Goal: Find contact information: Find contact information

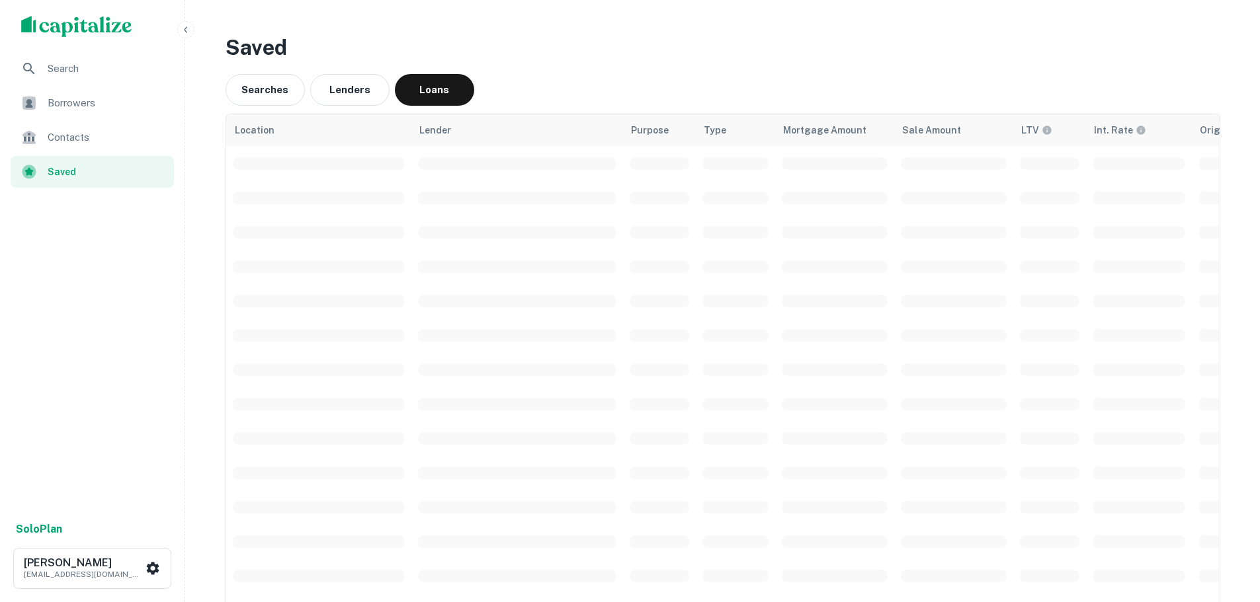
click at [112, 108] on span "Borrowers" at bounding box center [107, 103] width 118 height 16
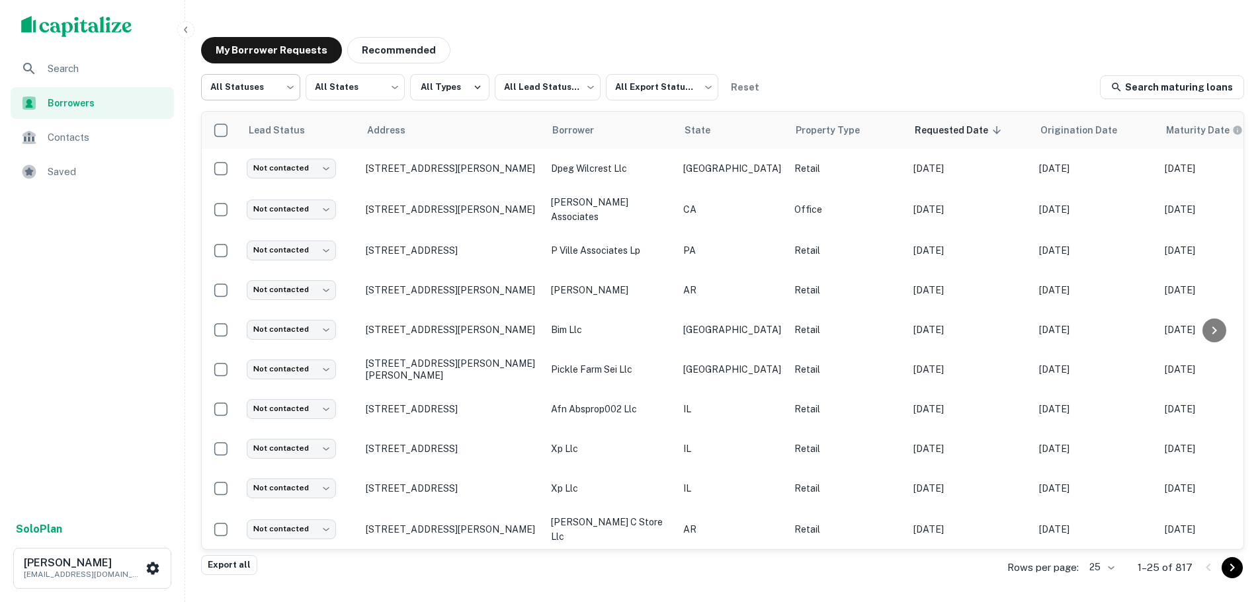
click at [269, 91] on body "Search Borrowers Contacts Saved Solo Plan [PERSON_NAME] [EMAIL_ADDRESS][DOMAIN_…" at bounding box center [630, 301] width 1260 height 602
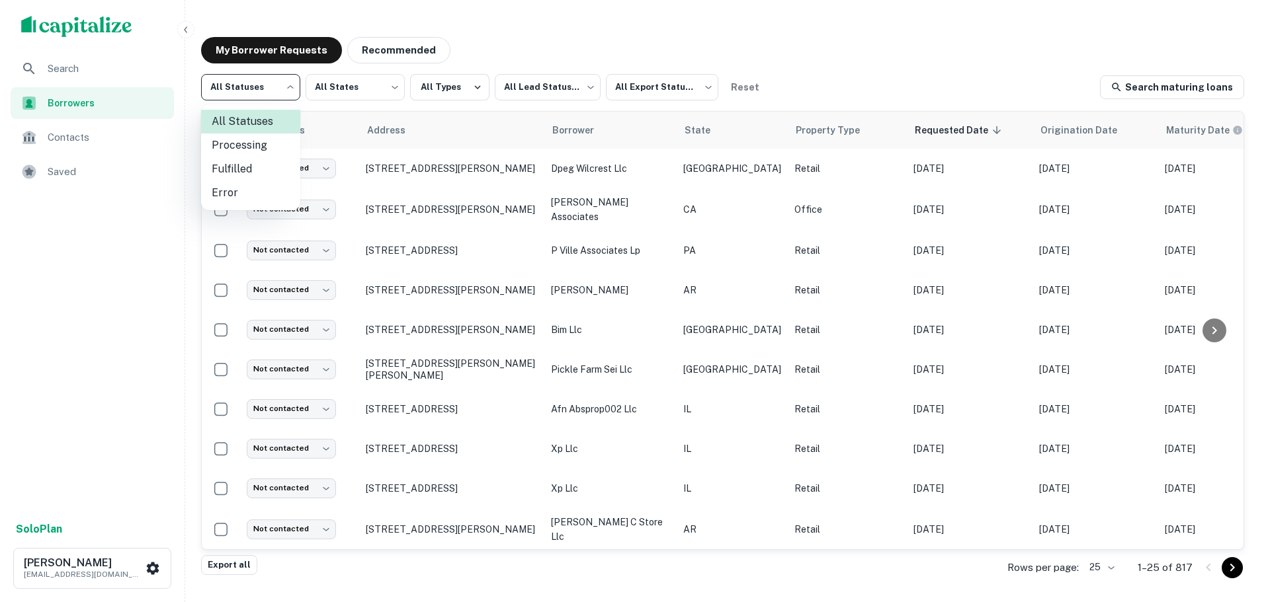
click at [261, 164] on li "Fulfilled" at bounding box center [250, 169] width 99 height 24
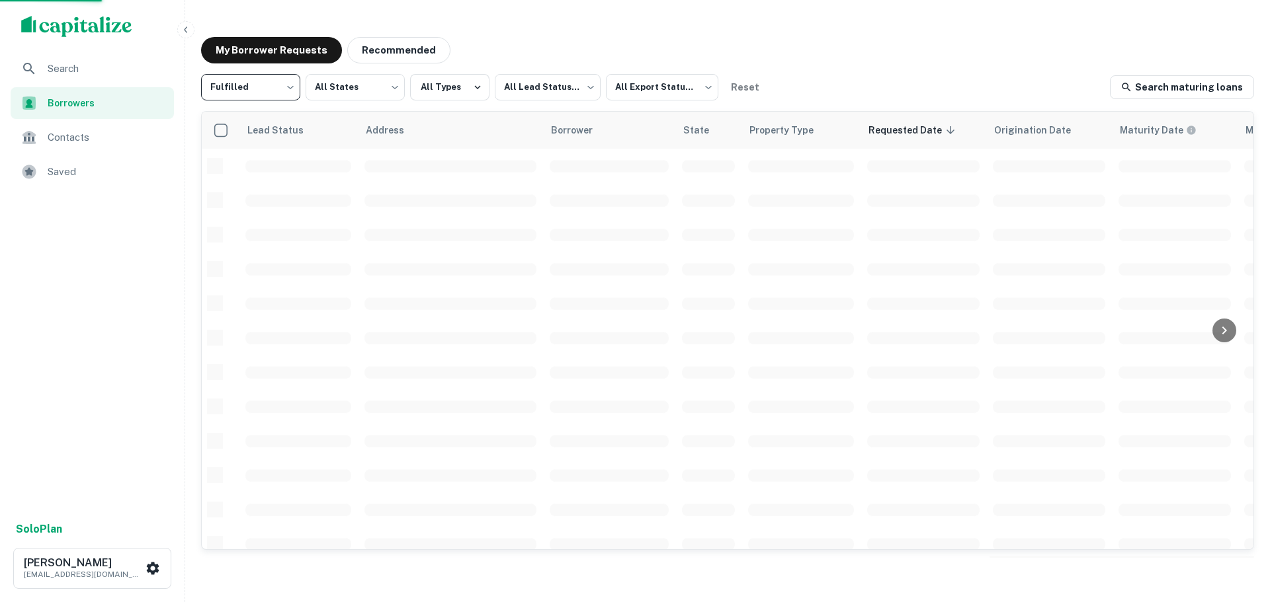
type input "*********"
click at [515, 93] on body "Search Borrowers Contacts Saved Solo Plan [PERSON_NAME] [EMAIL_ADDRESS][DOMAIN_…" at bounding box center [635, 301] width 1270 height 602
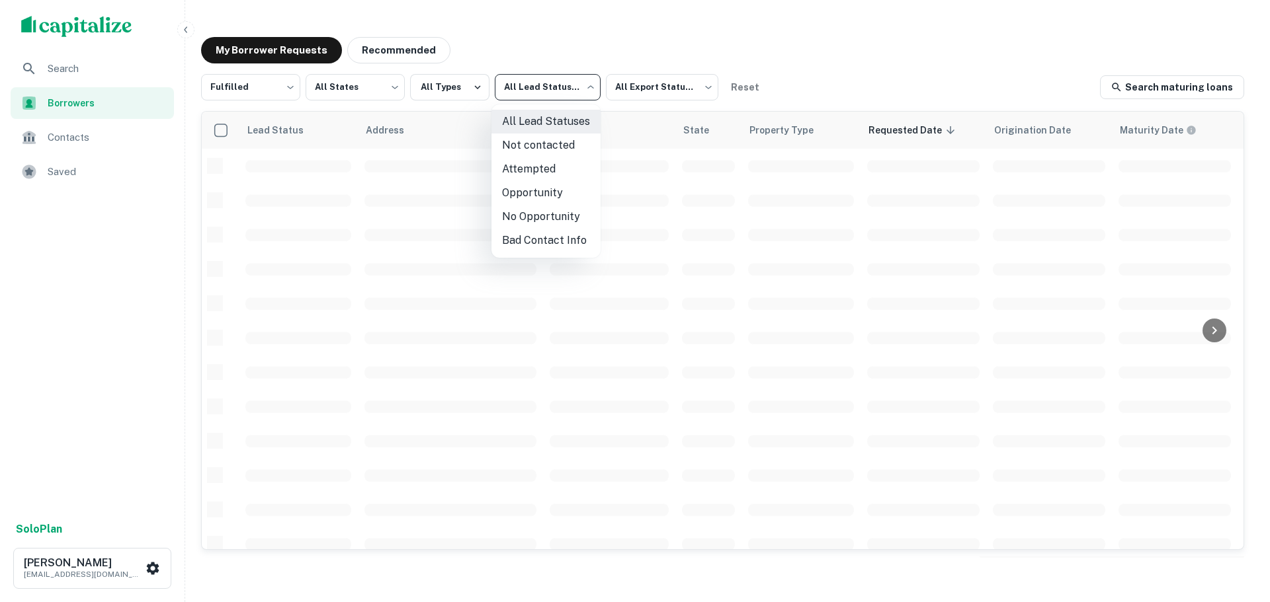
click at [544, 155] on li "Not contacted" at bounding box center [545, 146] width 109 height 24
type input "****"
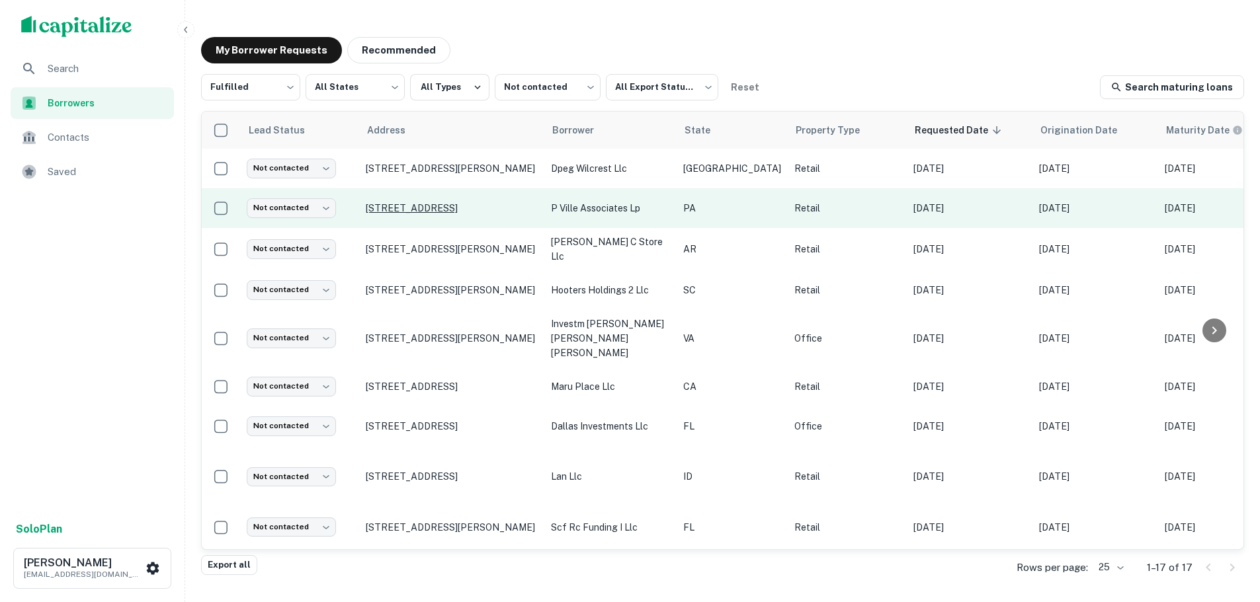
click at [452, 204] on p "[STREET_ADDRESS]" at bounding box center [452, 208] width 172 height 12
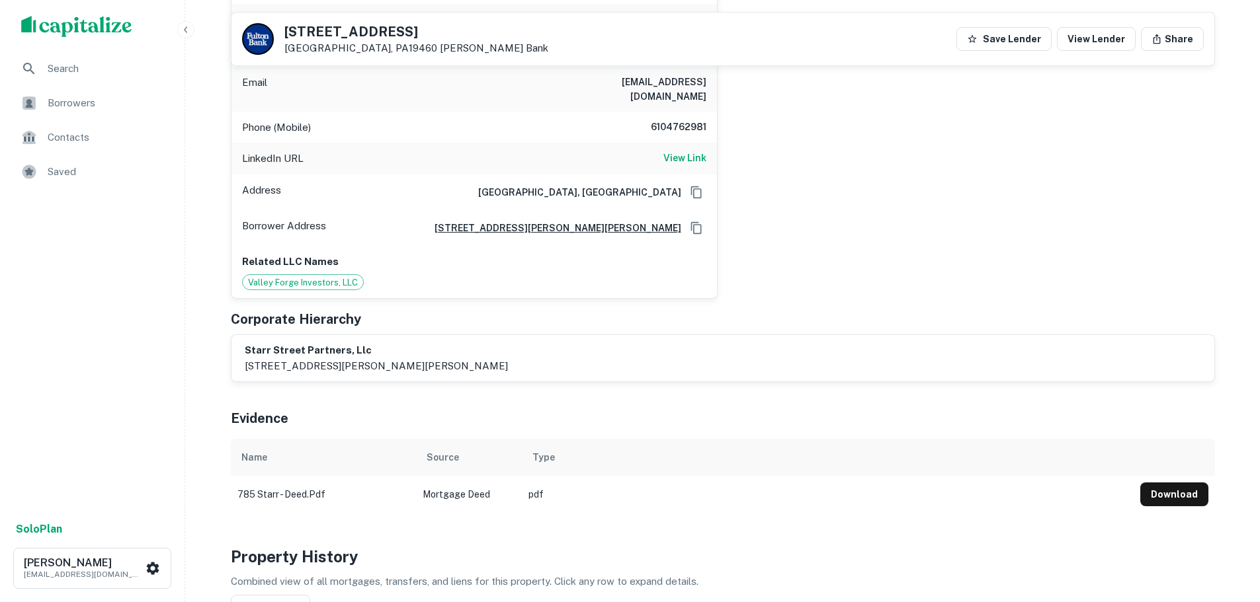
scroll to position [397, 0]
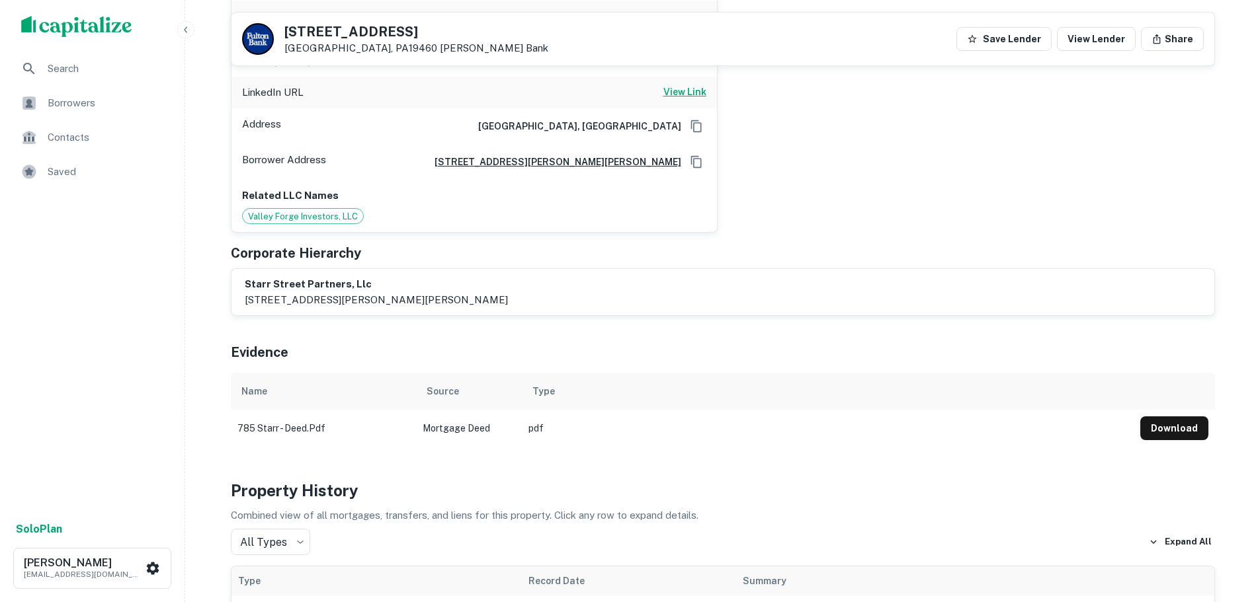
click at [682, 85] on h6 "View Link" at bounding box center [684, 92] width 43 height 15
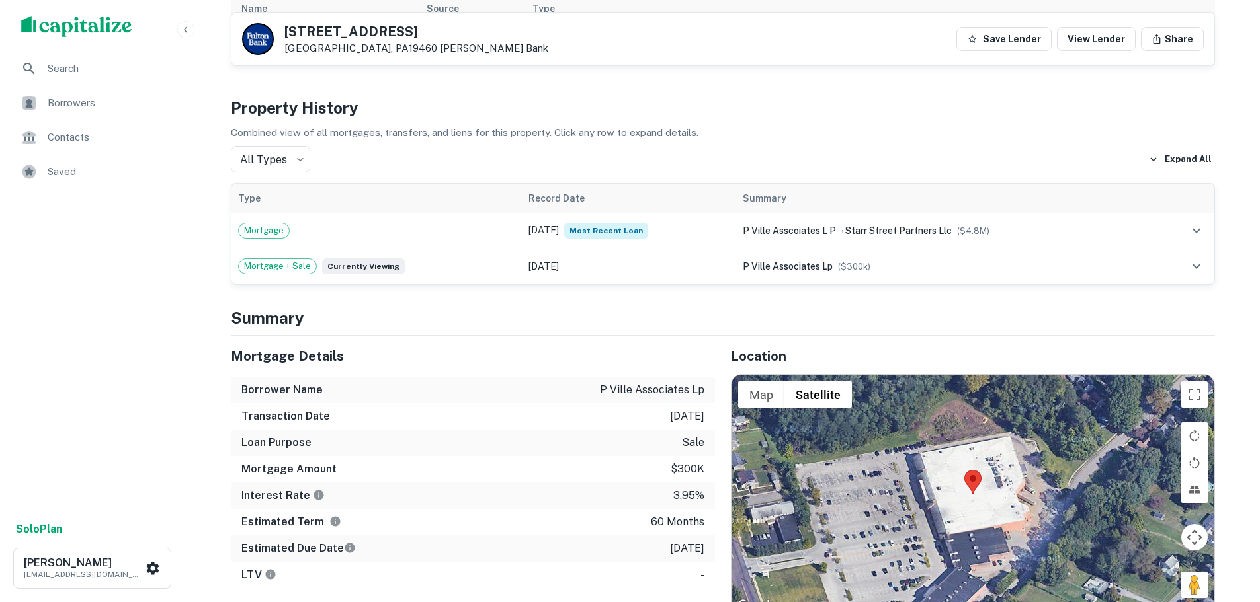
scroll to position [992, 0]
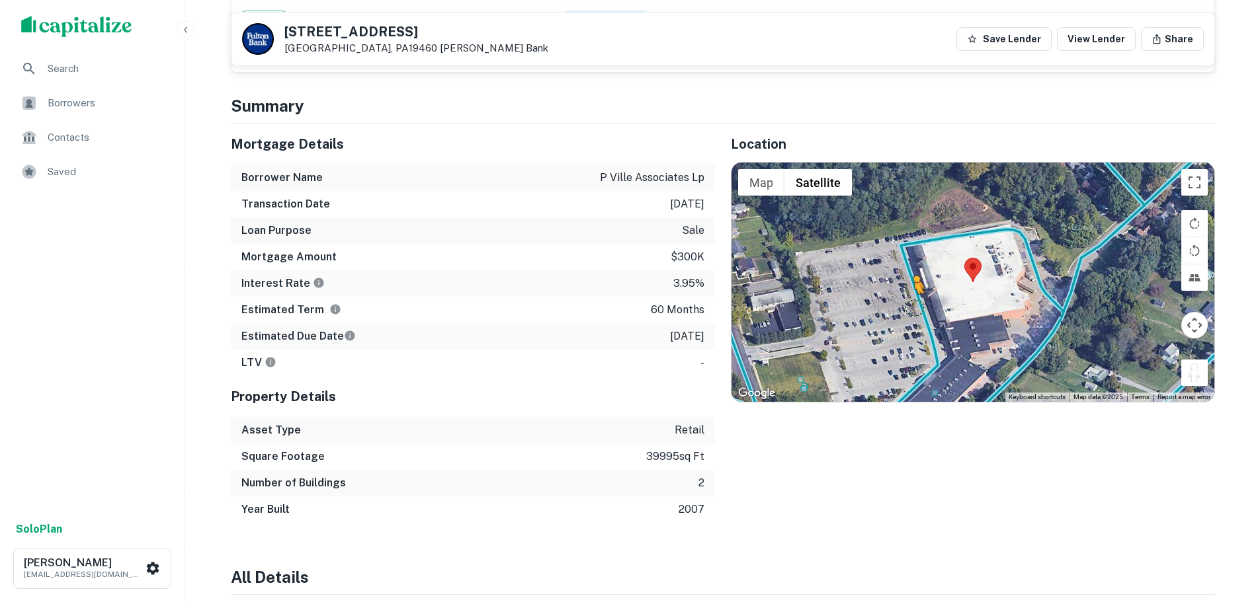
drag, startPoint x: 1192, startPoint y: 364, endPoint x: 911, endPoint y: 294, distance: 290.3
click at [911, 294] on div "To activate drag with keyboard, press Alt + Enter. Once in keyboard drag state,…" at bounding box center [972, 282] width 483 height 239
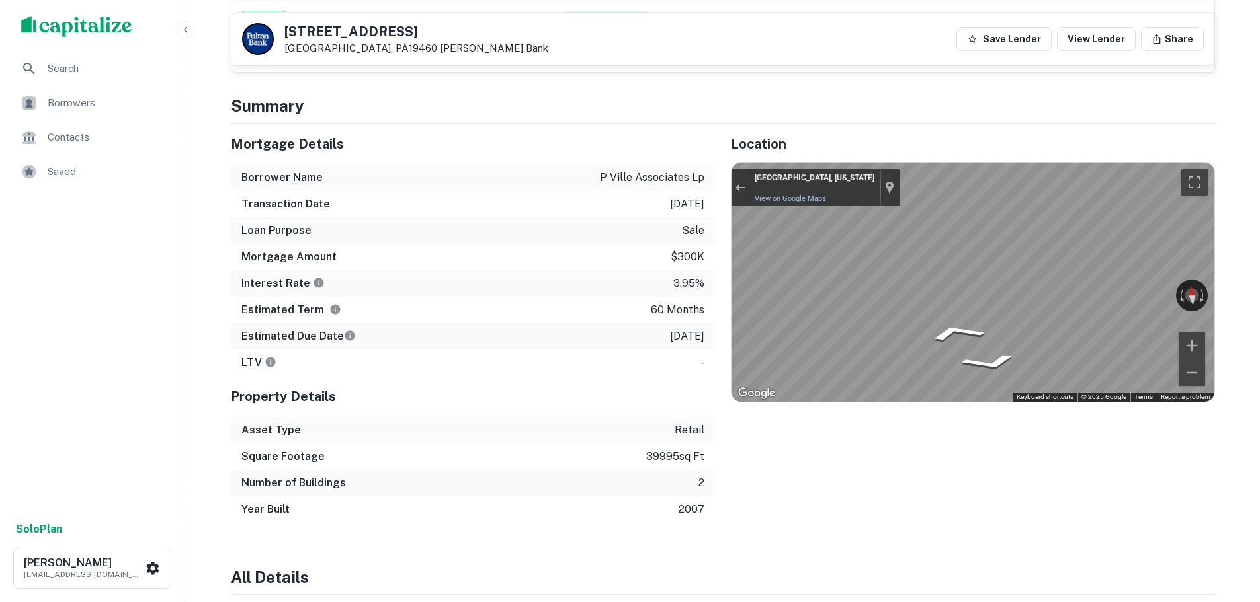
click at [497, 293] on div "Mortgage Details Borrower Name p ville associates lp Transaction Date 6/29/2017…" at bounding box center [715, 323] width 1000 height 399
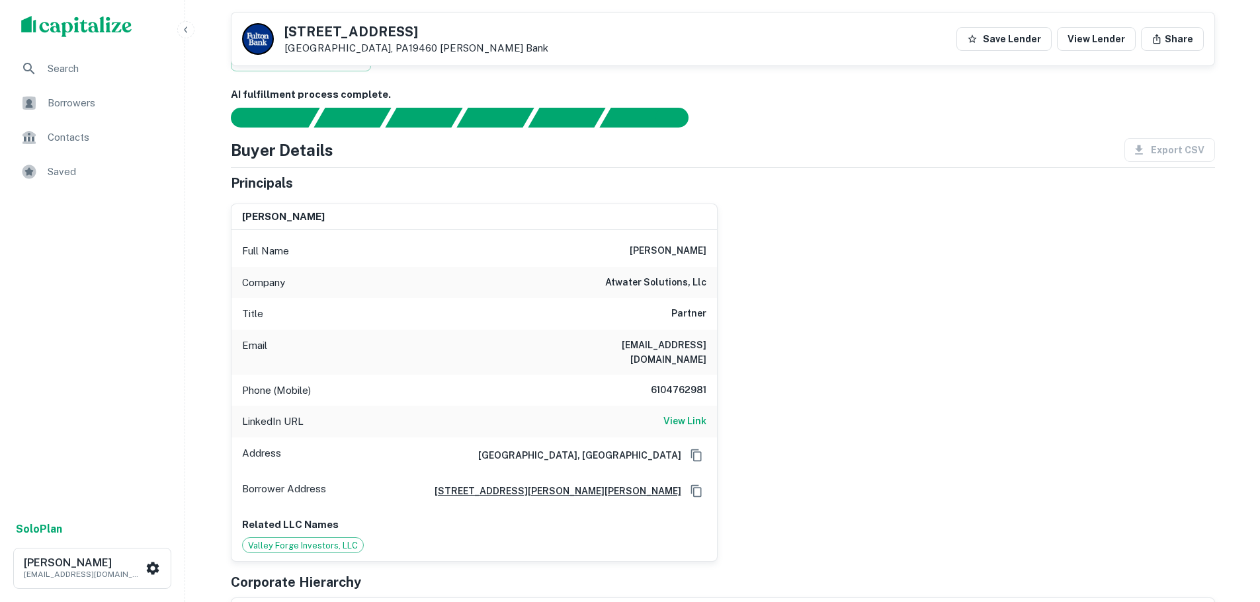
scroll to position [66, 0]
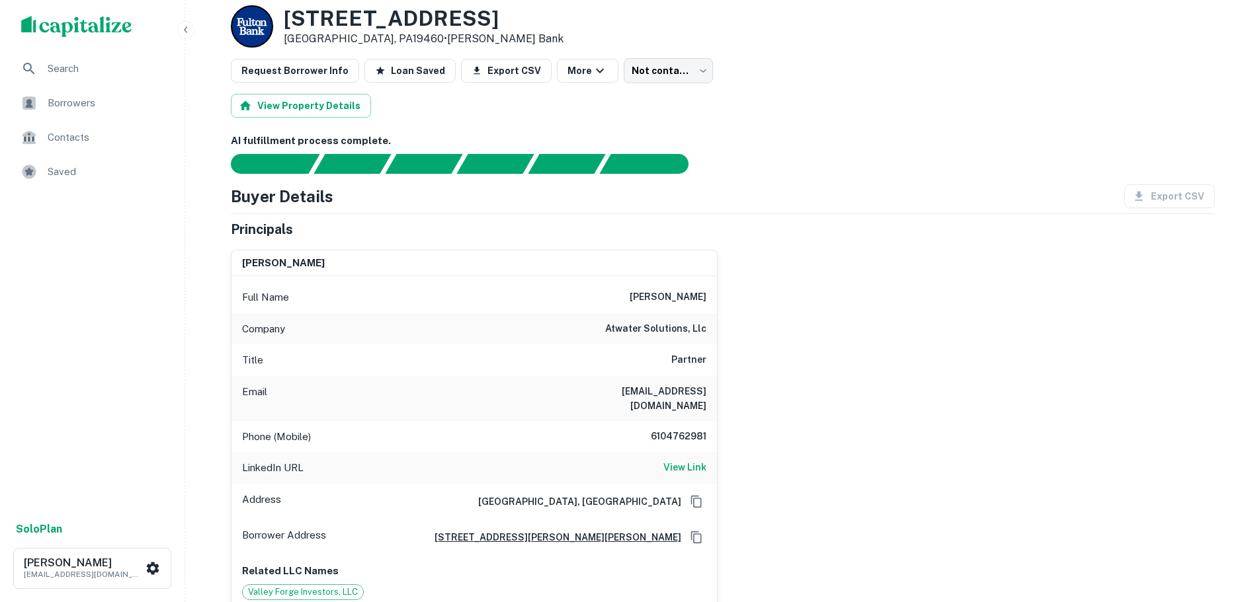
click at [690, 429] on h6 "6104762981" at bounding box center [666, 437] width 79 height 16
click at [688, 429] on h6 "6104762981" at bounding box center [666, 437] width 79 height 16
copy h6 "6104762981"
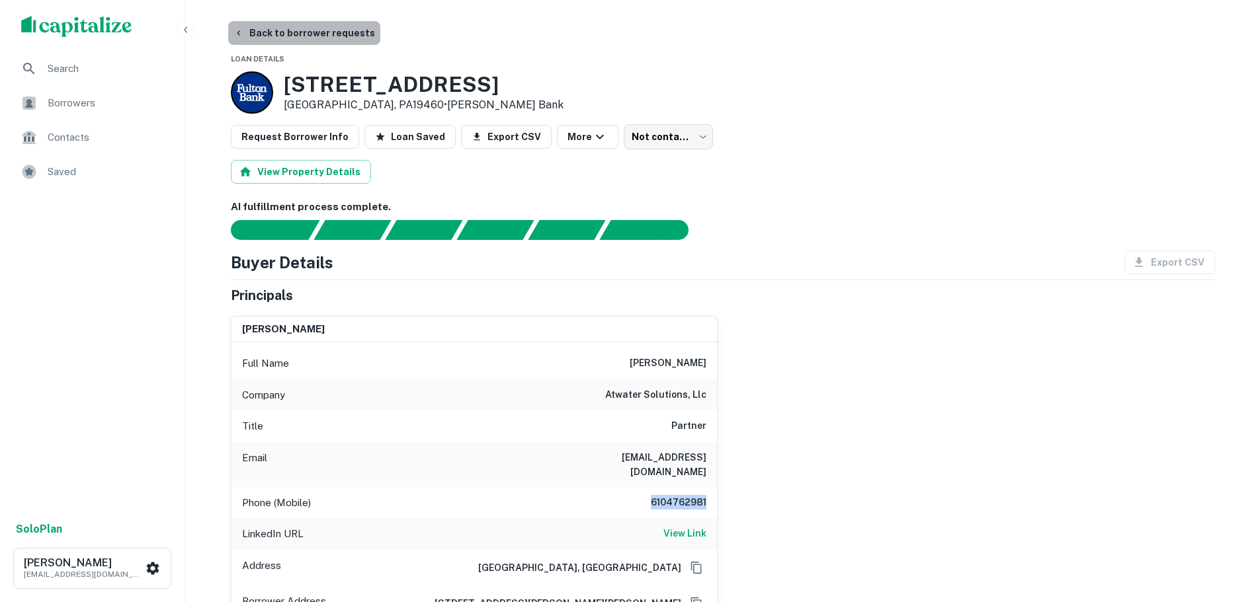
click at [349, 30] on button "Back to borrower requests" at bounding box center [304, 33] width 152 height 24
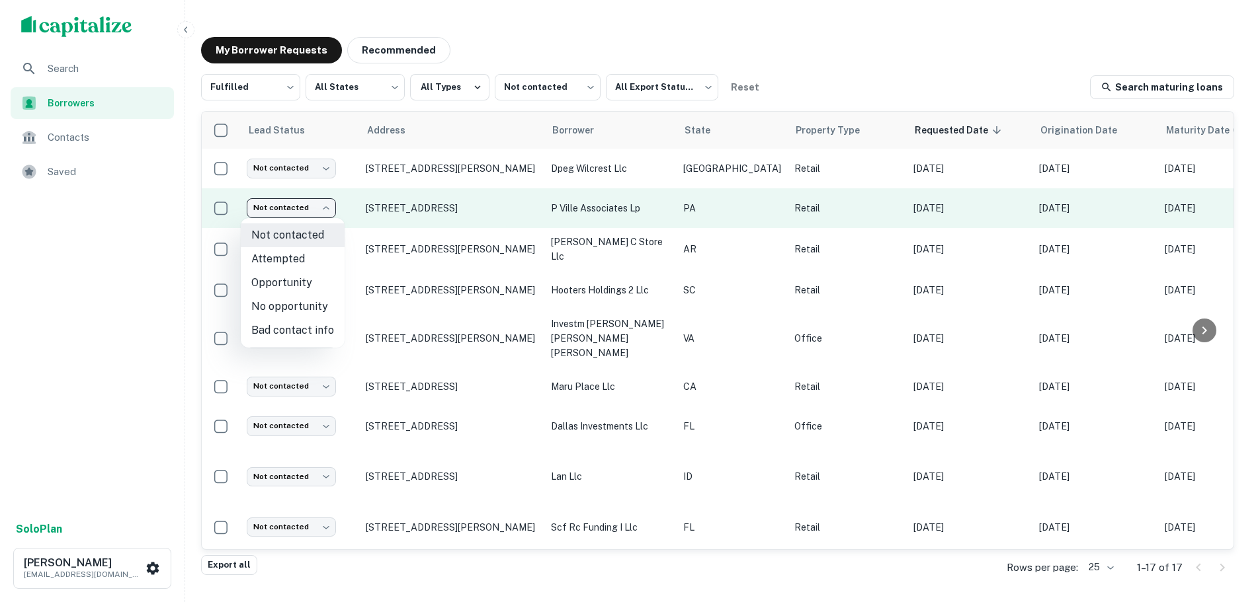
click at [313, 202] on body "Search Borrowers Contacts Saved Solo Plan Trevor Zwick tzwick@surmount.com My B…" at bounding box center [630, 301] width 1260 height 602
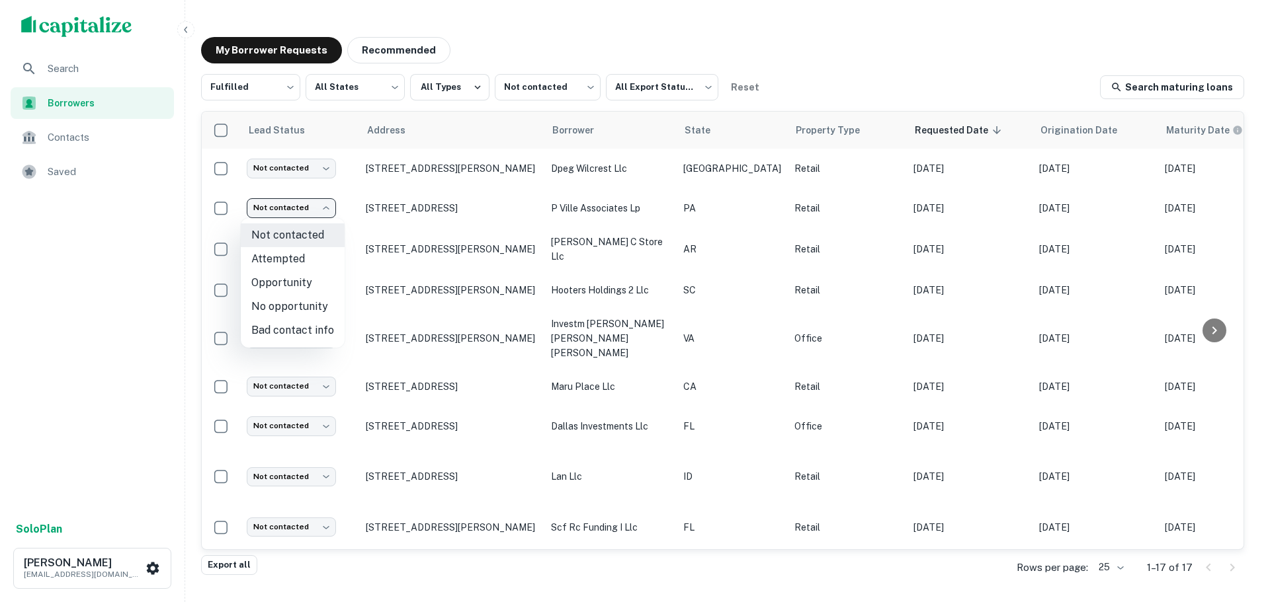
click at [311, 258] on li "Attempted" at bounding box center [293, 259] width 104 height 24
type input "*********"
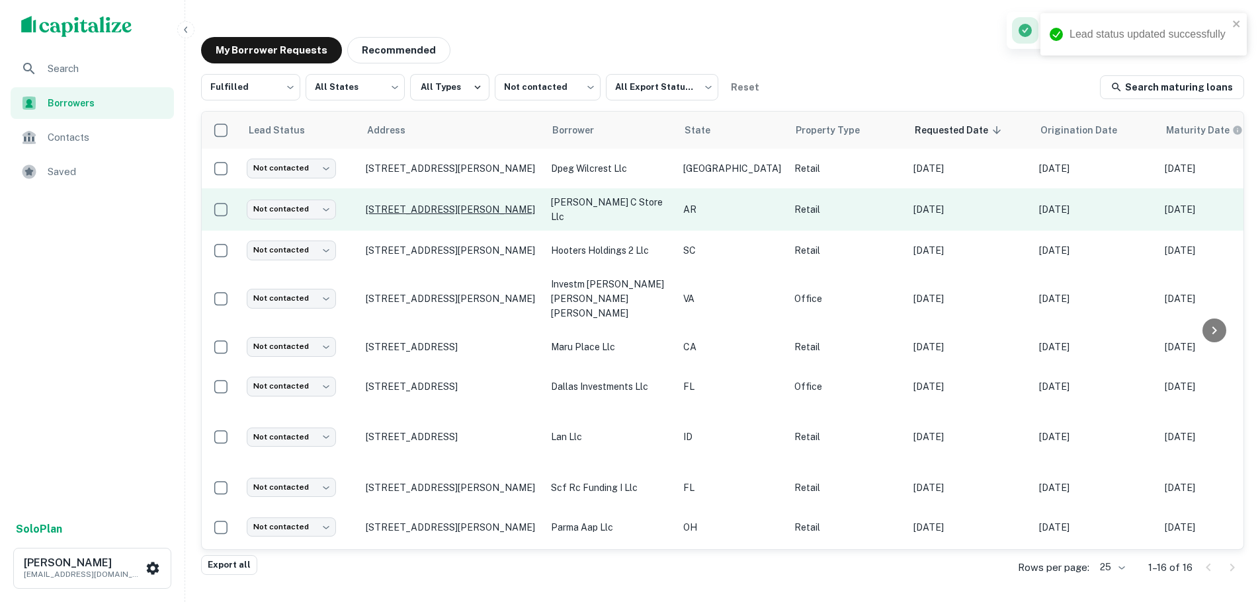
click at [462, 206] on p "1220 Highway 35 N Benton, AR72019" at bounding box center [452, 210] width 172 height 12
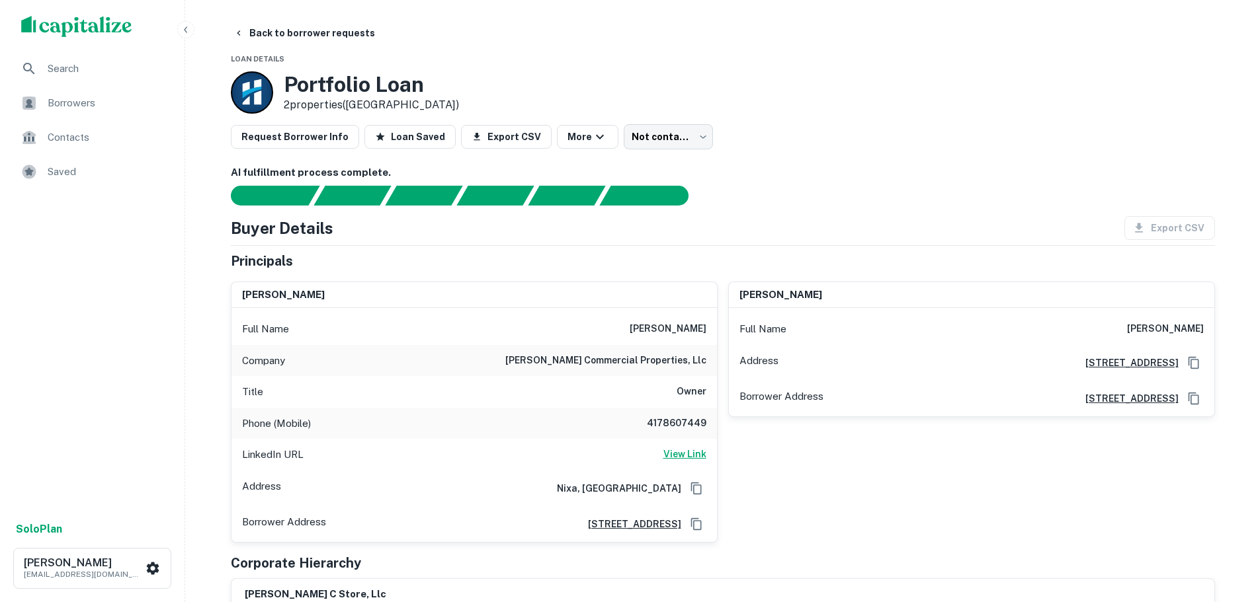
click at [687, 447] on h6 "View Link" at bounding box center [684, 454] width 43 height 15
click at [686, 427] on h6 "4178607449" at bounding box center [666, 424] width 79 height 16
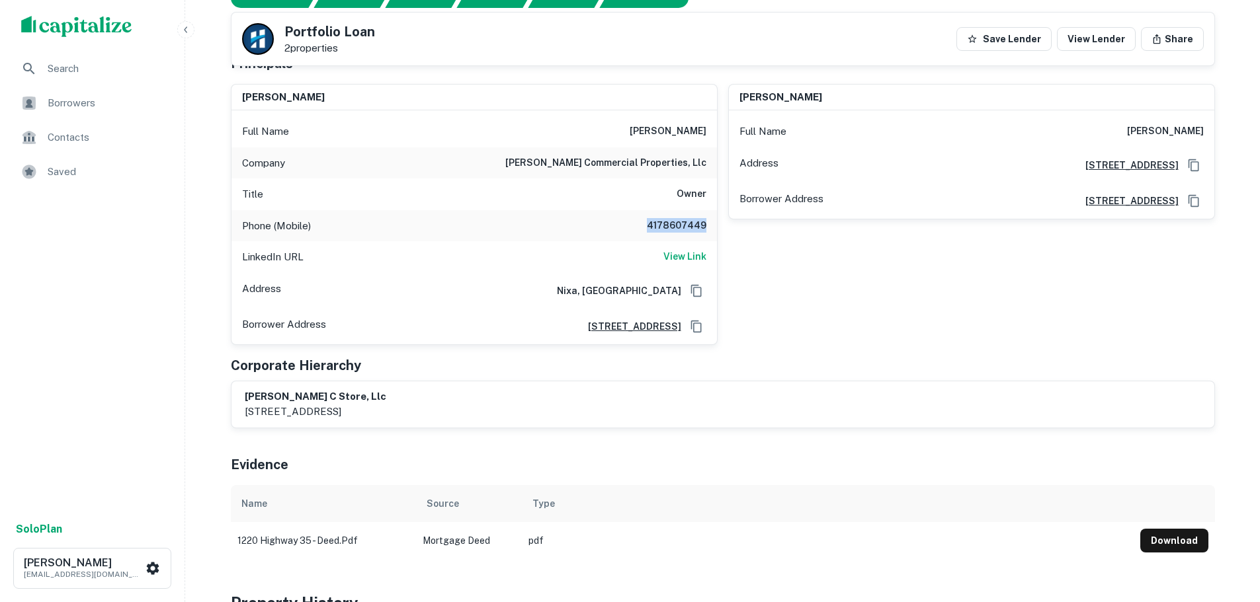
scroll to position [132, 0]
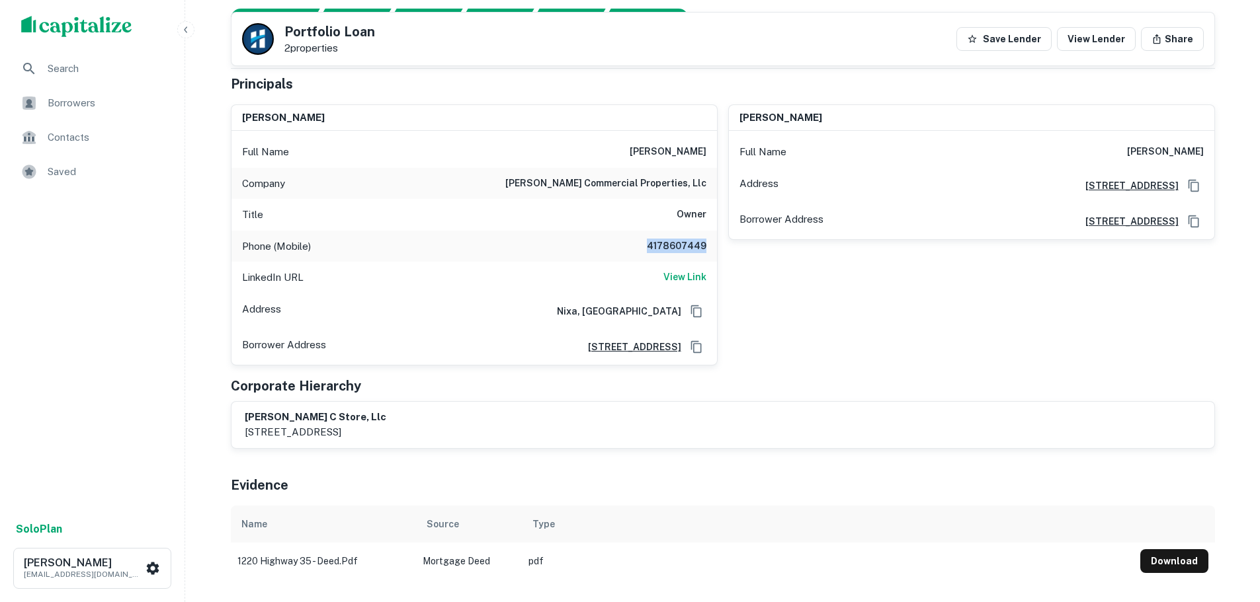
copy h6 "4178607449"
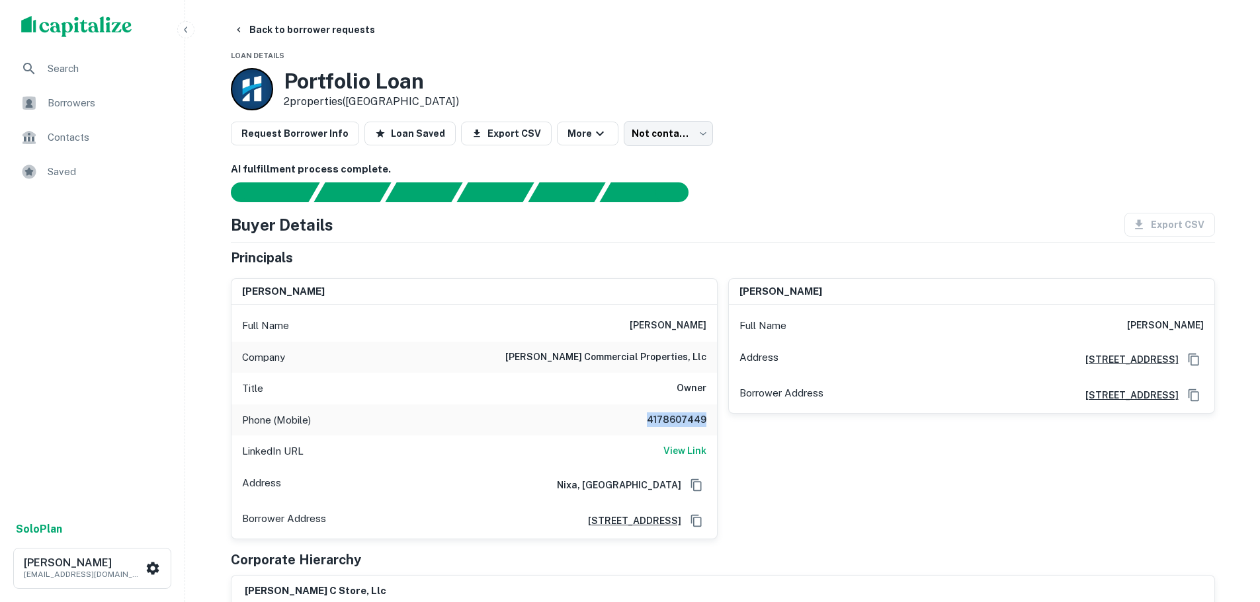
scroll to position [0, 0]
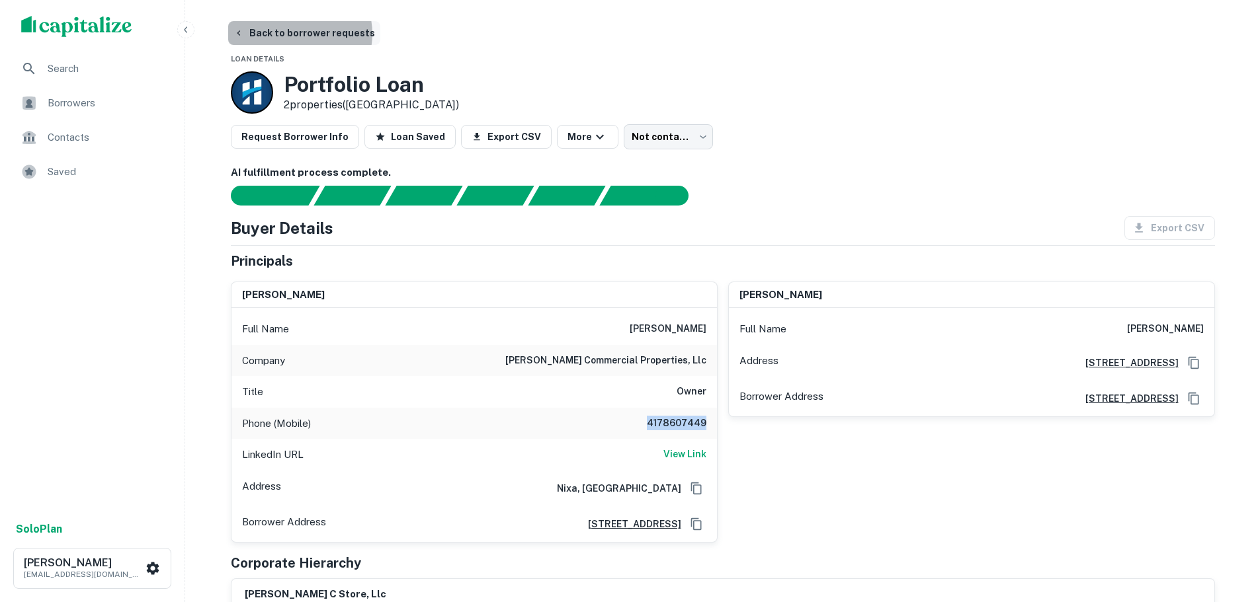
click at [298, 34] on button "Back to borrower requests" at bounding box center [304, 33] width 152 height 24
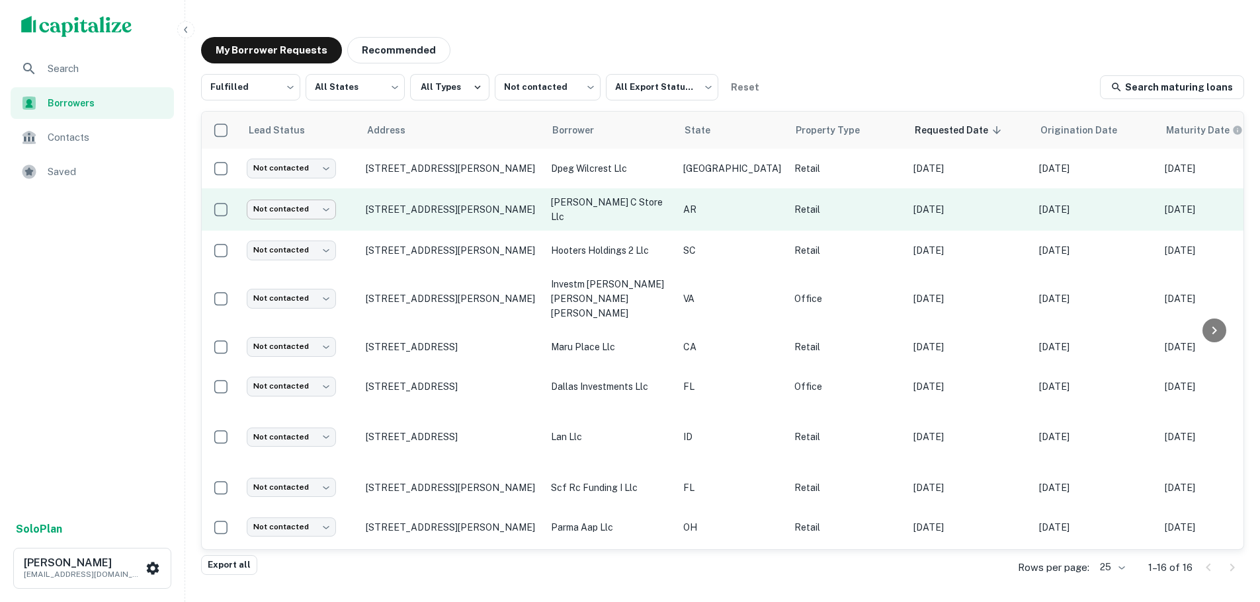
click at [304, 203] on body "Search Borrowers Contacts Saved Solo Plan Trevor Zwick tzwick@surmount.com My B…" at bounding box center [630, 301] width 1260 height 602
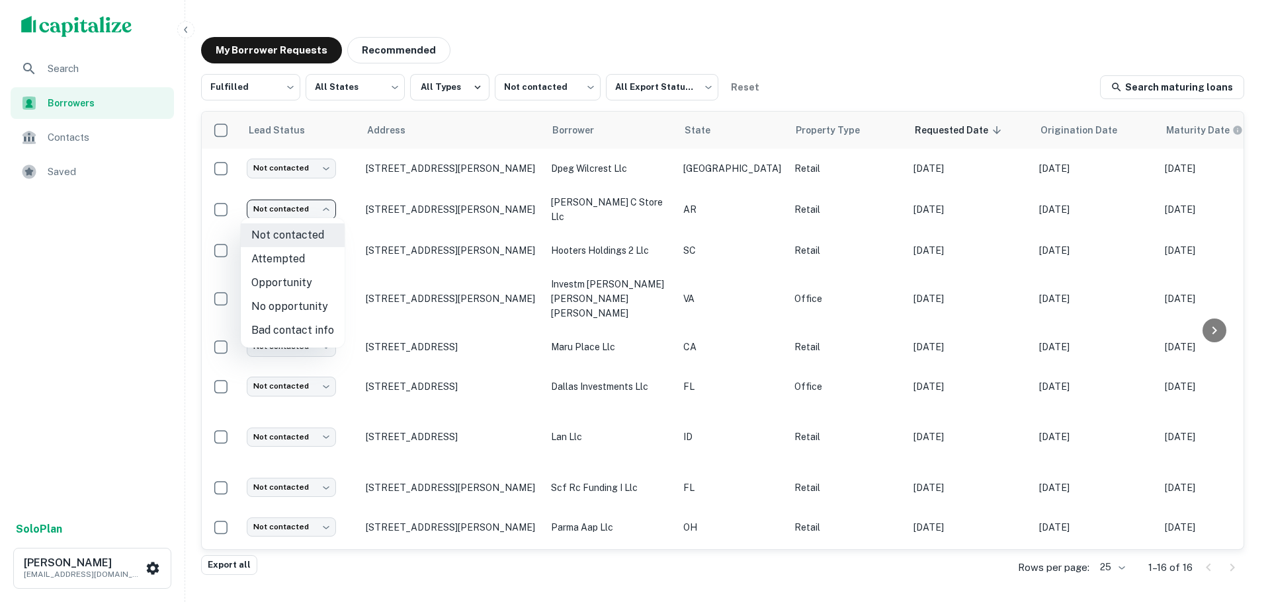
click at [297, 264] on li "Attempted" at bounding box center [293, 259] width 104 height 24
type input "*********"
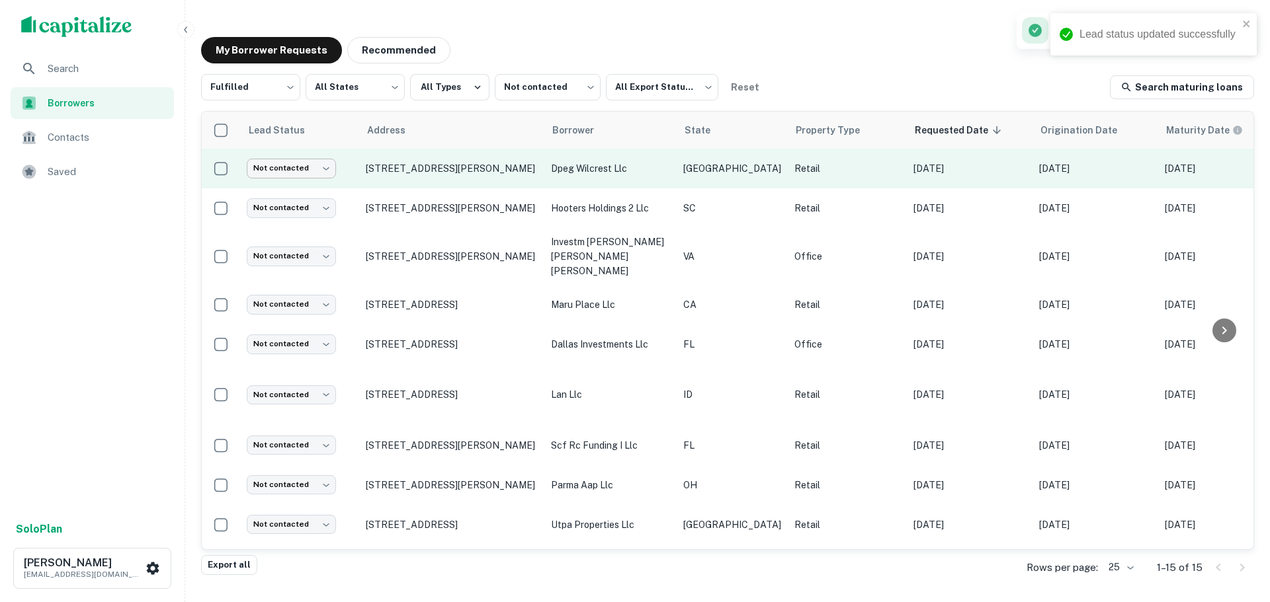
click at [274, 171] on body "Lead status updated successfully Search Borrowers Contacts Saved Solo Plan Trev…" at bounding box center [635, 301] width 1270 height 602
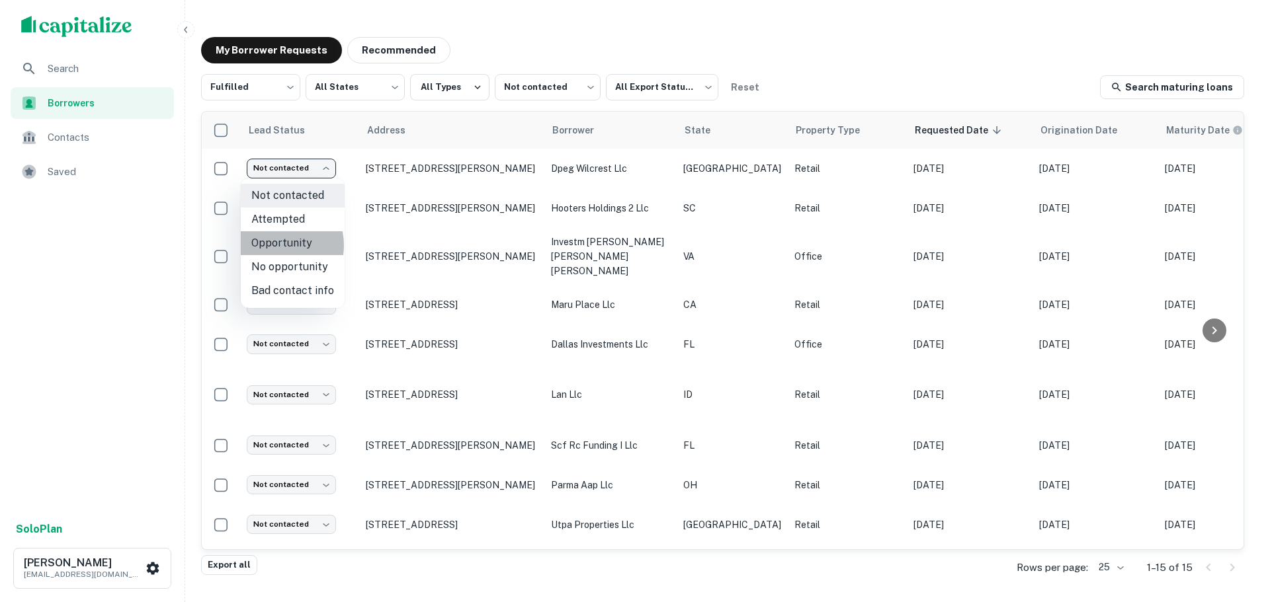
click at [275, 245] on li "Opportunity" at bounding box center [293, 243] width 104 height 24
type input "**********"
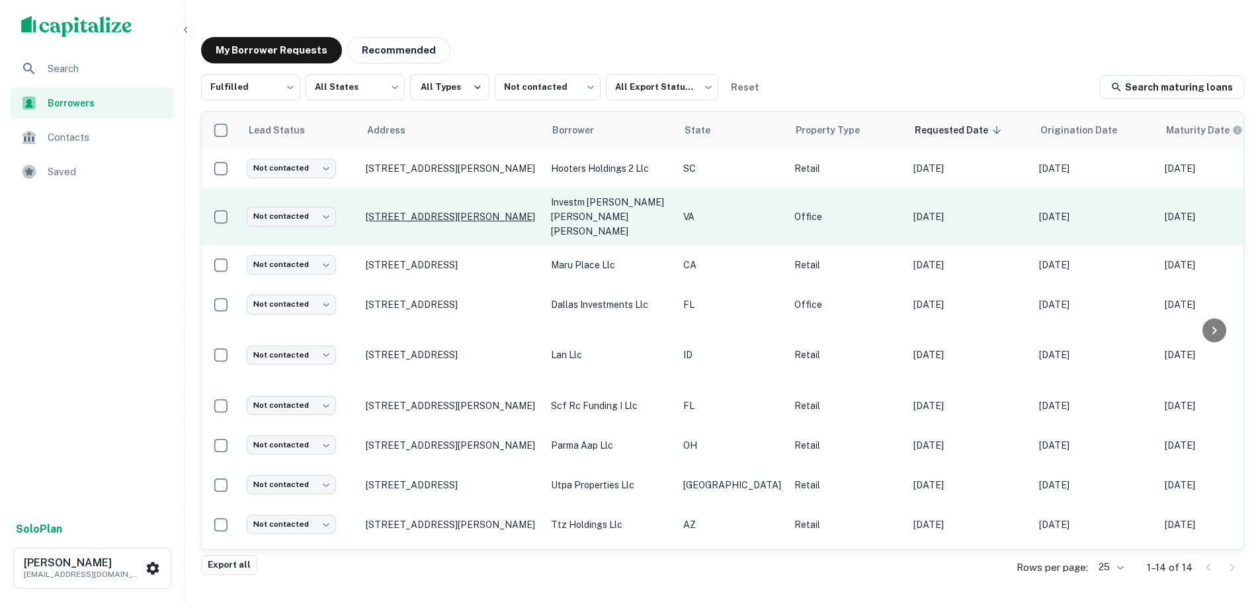
click at [421, 211] on p "12658 Lake Ridge Dr Woodbridge, VA22192" at bounding box center [452, 217] width 172 height 12
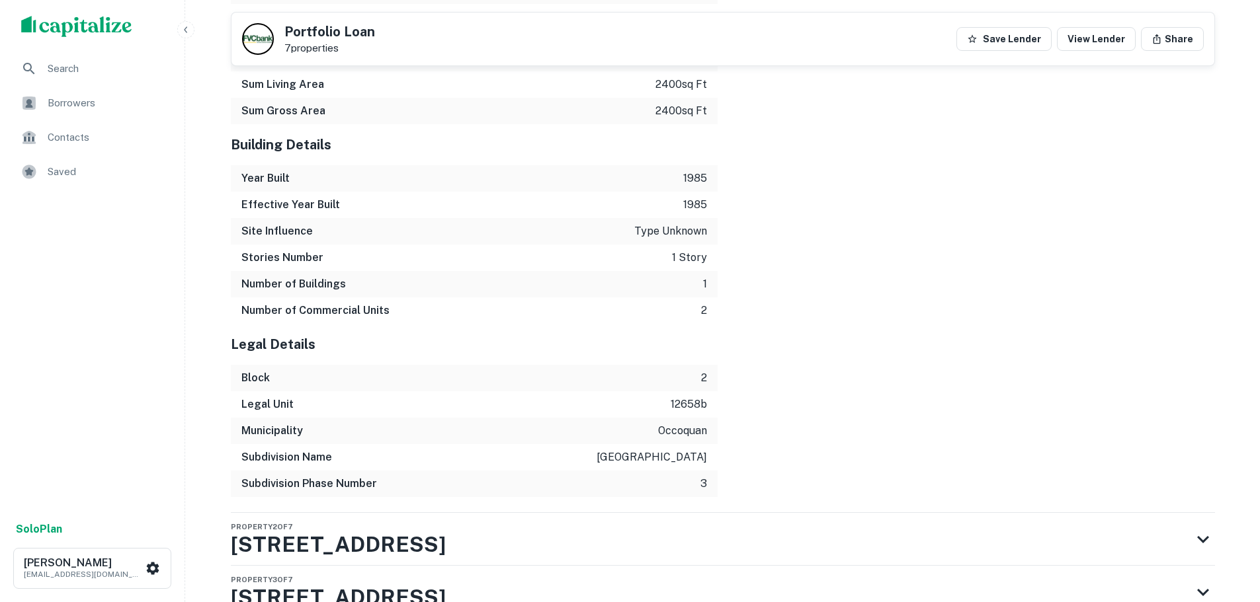
scroll to position [2490, 0]
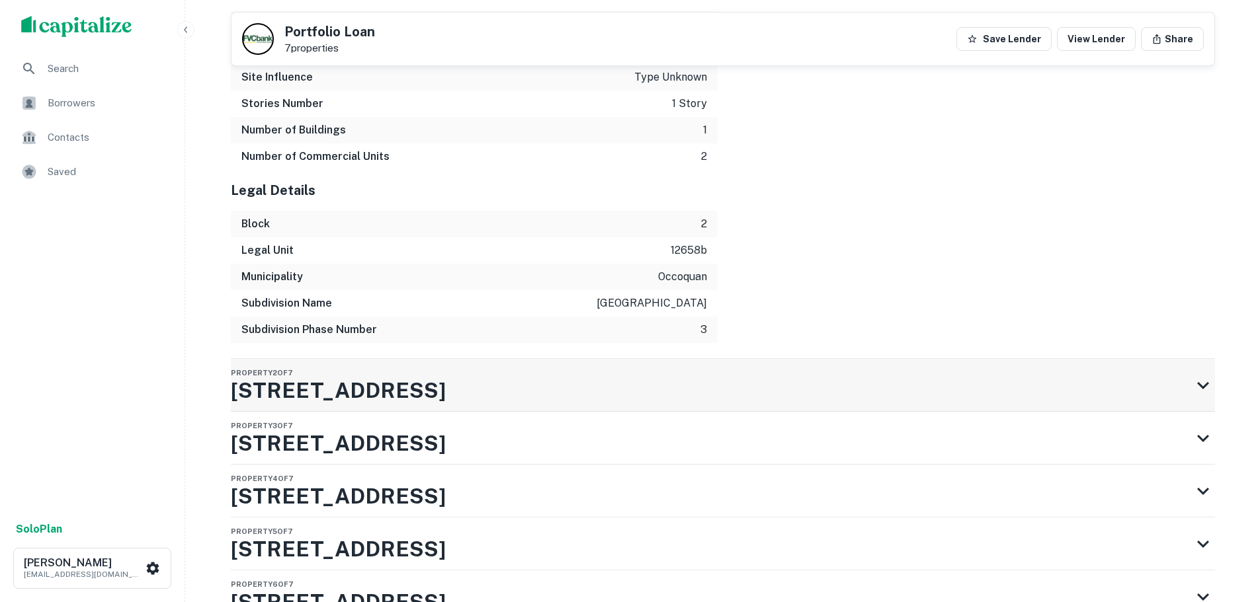
click at [981, 359] on div "Property 2 of 7 12660 Lake Ridge Dr" at bounding box center [711, 385] width 960 height 53
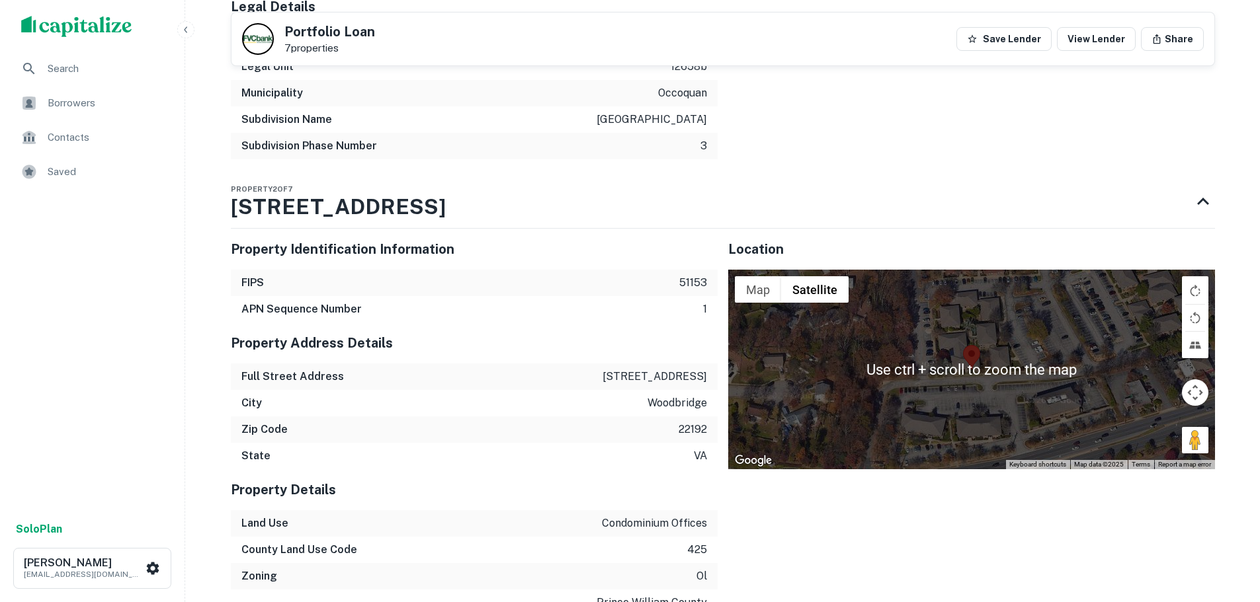
scroll to position [2688, 0]
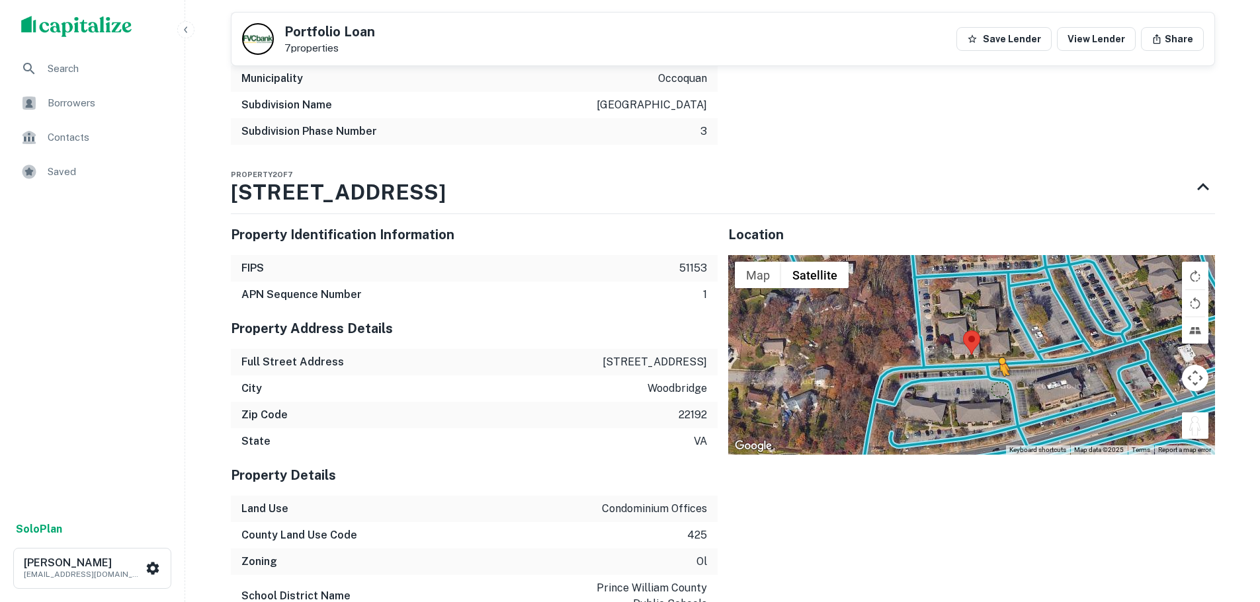
drag, startPoint x: 1206, startPoint y: 352, endPoint x: 975, endPoint y: 302, distance: 236.1
click at [983, 302] on div "To activate drag with keyboard, press Alt + Enter. Once in keyboard drag state,…" at bounding box center [971, 355] width 487 height 200
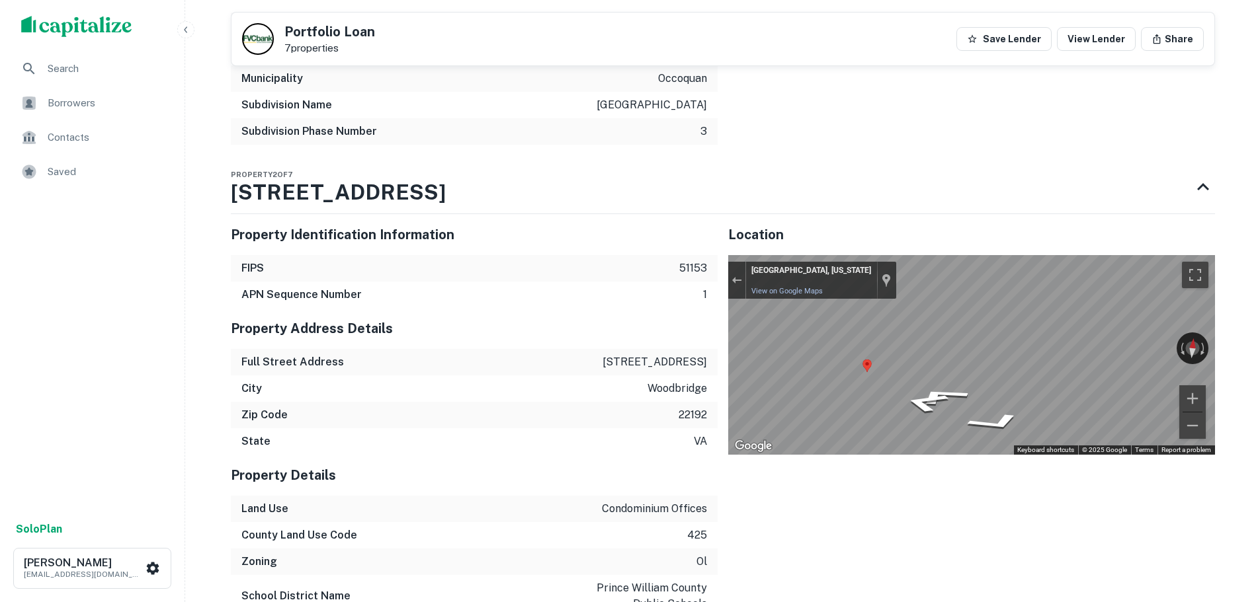
drag, startPoint x: 1001, startPoint y: 290, endPoint x: 1218, endPoint y: 302, distance: 217.3
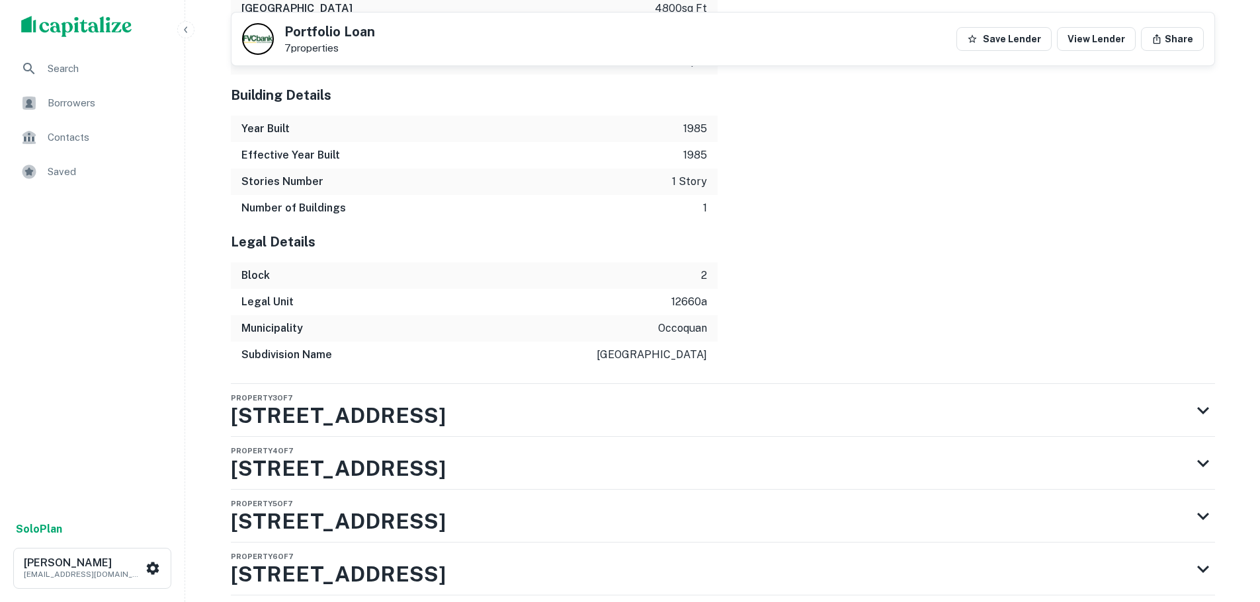
scroll to position [3473, 0]
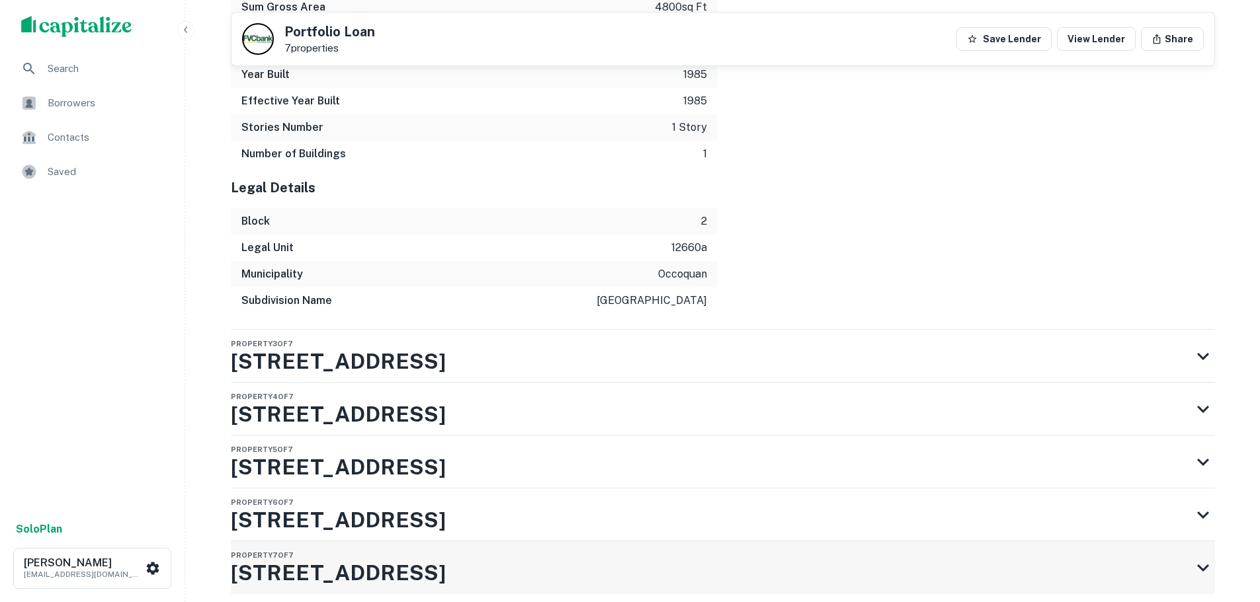
click at [776, 542] on div "Property 7 of 7 12658 Lake Ridge Dr" at bounding box center [723, 568] width 984 height 53
click at [763, 542] on div "Property 7 of 7 12658 Lake Ridge Dr" at bounding box center [711, 568] width 960 height 53
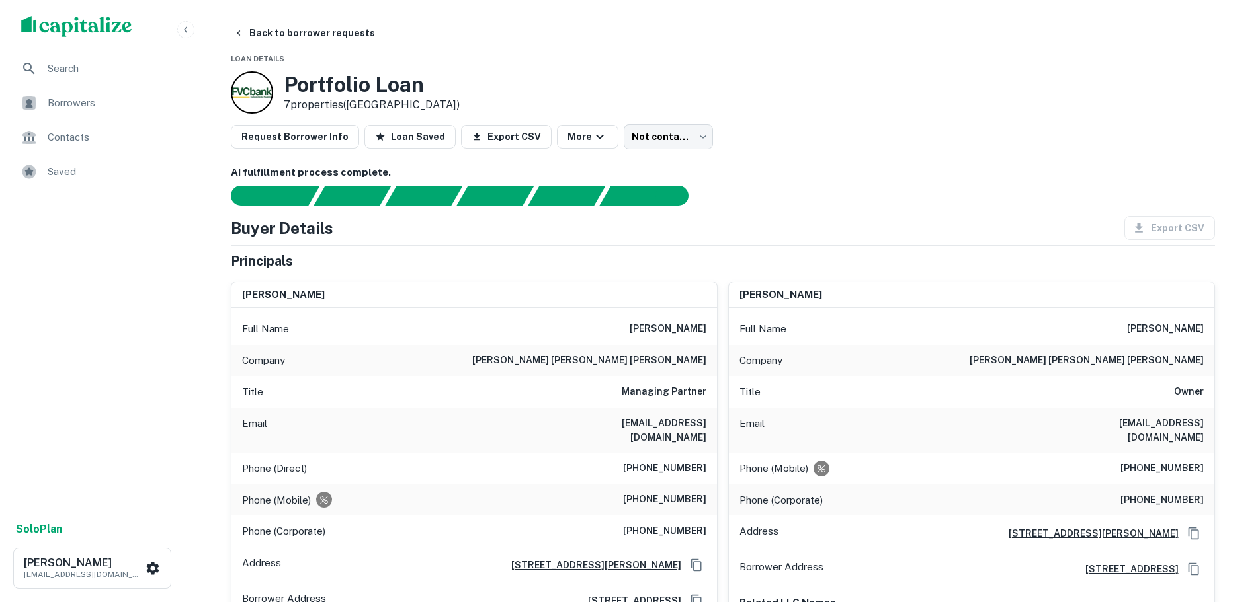
scroll to position [66, 0]
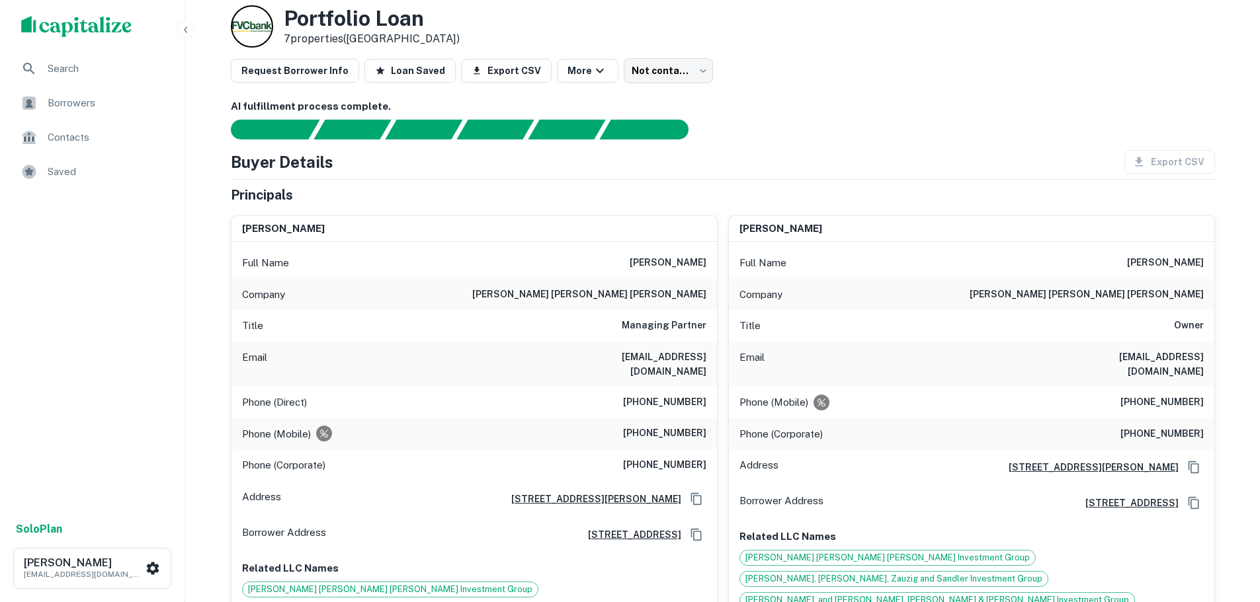
click at [687, 304] on div "Company nichols zauzig sandler" at bounding box center [473, 295] width 485 height 32
copy h6 "nichols zauzig sandler"
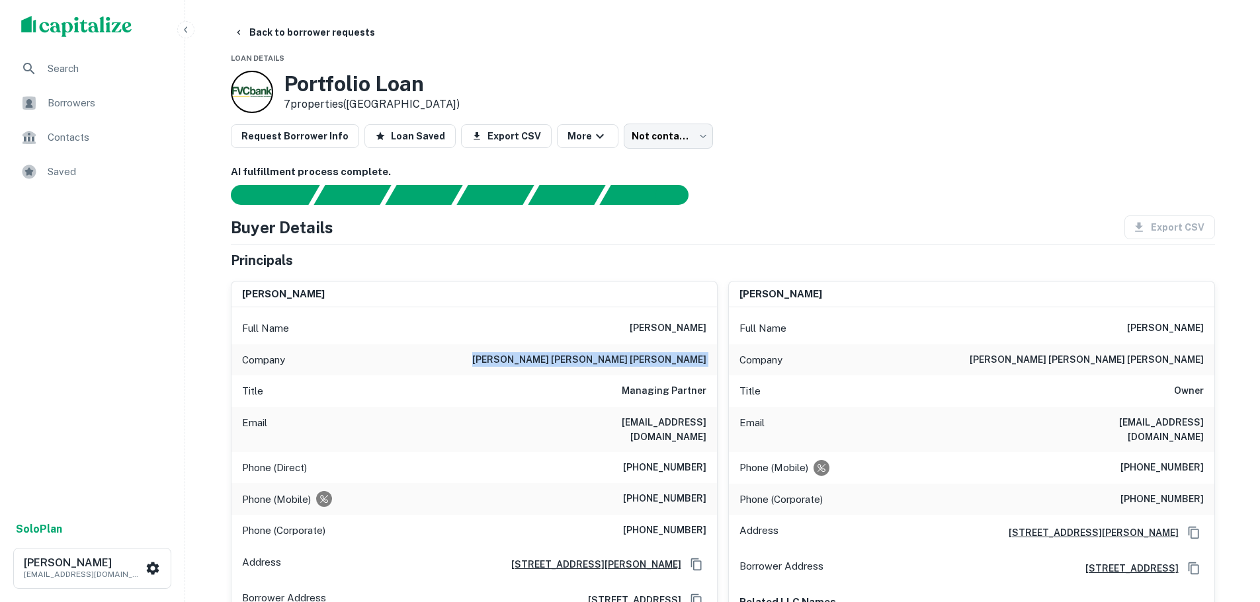
scroll to position [0, 0]
click at [309, 30] on button "Back to borrower requests" at bounding box center [304, 33] width 152 height 24
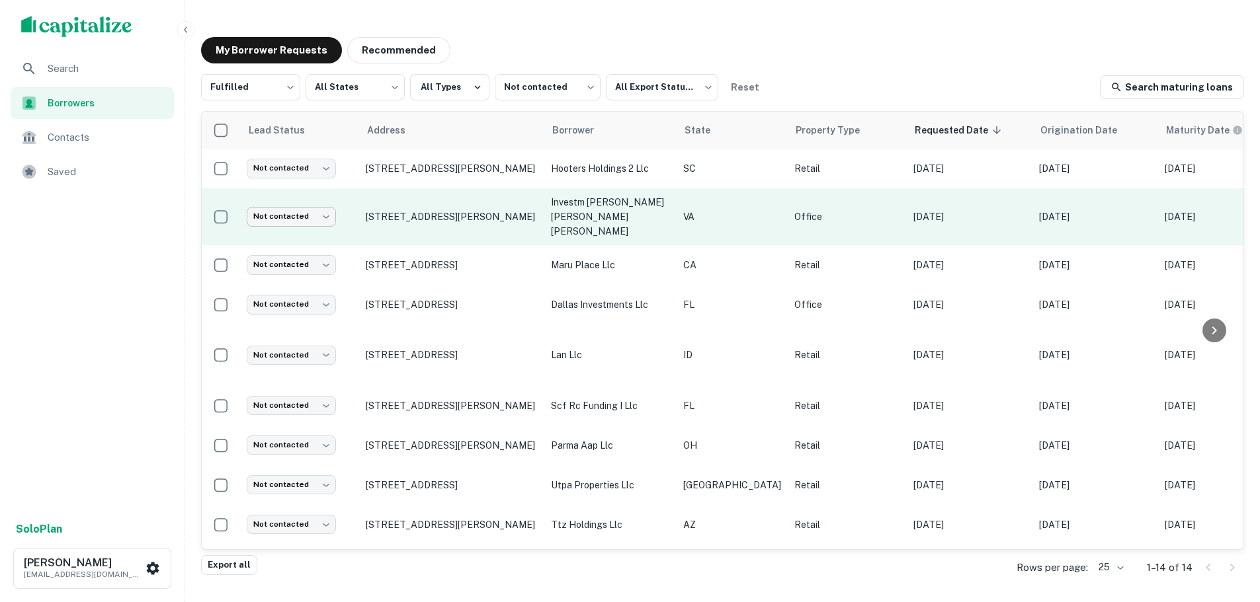
click at [315, 208] on body "Search Borrowers Contacts Saved Solo Plan Trevor Zwick tzwick@surmount.com My B…" at bounding box center [630, 301] width 1260 height 602
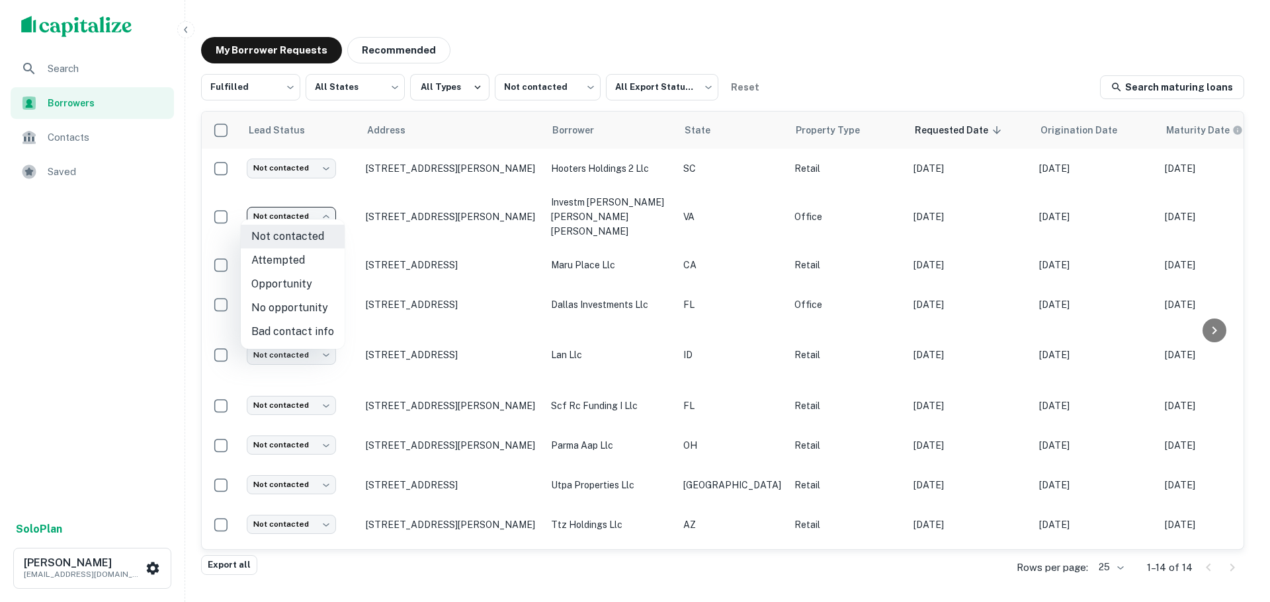
click at [300, 313] on li "No opportunity" at bounding box center [293, 308] width 104 height 24
type input "**********"
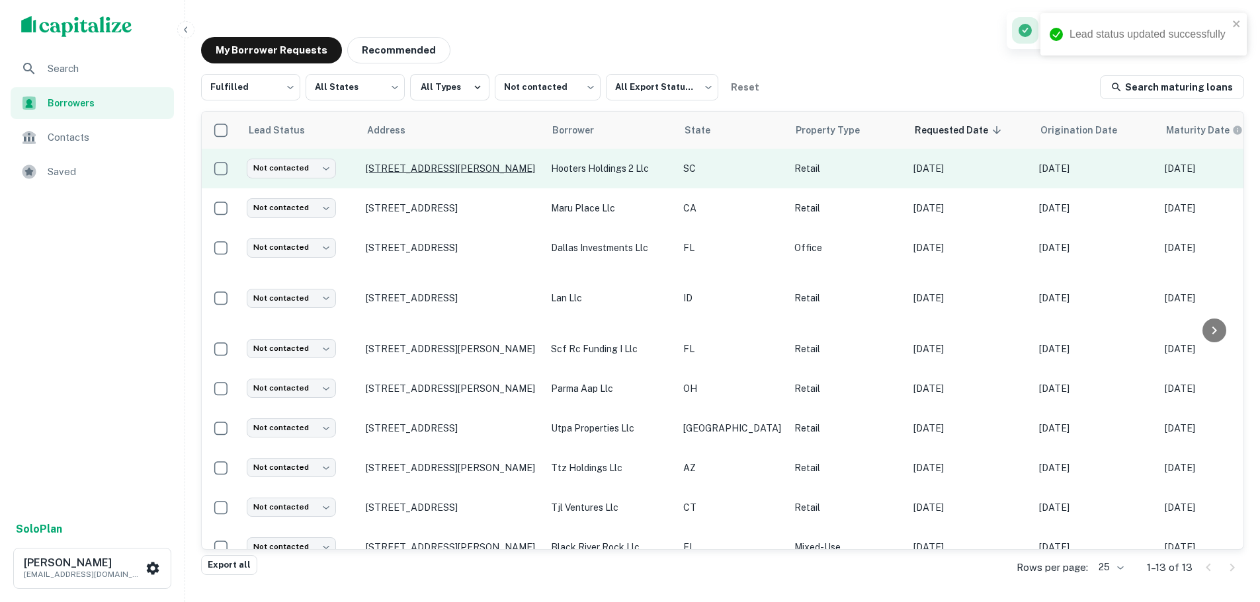
click at [454, 169] on p "5195 Fernandina Rd Columbia, SC29212" at bounding box center [452, 169] width 172 height 12
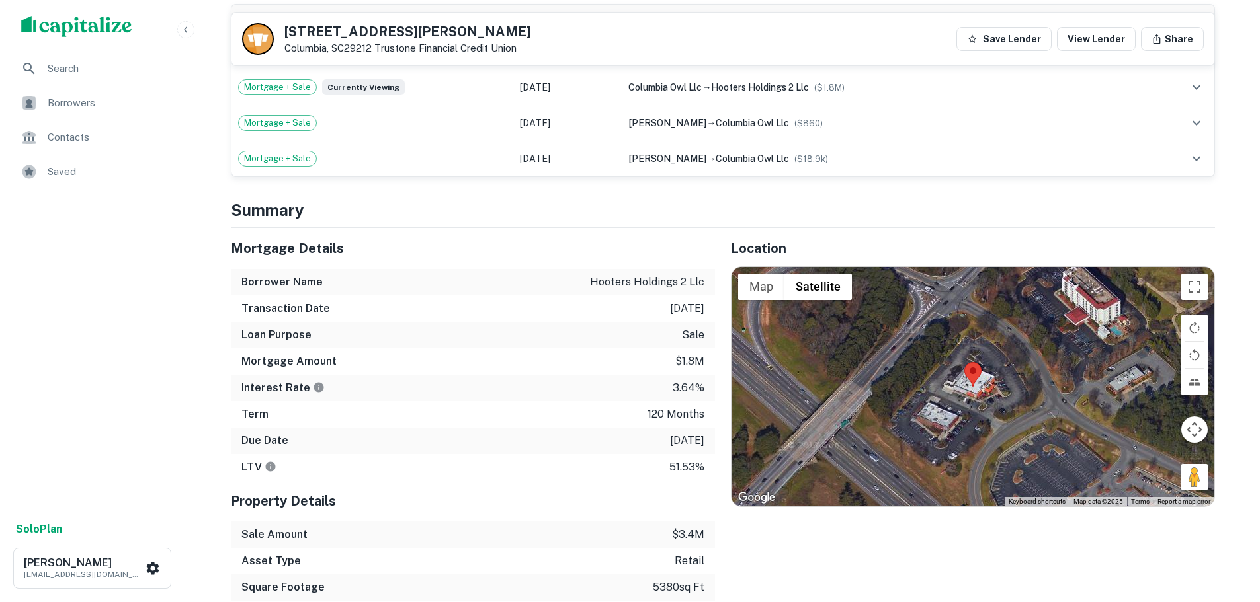
scroll to position [926, 0]
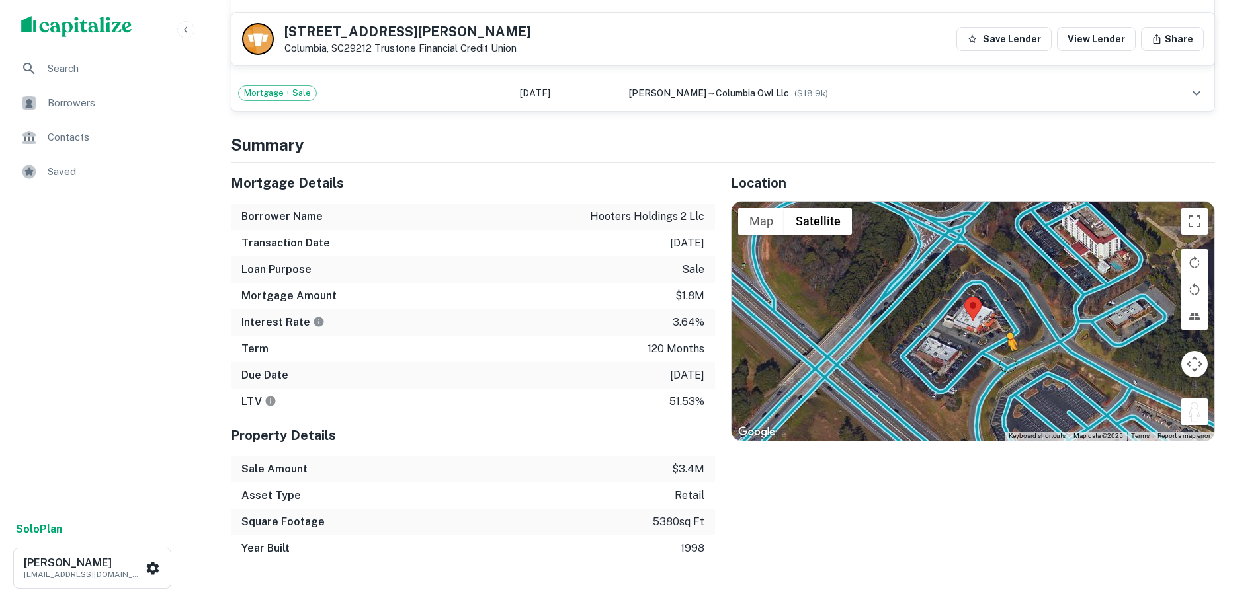
drag, startPoint x: 1200, startPoint y: 425, endPoint x: 997, endPoint y: 376, distance: 209.7
click at [997, 376] on div "To activate drag with keyboard, press Alt + Enter. Once in keyboard drag state,…" at bounding box center [972, 321] width 483 height 239
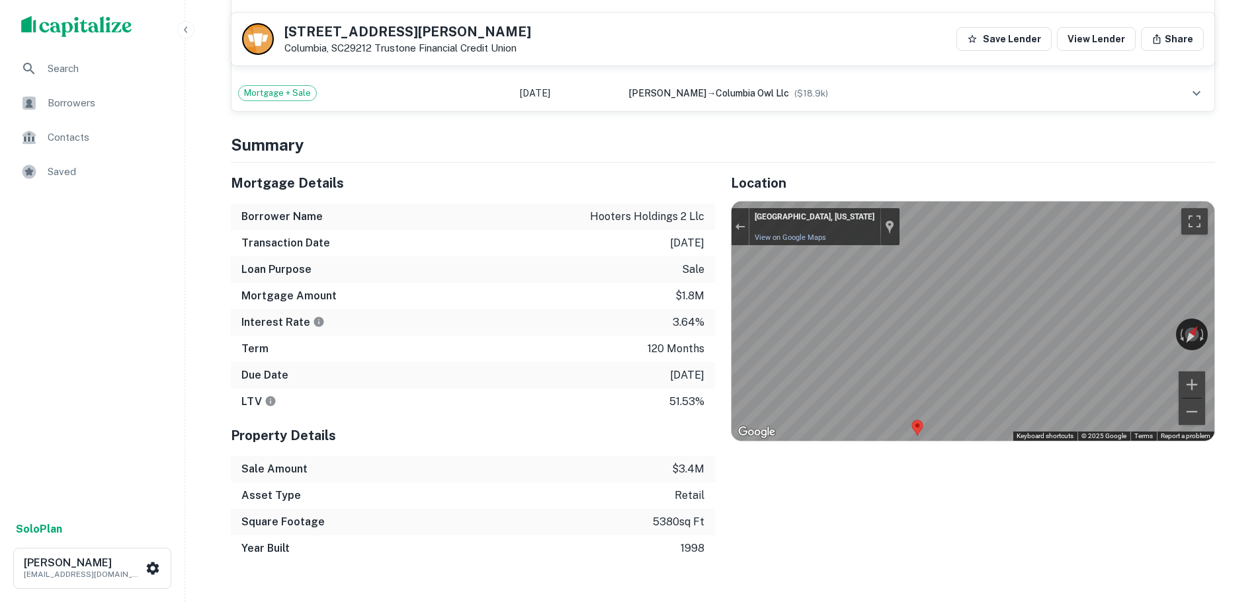
click at [1022, 441] on div "← Move left → Move right ↑ Move up ↓ Move down + Zoom in - Zoom out Columbia, S…" at bounding box center [972, 321] width 483 height 239
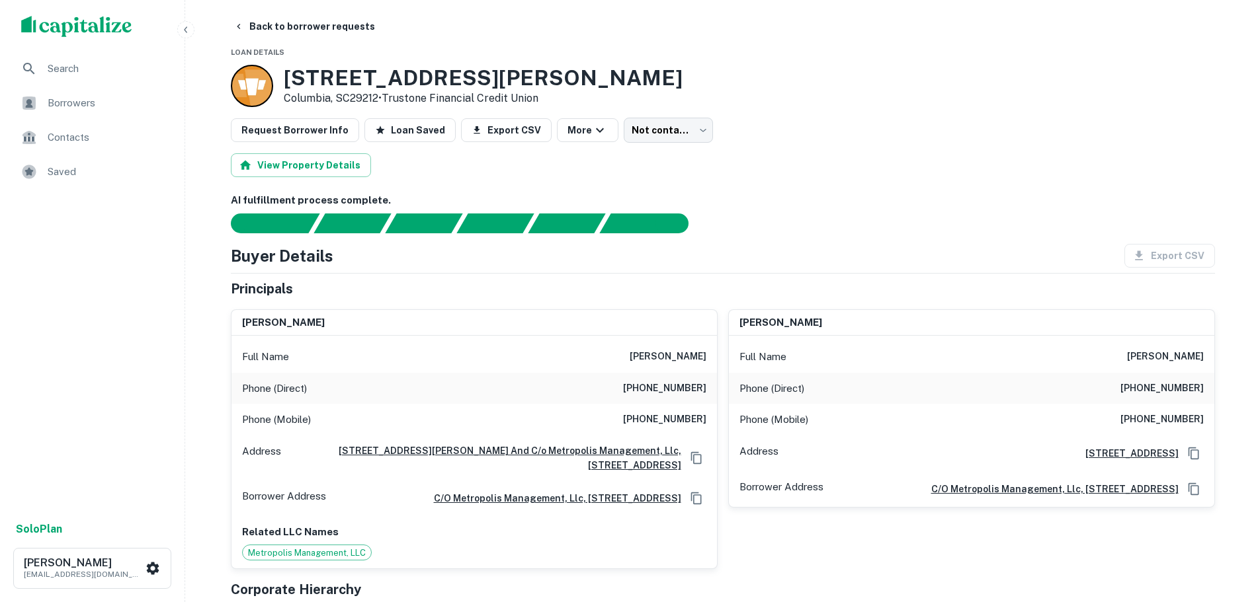
scroll to position [0, 0]
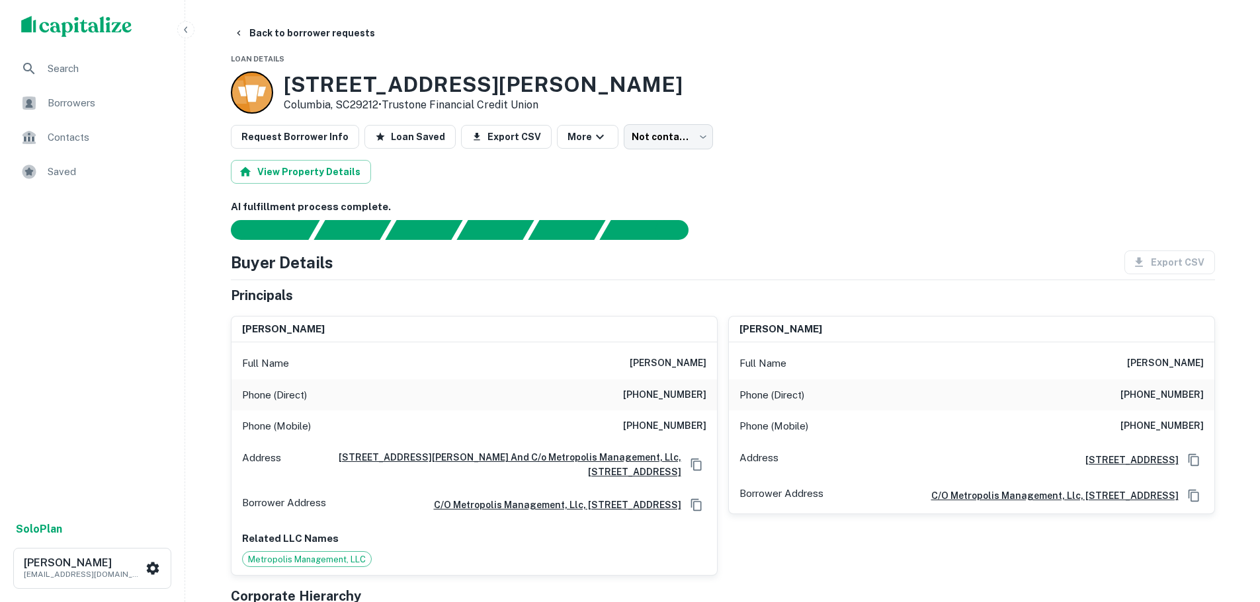
click at [681, 393] on h6 "(516) 333-3121" at bounding box center [664, 396] width 83 height 16
copy h6 "(516) 333-3121"
click at [659, 424] on h6 "(516) 458-8557" at bounding box center [664, 427] width 83 height 16
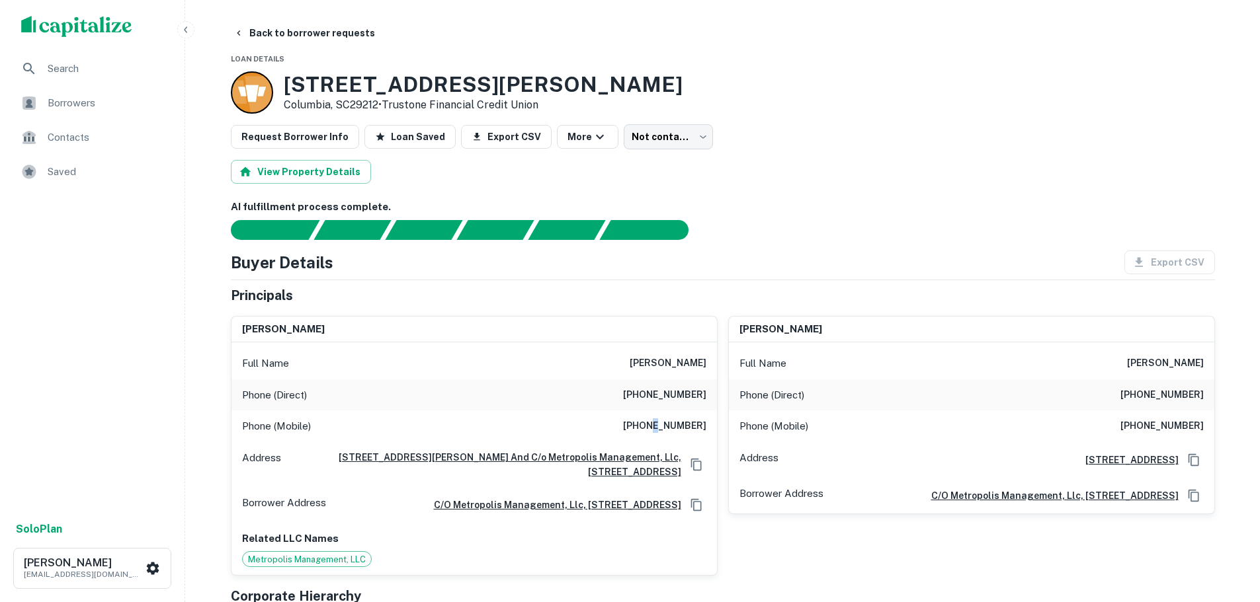
click at [659, 423] on h6 "(516) 458-8557" at bounding box center [664, 427] width 83 height 16
copy h6 "(516) 458-8557"
click at [1157, 393] on h6 "(954) 871-8586" at bounding box center [1161, 396] width 83 height 16
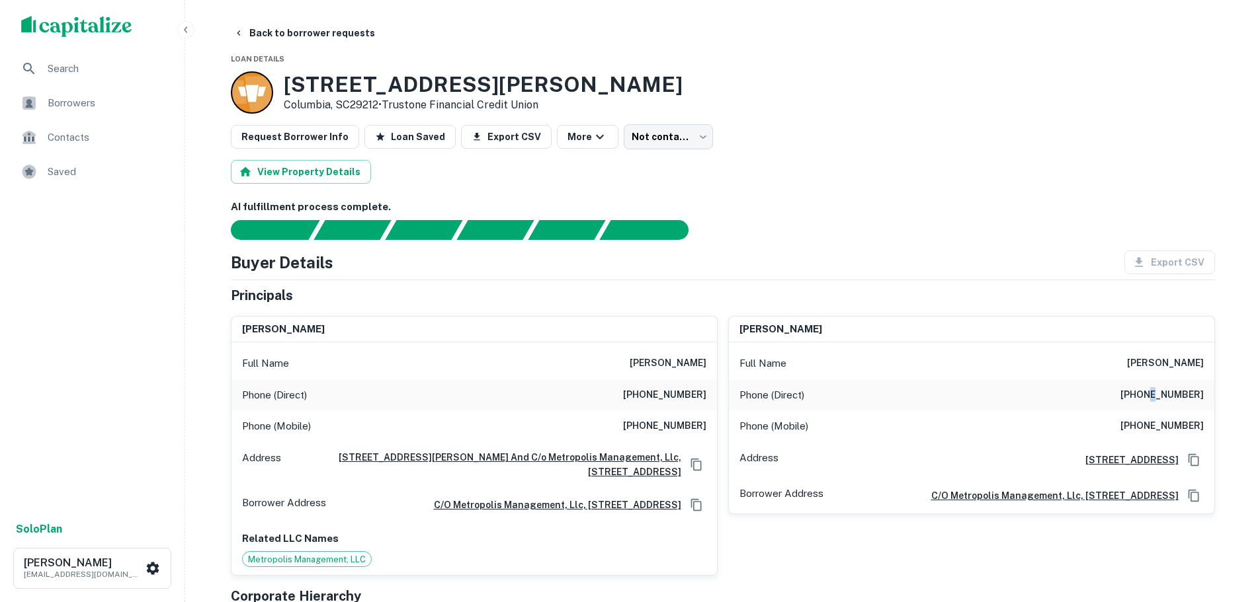
click at [1157, 393] on h6 "(954) 871-8586" at bounding box center [1161, 396] width 83 height 16
copy h6 "(954) 871-8586"
click at [319, 25] on button "Back to borrower requests" at bounding box center [304, 33] width 152 height 24
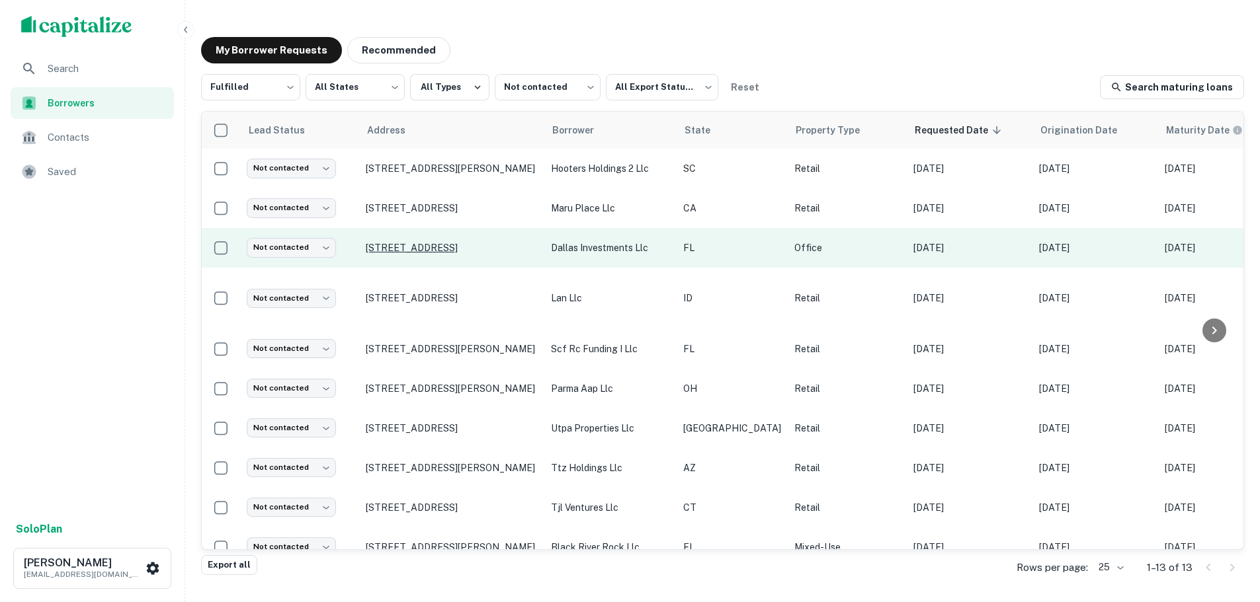
click at [427, 254] on p "3801 Bee Ridge Rd Sarasota, FL34233" at bounding box center [452, 248] width 172 height 12
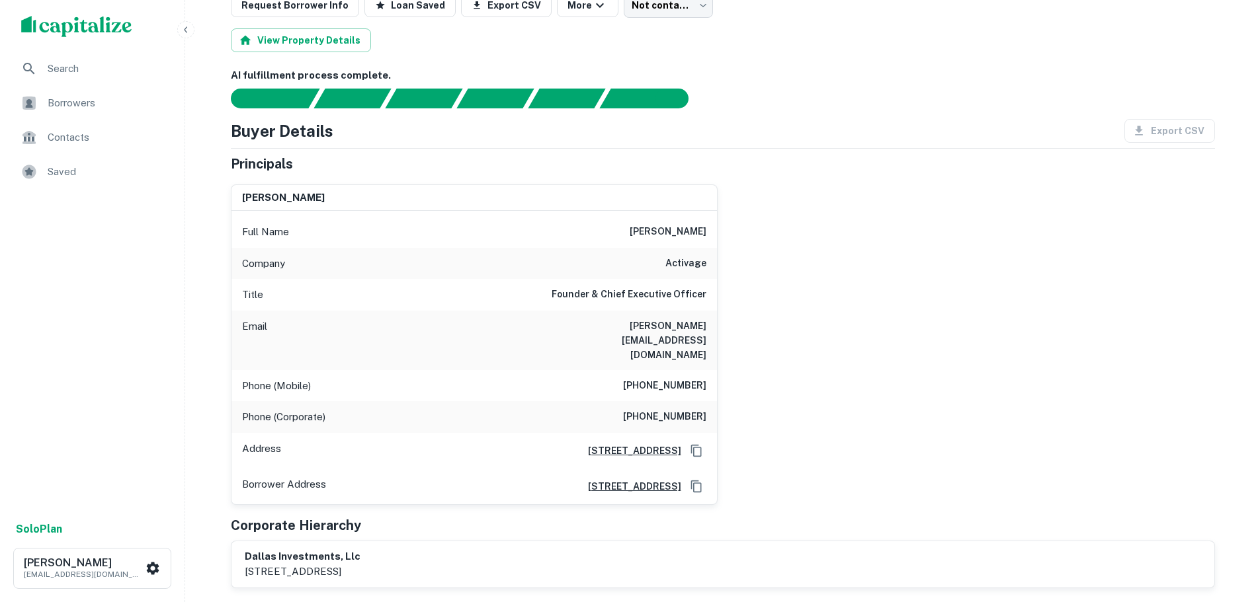
scroll to position [132, 0]
click at [699, 262] on h6 "activage" at bounding box center [685, 263] width 41 height 16
click at [699, 260] on h6 "activage" at bounding box center [685, 263] width 41 height 16
copy h6 "activage"
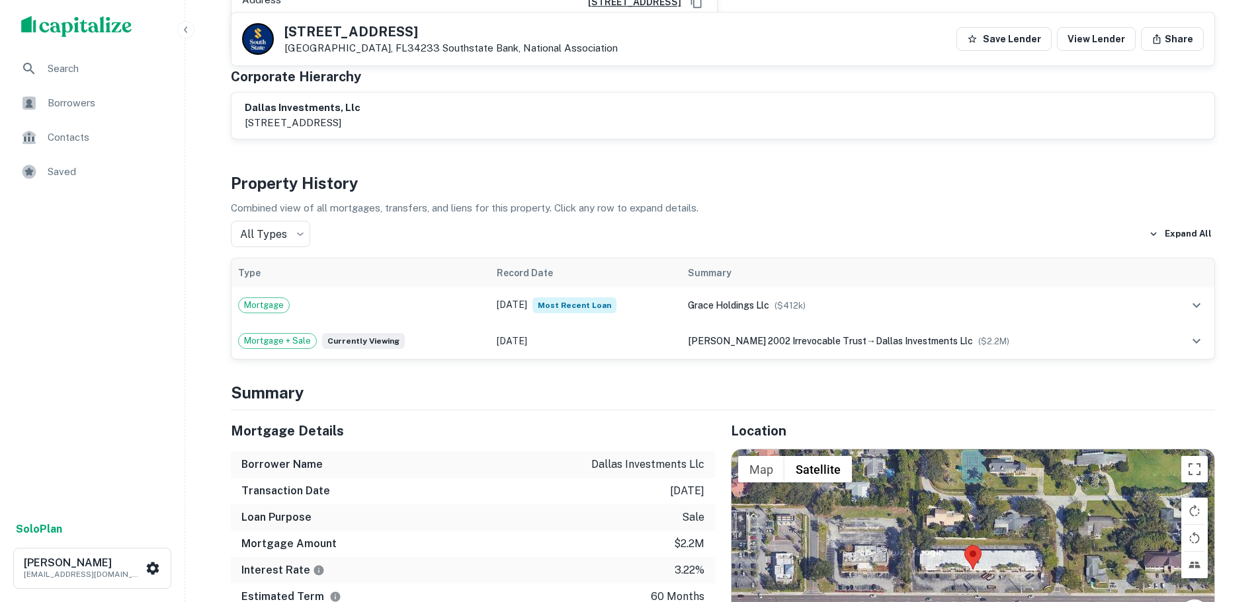
scroll to position [727, 0]
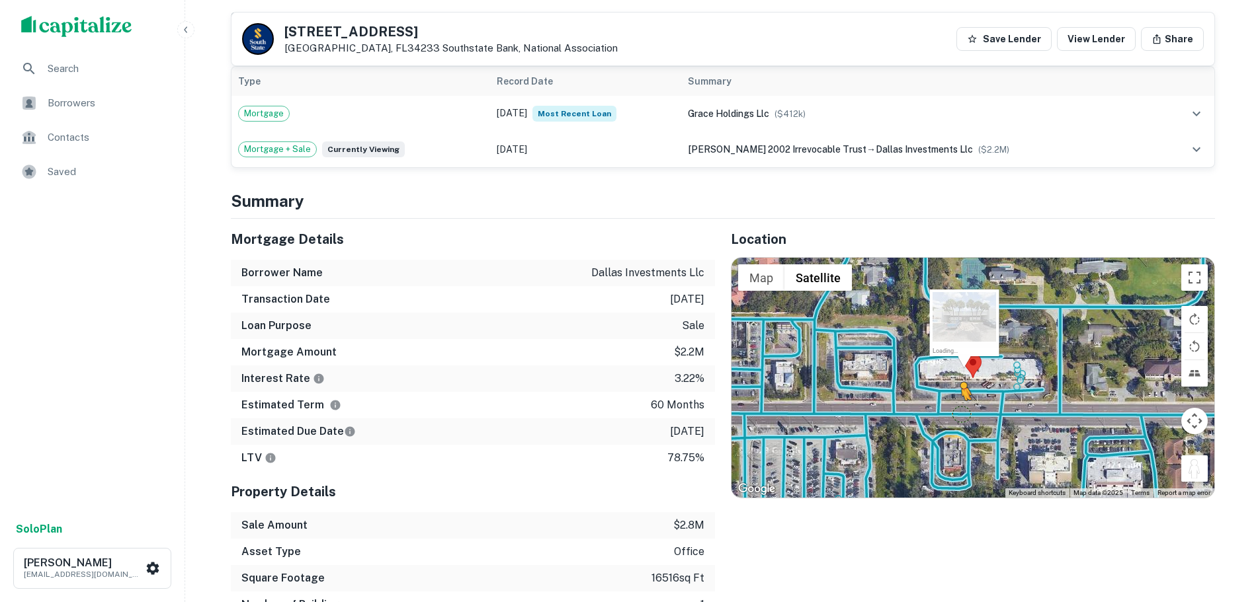
drag, startPoint x: 1184, startPoint y: 443, endPoint x: 962, endPoint y: 386, distance: 230.2
click at [962, 386] on div "To activate drag with keyboard, press Alt + Enter. Once in keyboard drag state,…" at bounding box center [972, 377] width 483 height 239
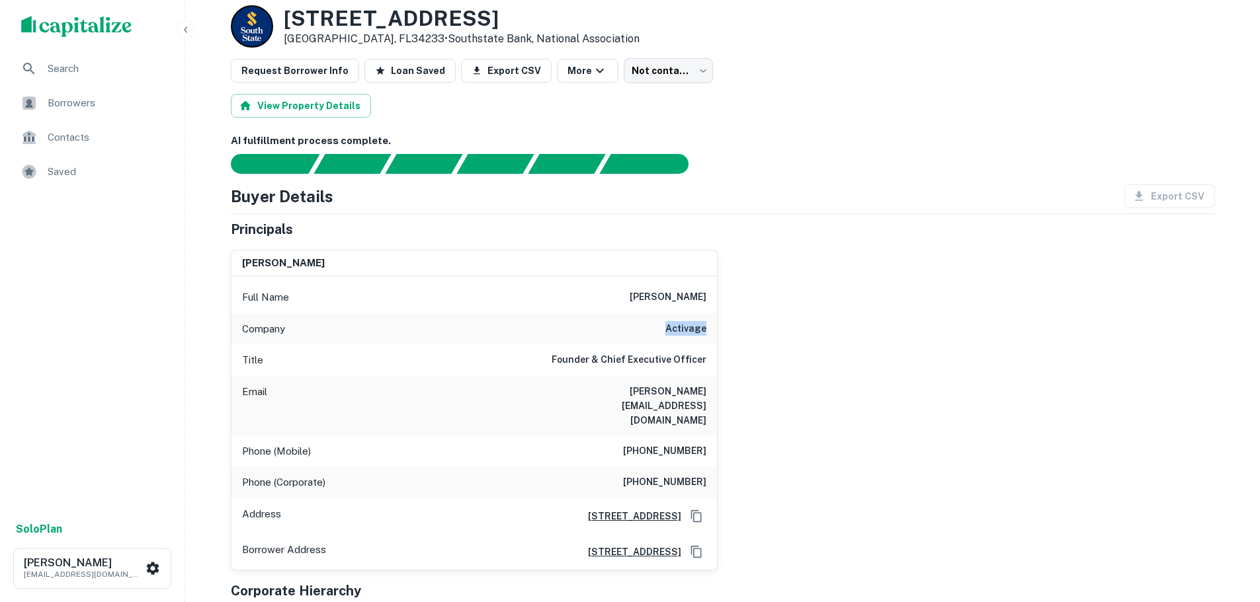
scroll to position [0, 0]
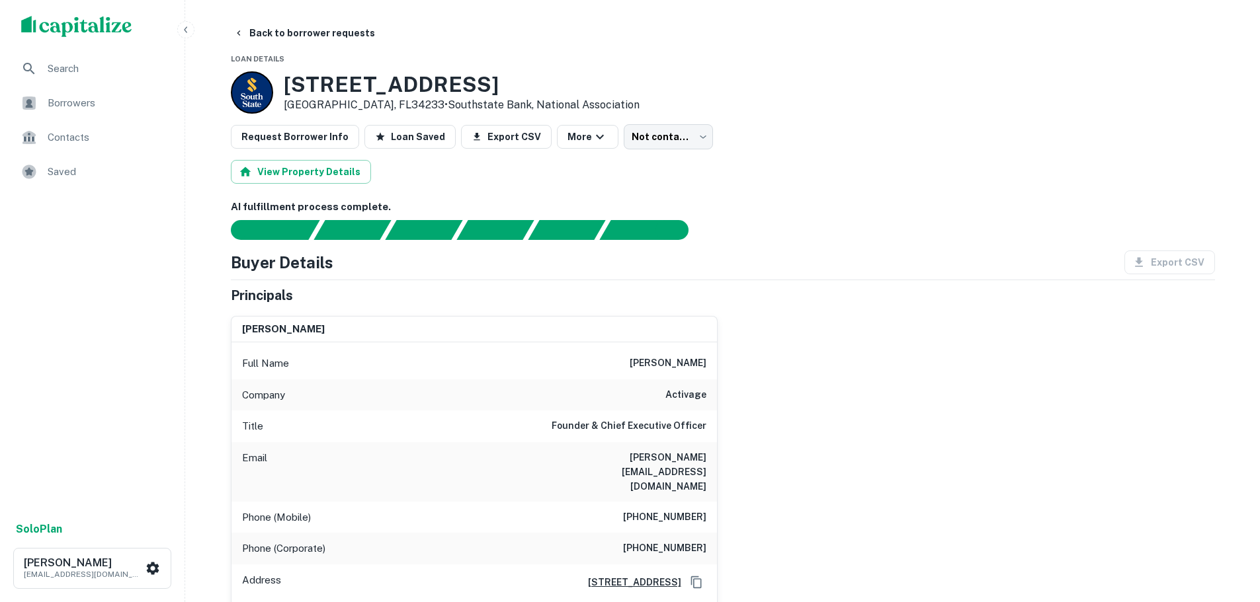
click at [661, 510] on h6 "(817) 201-3113" at bounding box center [664, 518] width 83 height 16
copy h6 "(817) 201-3113"
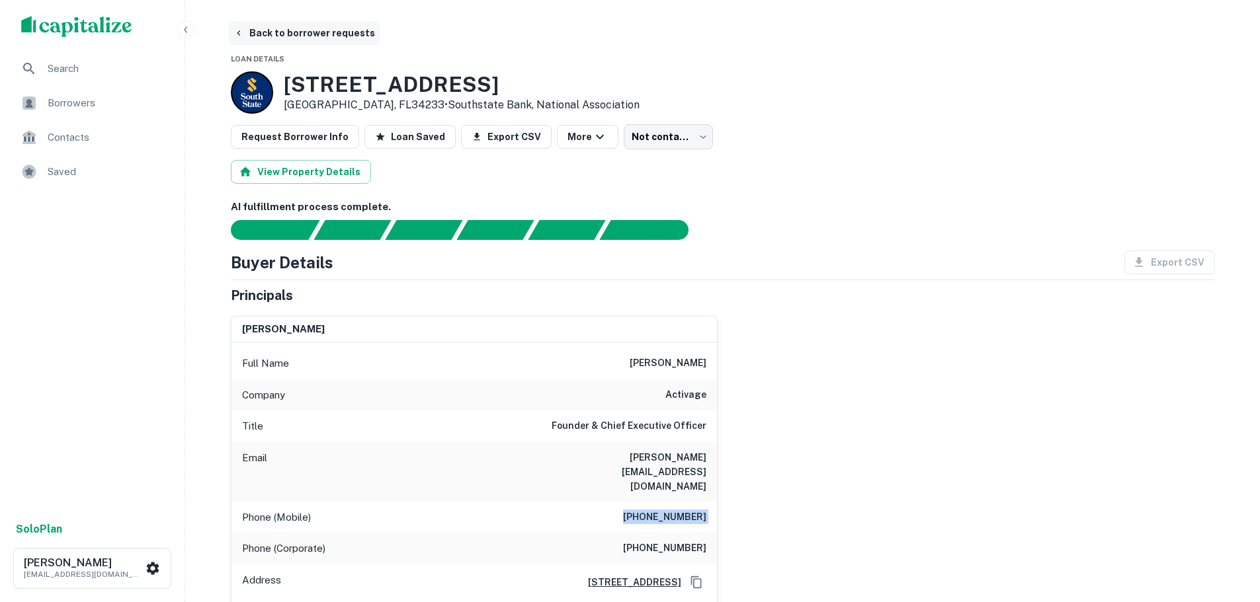
click at [288, 34] on button "Back to borrower requests" at bounding box center [304, 33] width 152 height 24
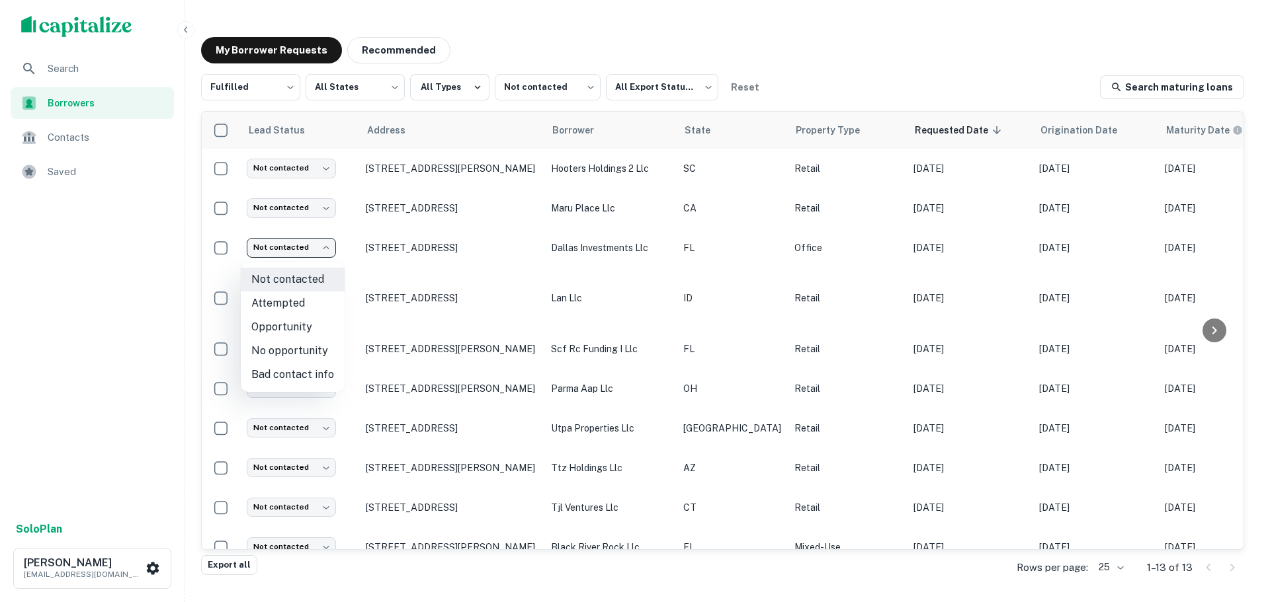
click at [288, 259] on body "Search Borrowers Contacts Saved Solo Plan Trevor Zwick tzwick@surmount.com My B…" at bounding box center [635, 301] width 1270 height 602
click at [306, 311] on li "Attempted" at bounding box center [293, 304] width 104 height 24
type input "*********"
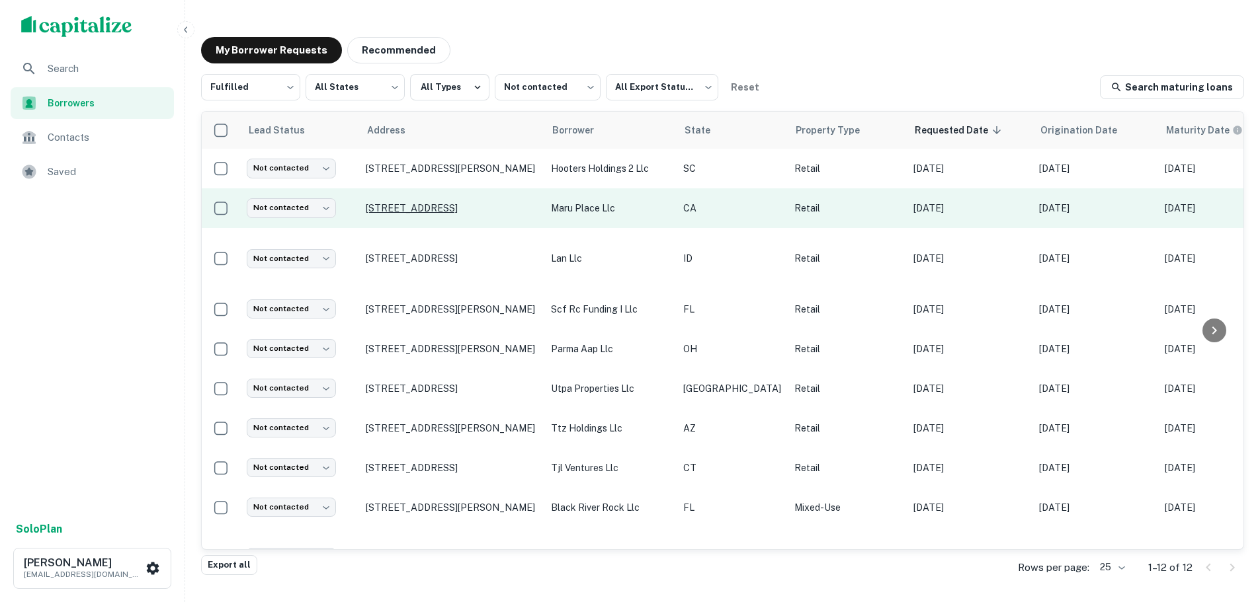
click at [449, 202] on p "5933-43 El Cajon Blvd San Diego, CA92115" at bounding box center [452, 208] width 172 height 12
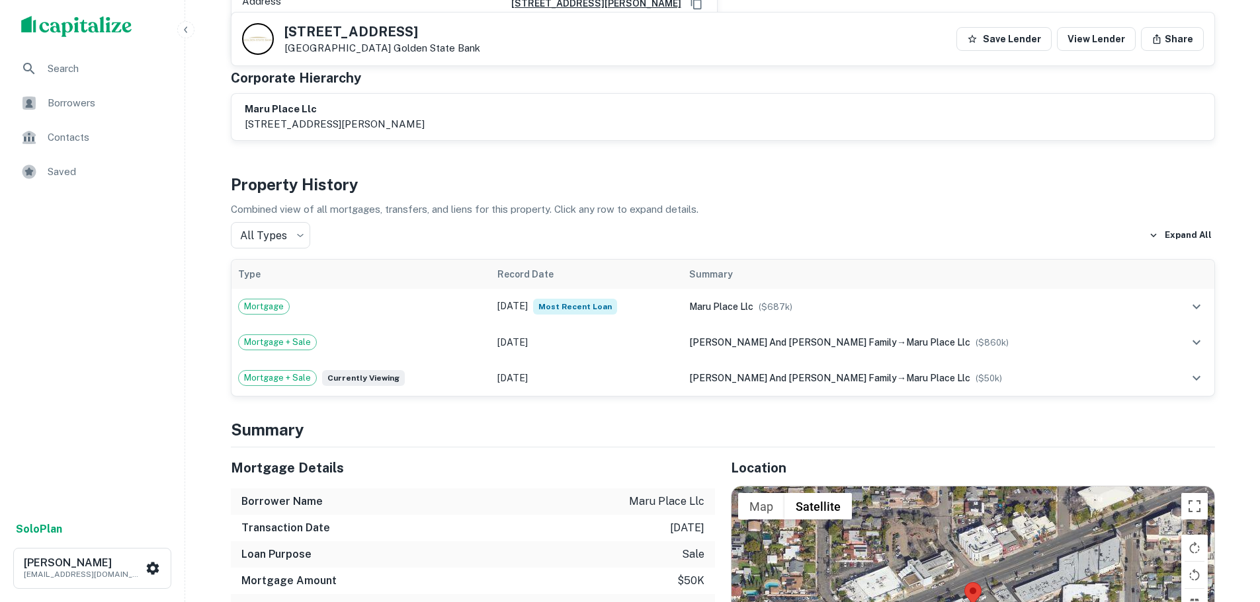
scroll to position [661, 0]
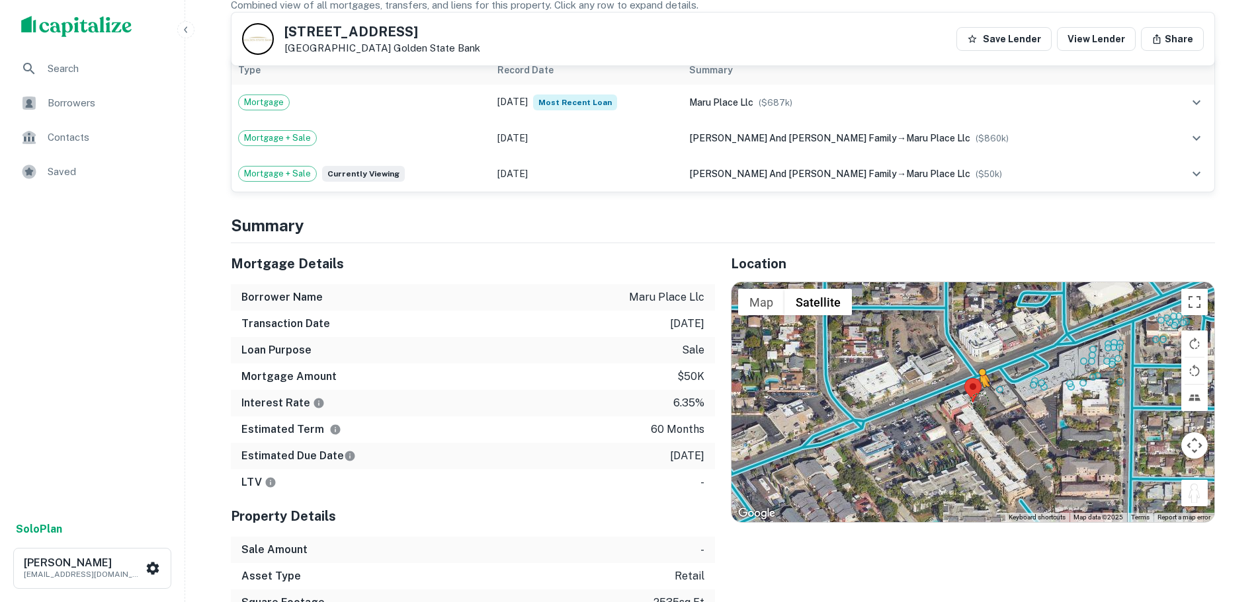
drag, startPoint x: 1188, startPoint y: 486, endPoint x: 978, endPoint y: 384, distance: 233.1
click at [978, 384] on div "To activate drag with keyboard, press Alt + Enter. Once in keyboard drag state,…" at bounding box center [972, 401] width 483 height 239
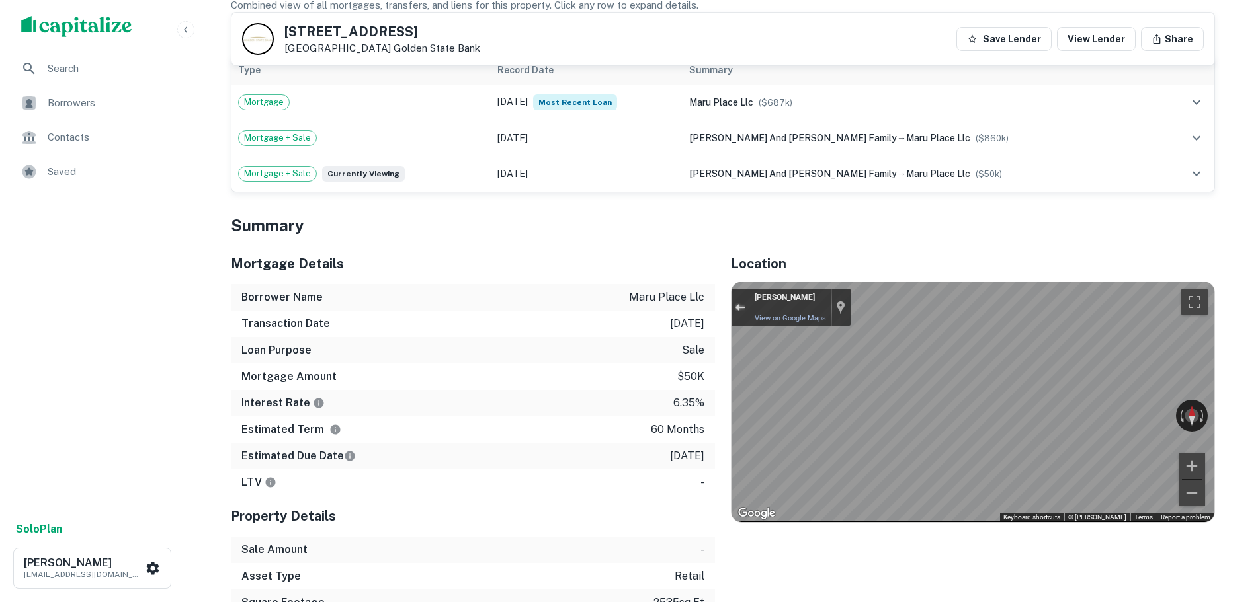
click at [739, 304] on div "Exit the Street View" at bounding box center [740, 308] width 10 height 8
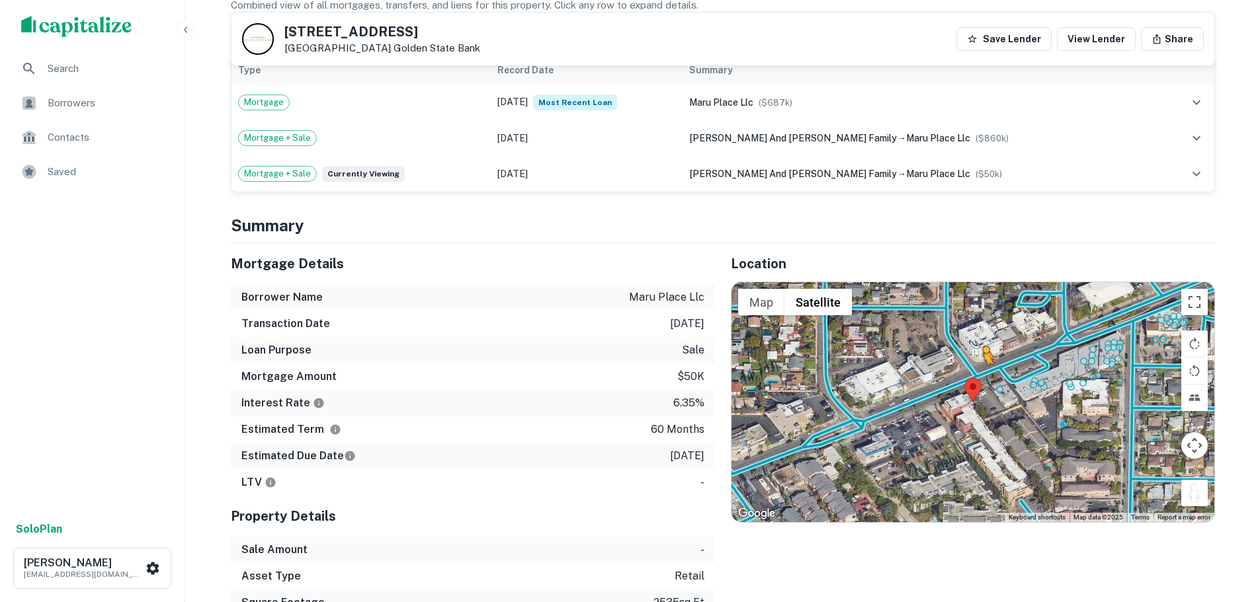
drag, startPoint x: 1192, startPoint y: 474, endPoint x: 977, endPoint y: 359, distance: 243.5
click at [977, 359] on div "To activate drag with keyboard, press Alt + Enter. Once in keyboard drag state,…" at bounding box center [972, 401] width 483 height 239
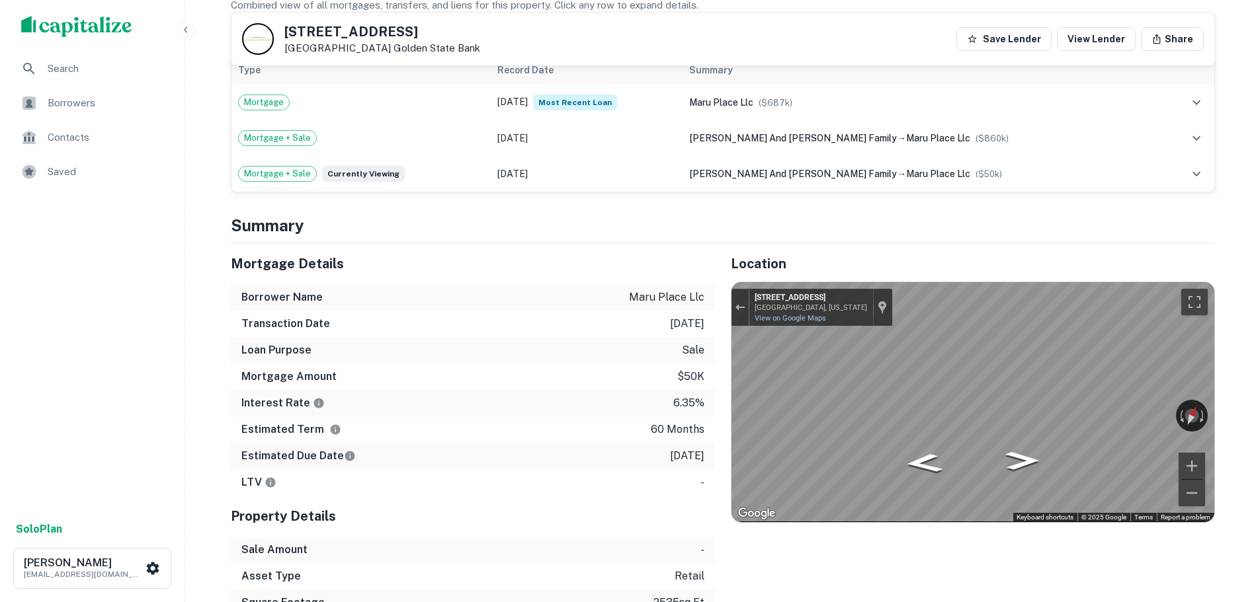
click at [1112, 396] on div "← Move left → Move right ↑ Move up ↓ Move down + Zoom in - Zoom out 5937 El Caj…" at bounding box center [972, 401] width 483 height 239
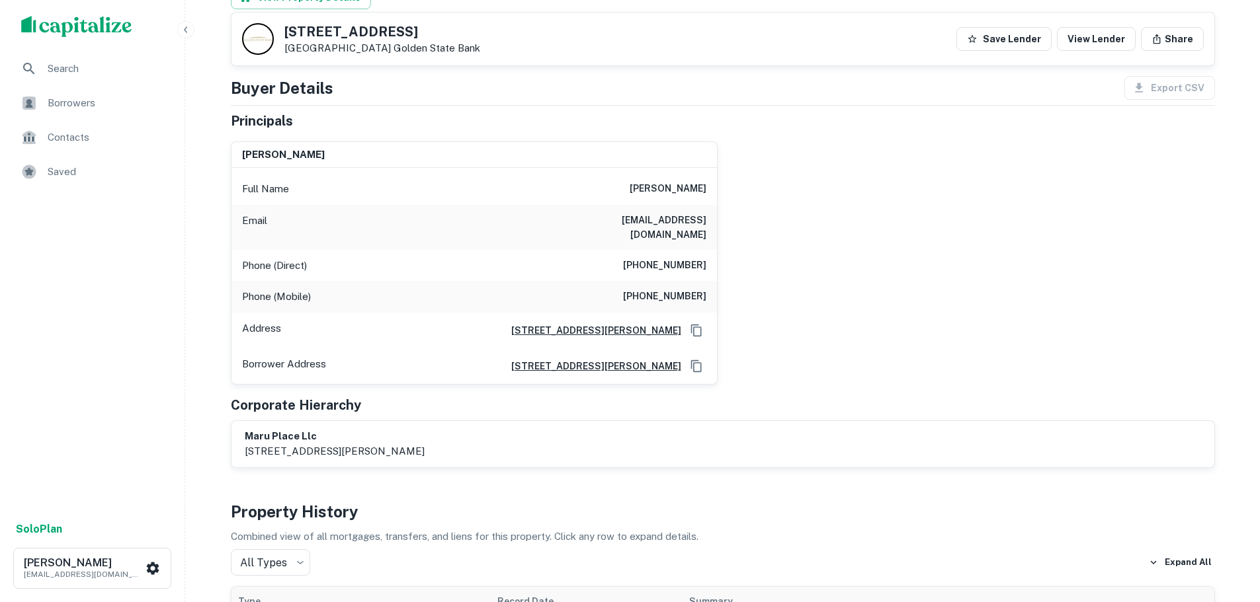
scroll to position [0, 0]
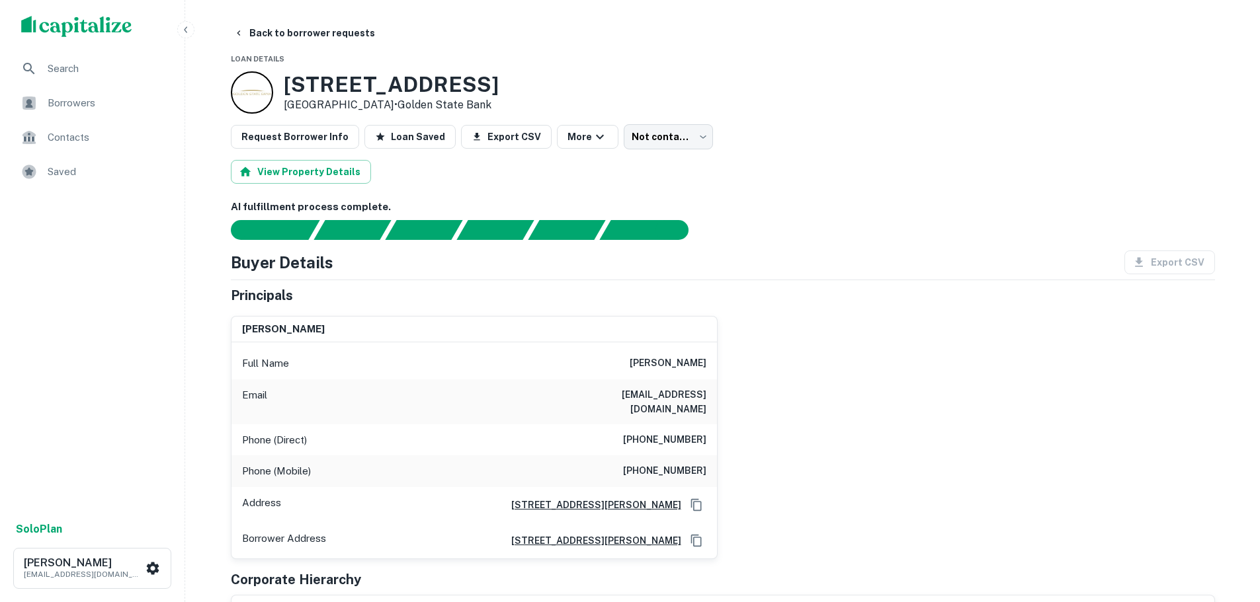
click at [703, 437] on div "Phone (Direct) (619) 272-0574" at bounding box center [473, 441] width 485 height 32
click at [700, 435] on div "Phone (Direct) (619) 272-0574" at bounding box center [473, 441] width 485 height 32
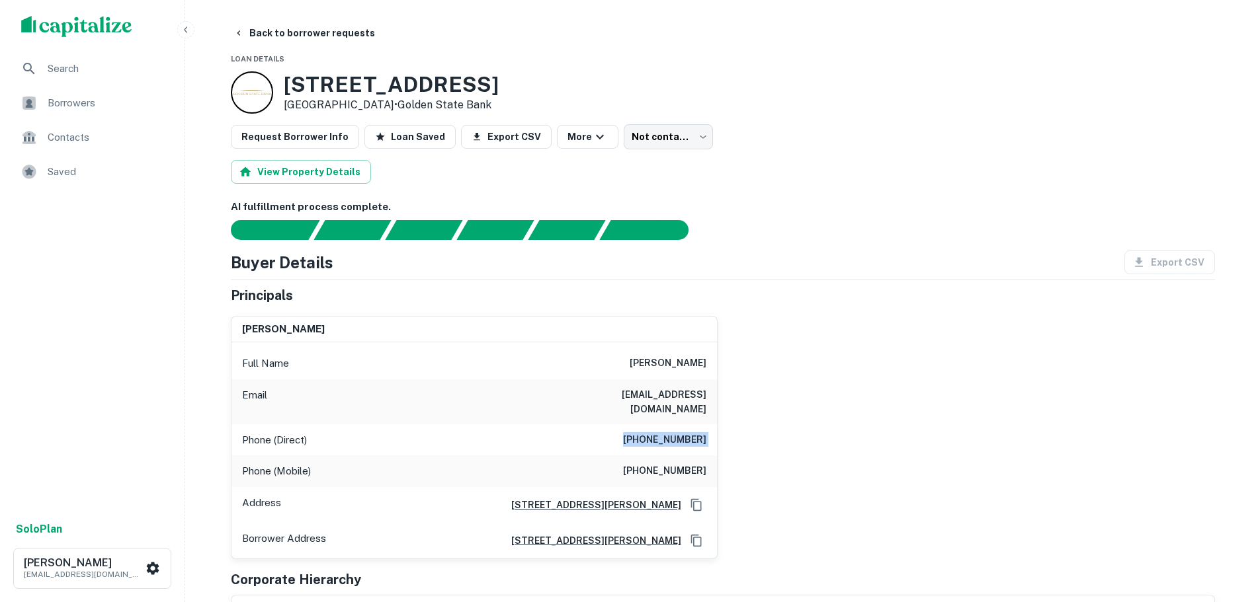
copy h6 "(619) 272-0574"
click at [681, 464] on h6 "(858) 291-8640" at bounding box center [664, 472] width 83 height 16
copy h6 "(858) 291-8640"
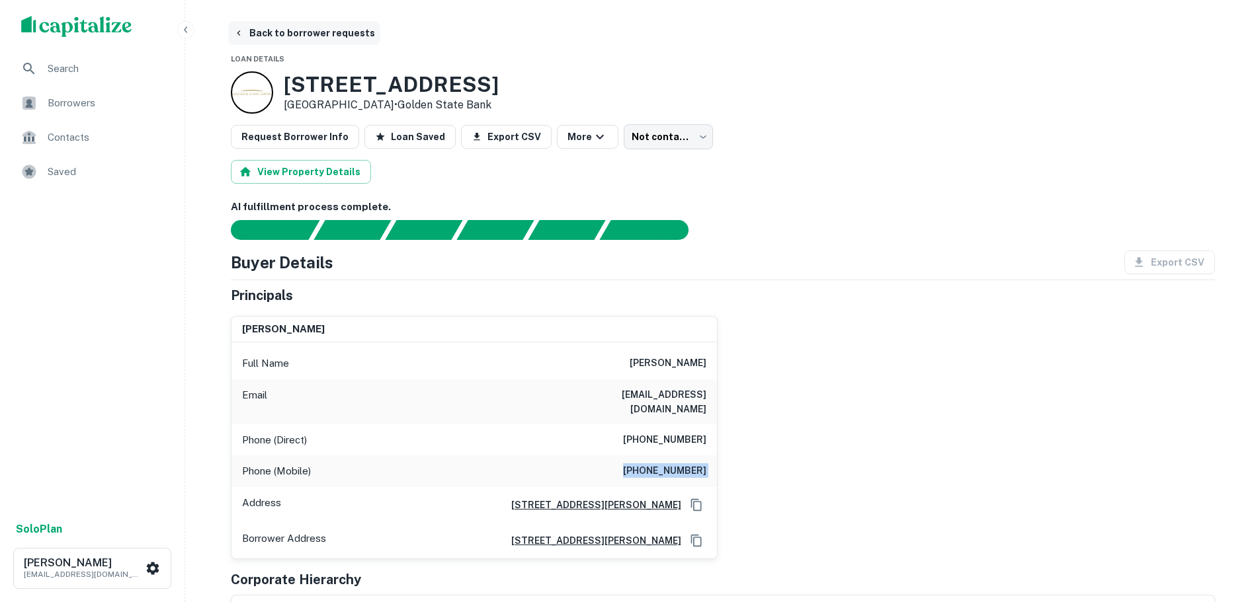
click at [349, 24] on button "Back to borrower requests" at bounding box center [304, 33] width 152 height 24
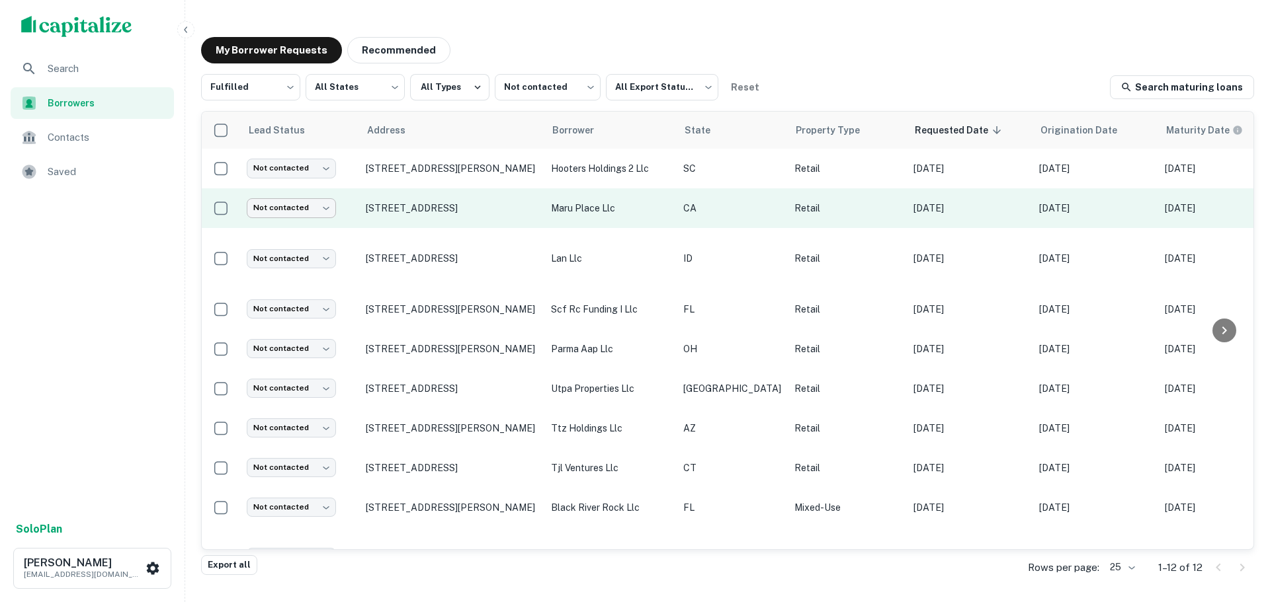
click at [288, 202] on body "Search Borrowers Contacts Saved Solo Plan Trevor Zwick tzwick@surmount.com My B…" at bounding box center [635, 301] width 1270 height 602
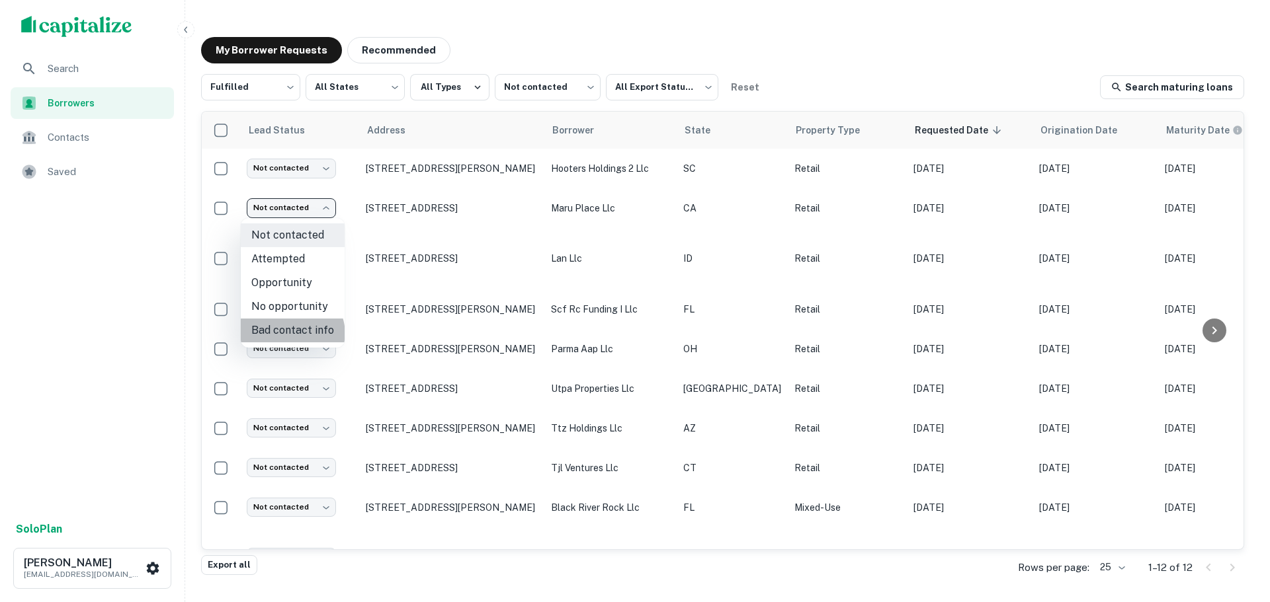
click at [286, 335] on li "Bad contact info" at bounding box center [293, 331] width 104 height 24
type input "**********"
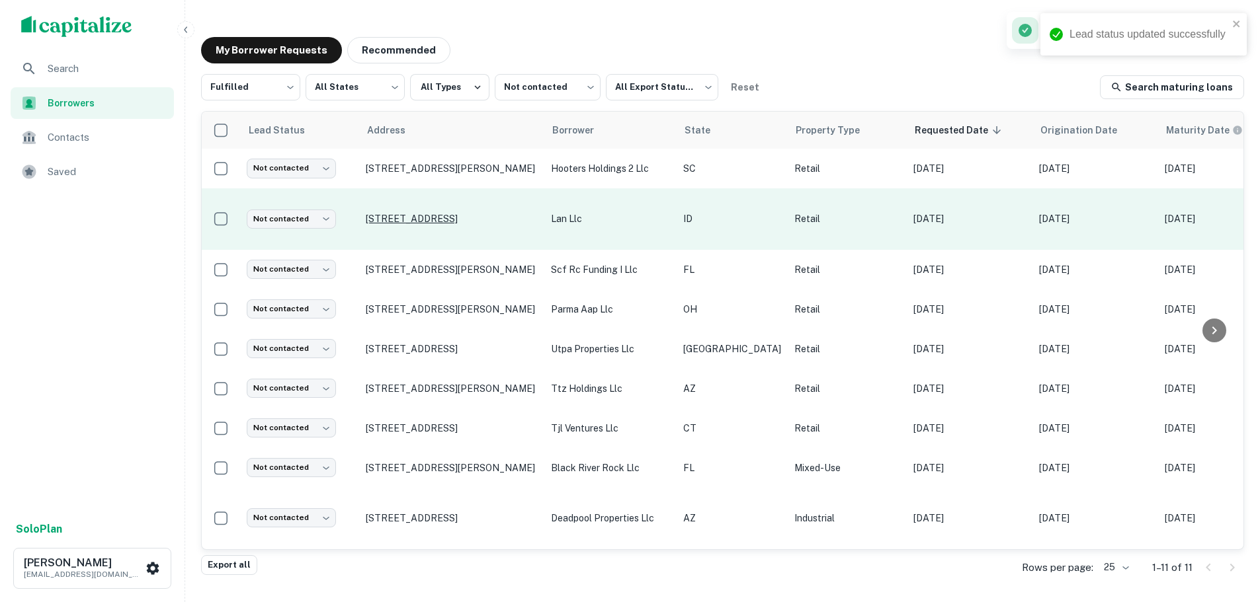
click at [420, 214] on p "321 N 2nd E Rexburg, ID83440" at bounding box center [452, 219] width 172 height 12
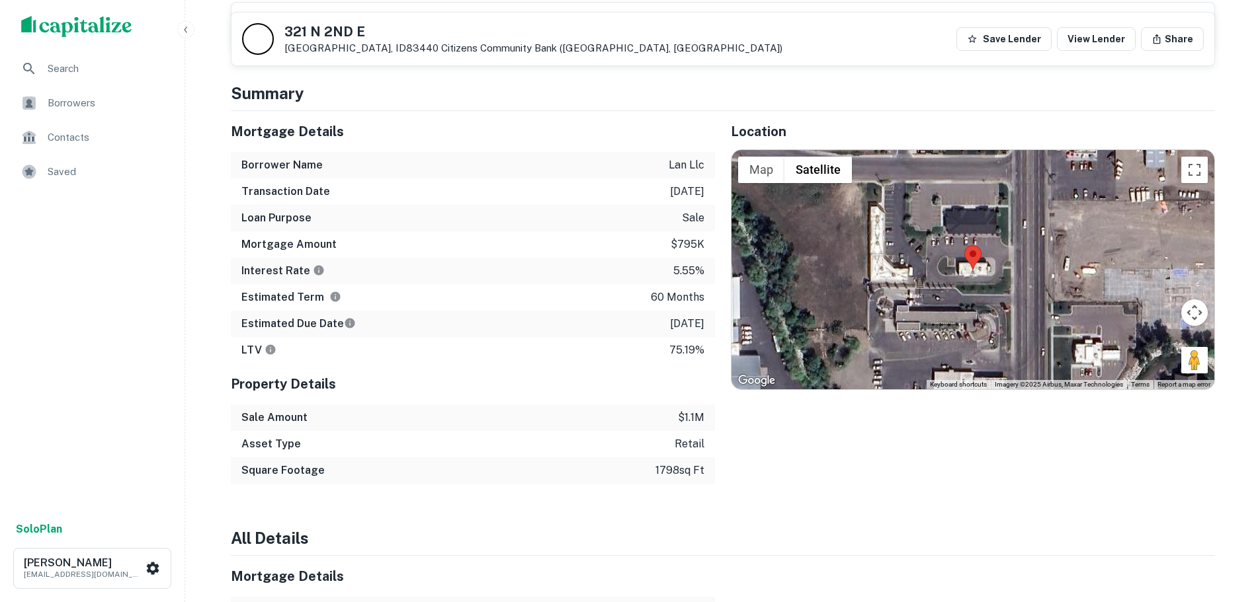
scroll to position [794, 0]
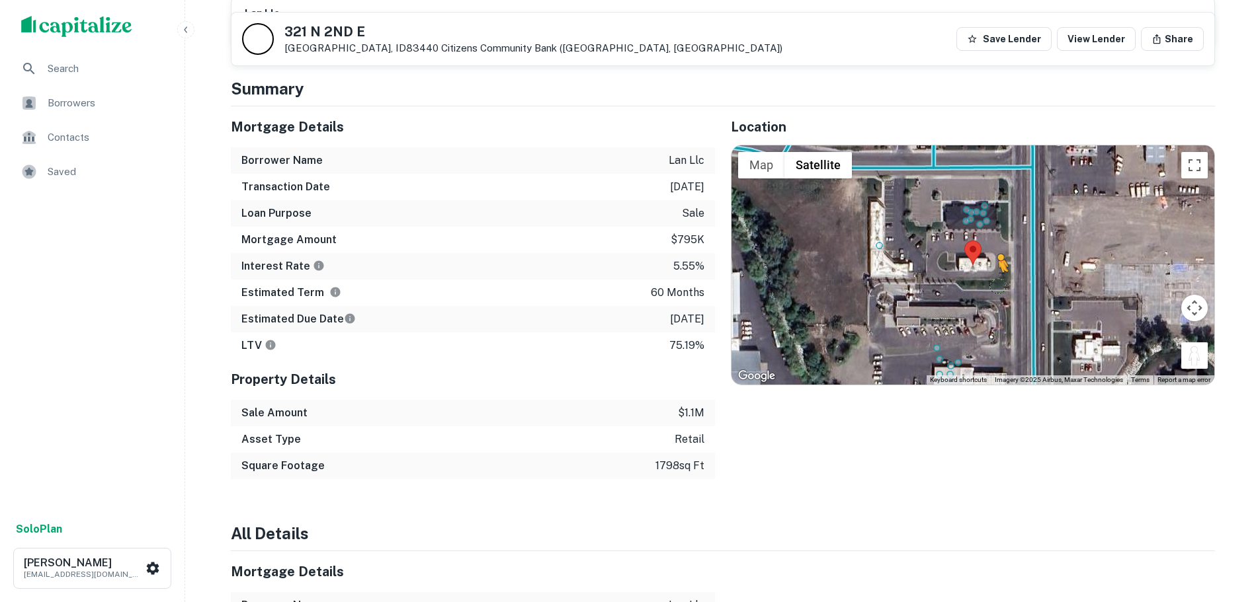
drag, startPoint x: 1186, startPoint y: 349, endPoint x: 993, endPoint y: 268, distance: 209.3
click at [993, 268] on div "To activate drag with keyboard, press Alt + Enter. Once in keyboard drag state,…" at bounding box center [972, 264] width 483 height 239
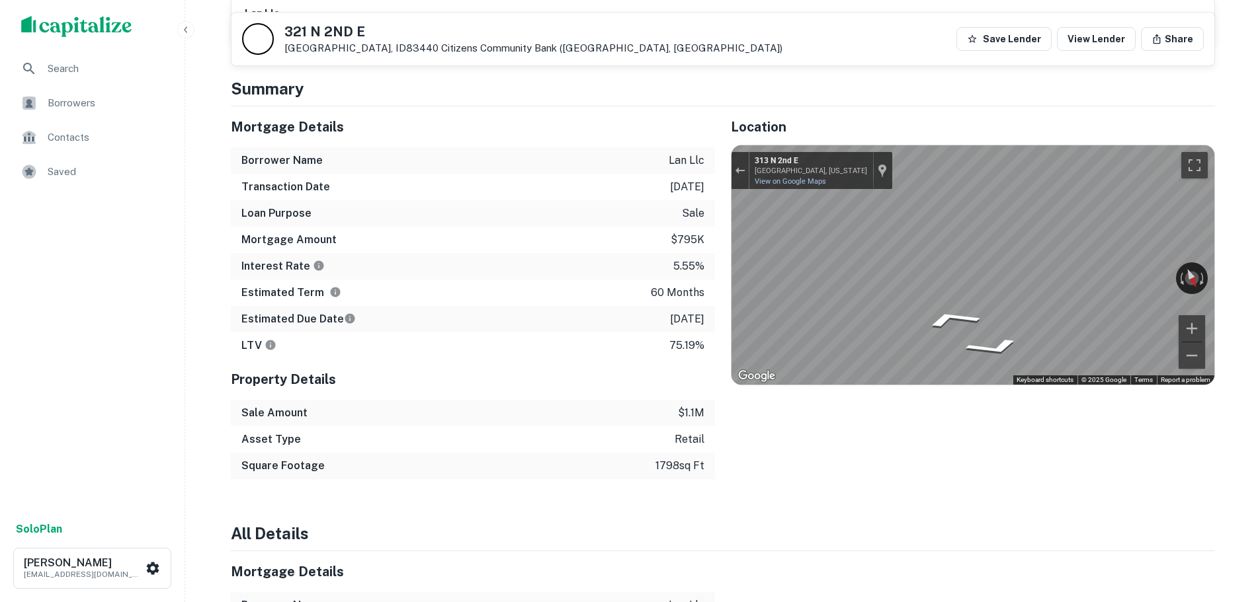
click at [739, 163] on button "Exit the Street View" at bounding box center [739, 170] width 17 height 18
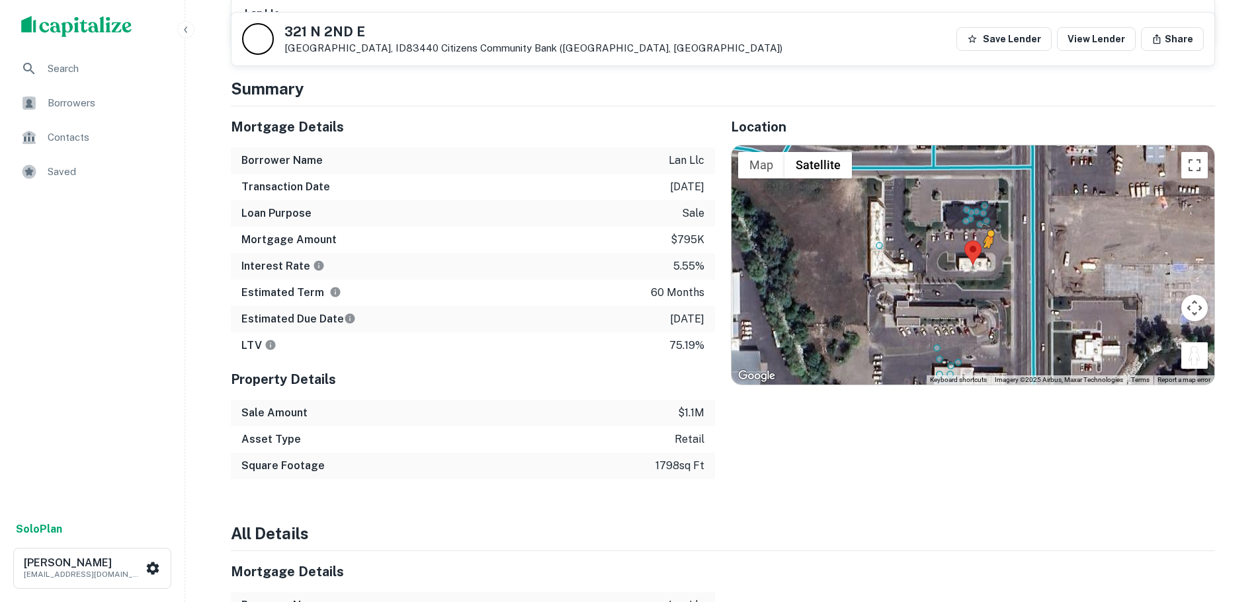
drag, startPoint x: 1198, startPoint y: 343, endPoint x: 984, endPoint y: 245, distance: 235.3
click at [984, 245] on div "To activate drag with keyboard, press Alt + Enter. Once in keyboard drag state,…" at bounding box center [972, 264] width 483 height 239
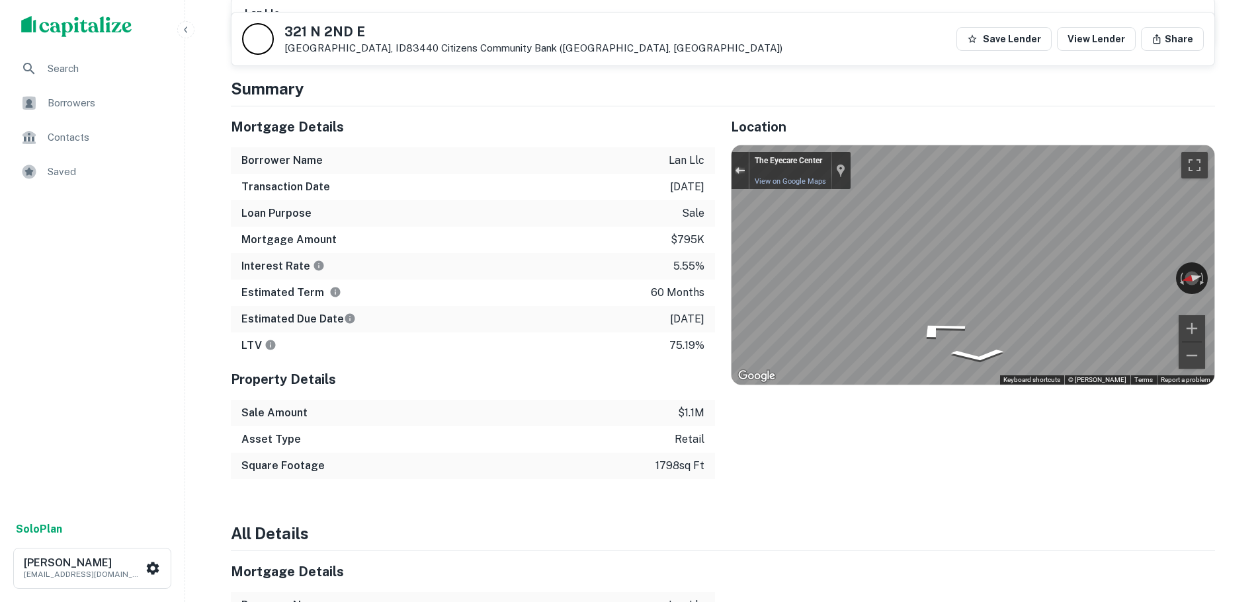
click at [737, 167] on div "Exit the Street View" at bounding box center [740, 171] width 10 height 8
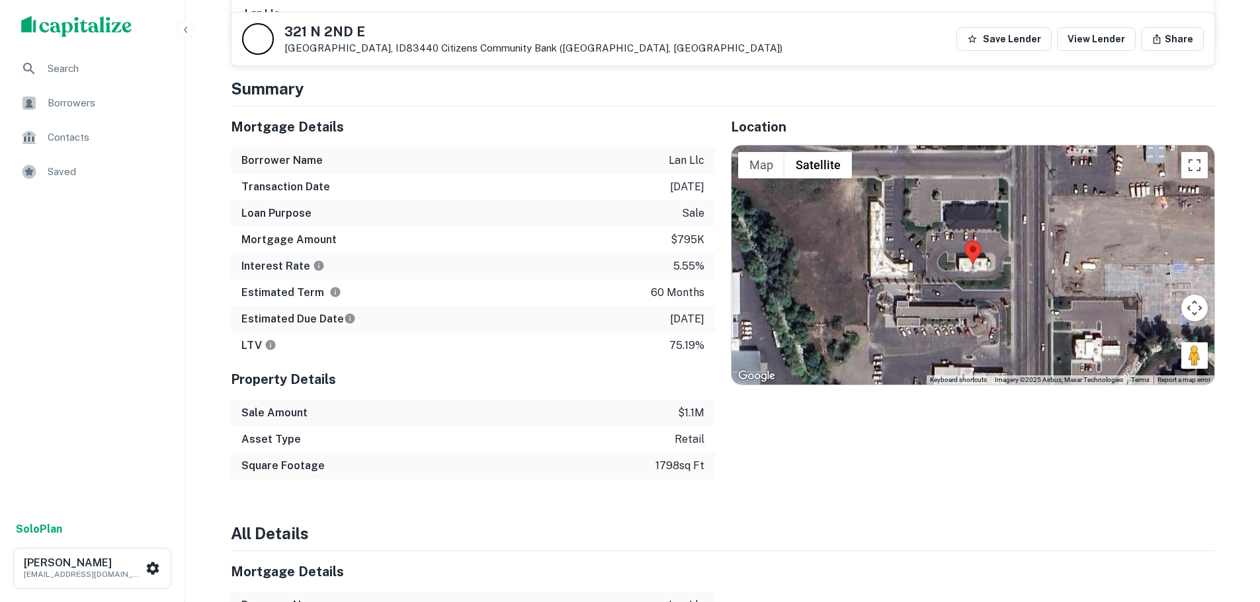
click at [356, 25] on h5 "321 N 2ND E" at bounding box center [533, 31] width 498 height 13
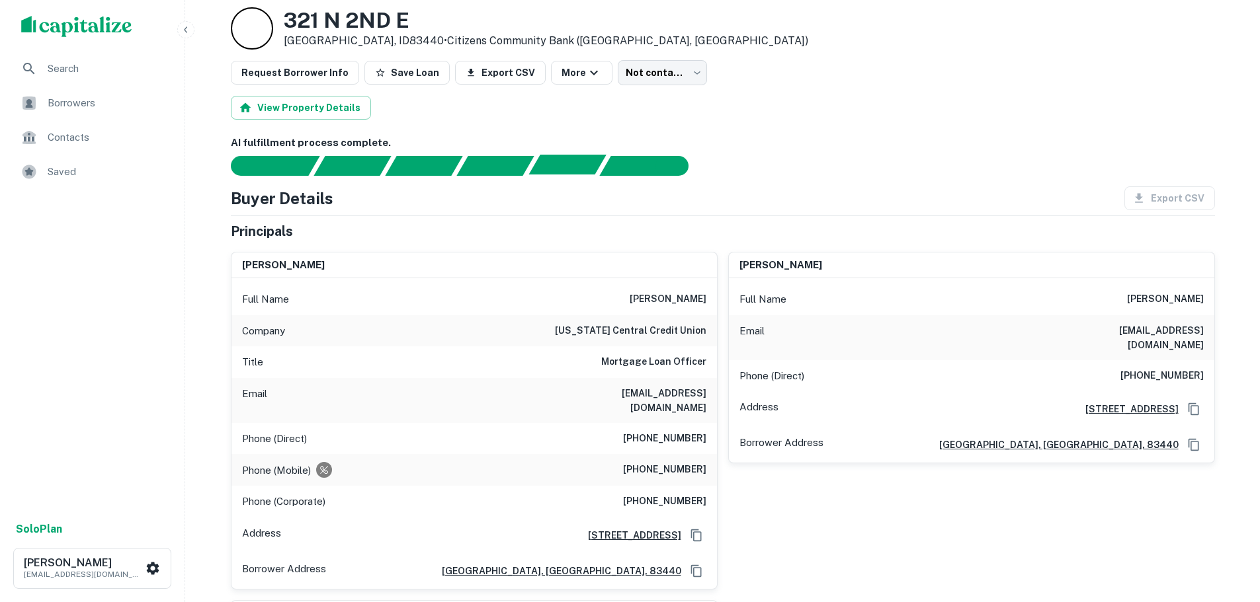
scroll to position [0, 0]
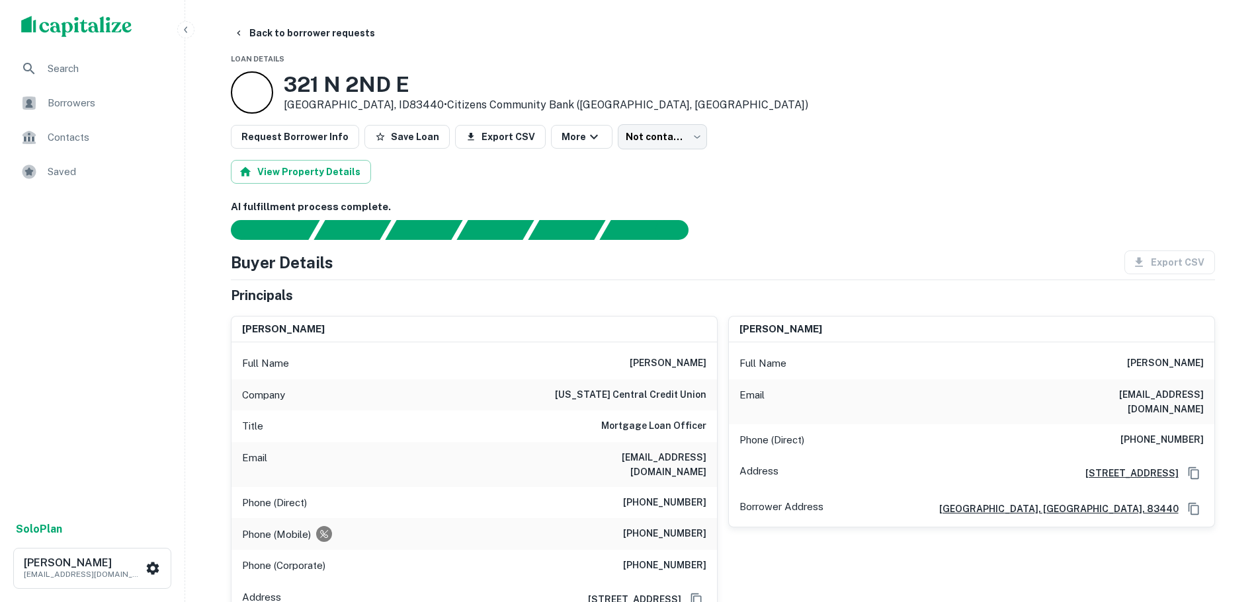
click at [1188, 433] on h6 "(208) 351-4509" at bounding box center [1161, 441] width 83 height 16
click at [681, 500] on div "Phone (Direct) (208) 646-7456" at bounding box center [473, 503] width 485 height 32
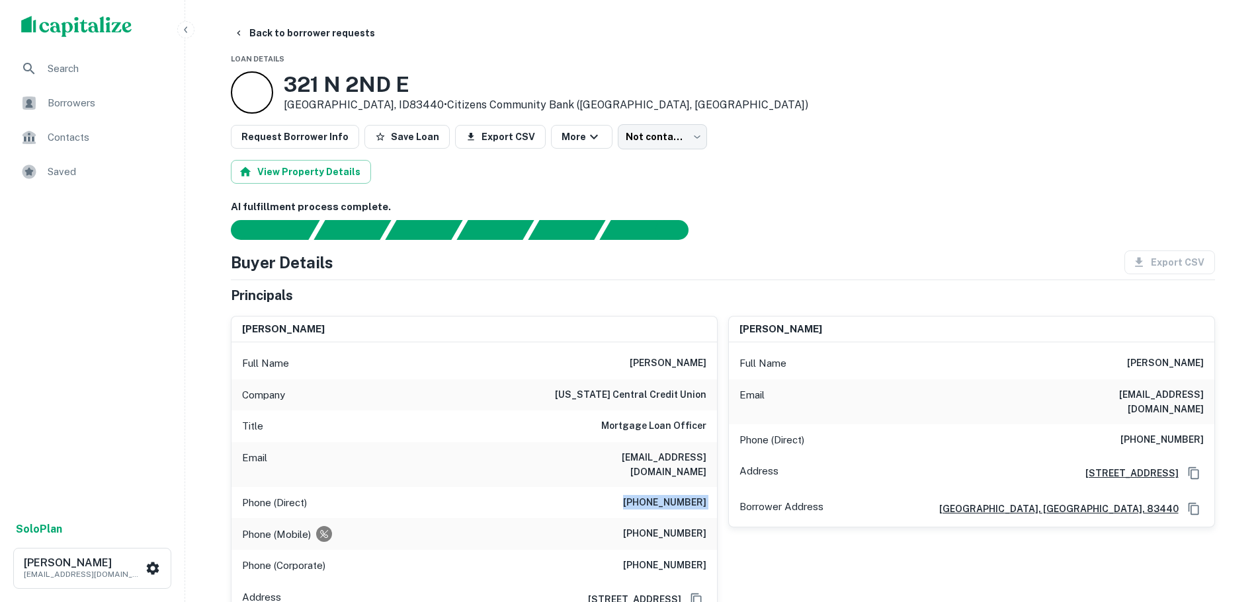
click at [681, 500] on div "Phone (Direct) (208) 646-7456" at bounding box center [473, 503] width 485 height 32
click at [304, 43] on button "Back to borrower requests" at bounding box center [304, 33] width 152 height 24
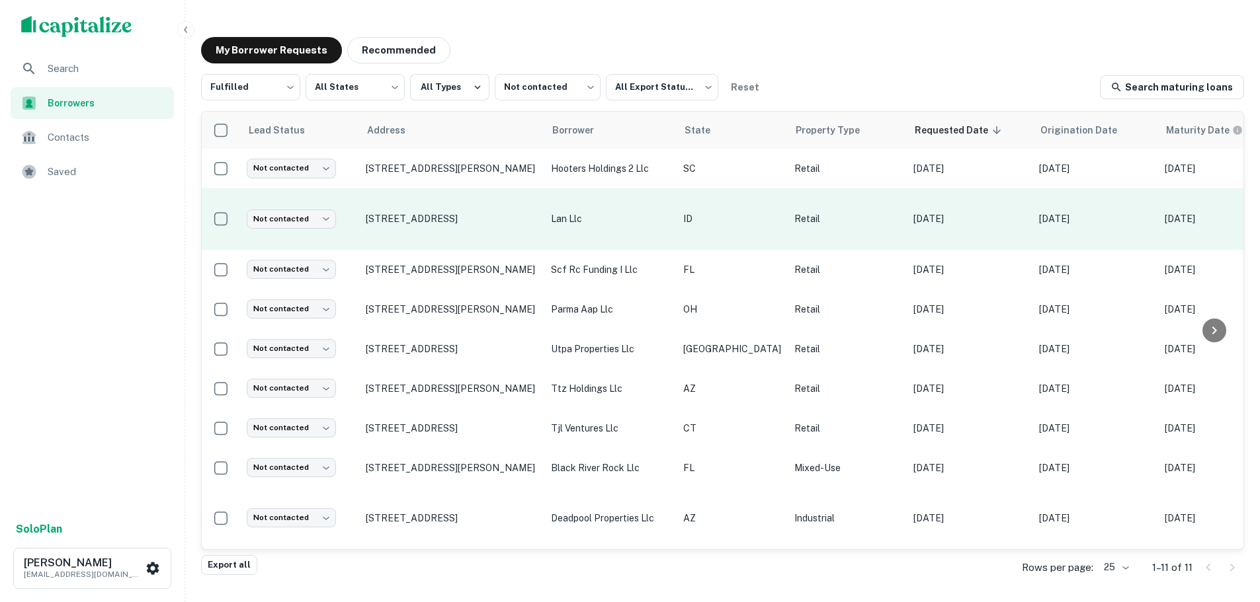
click at [316, 202] on td "Not contacted **** ​" at bounding box center [299, 219] width 119 height 62
click at [318, 199] on td "Not contacted **** ​" at bounding box center [299, 219] width 119 height 62
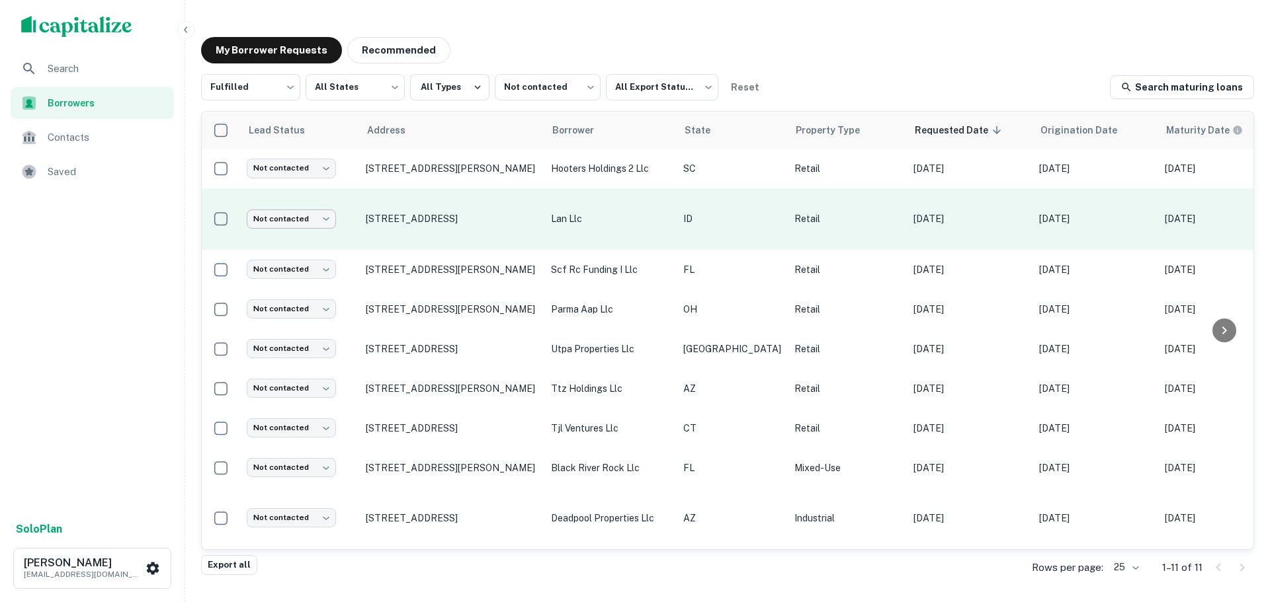
click at [318, 216] on body "Search Borrowers Contacts Saved Solo Plan Trevor Zwick tzwick@surmount.com My B…" at bounding box center [635, 301] width 1270 height 602
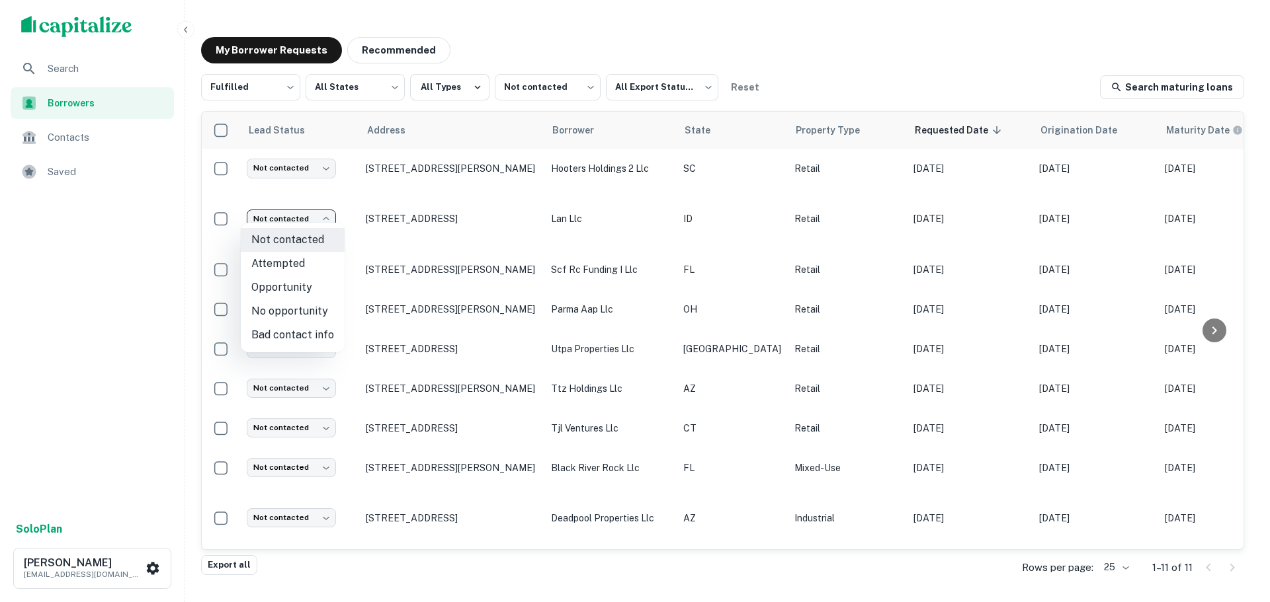
click at [311, 309] on li "No opportunity" at bounding box center [293, 312] width 104 height 24
type input "**********"
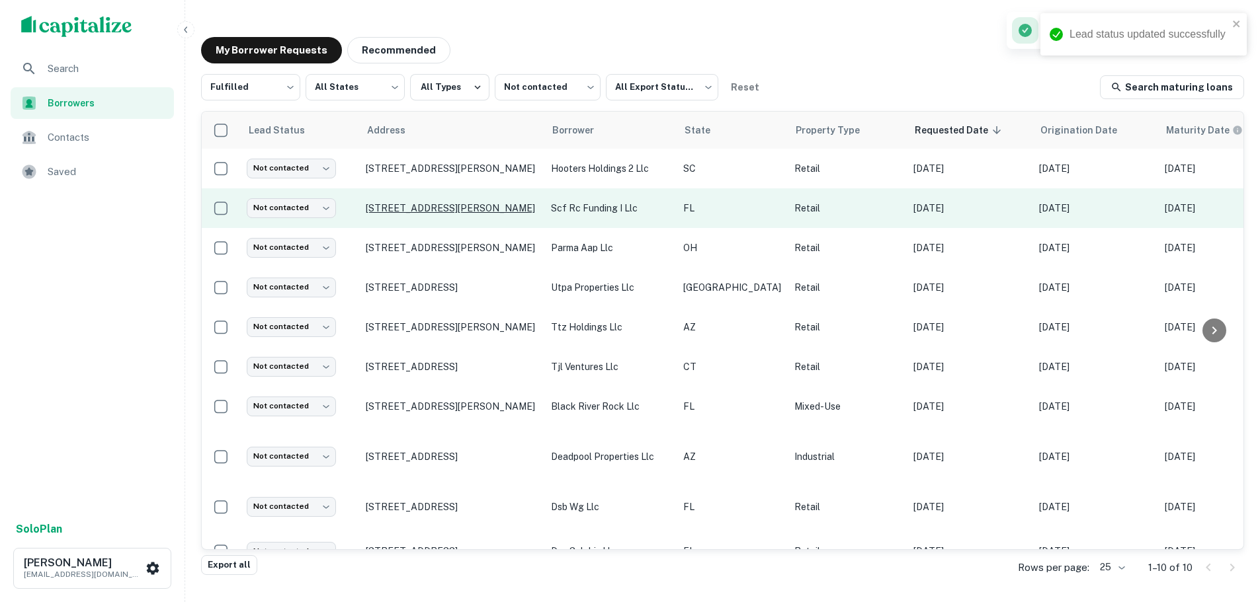
click at [391, 214] on p "10071 Hutchison Blvd Panama City Beach, FL32407" at bounding box center [452, 208] width 172 height 12
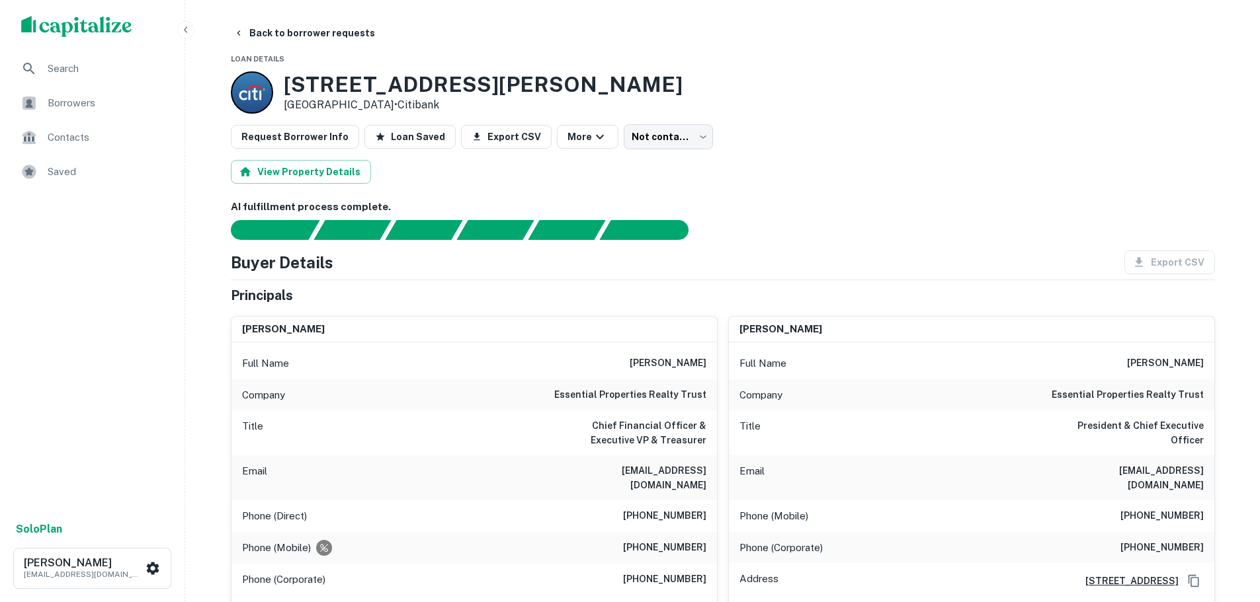
click at [672, 402] on h6 "essential properties realty trust" at bounding box center [630, 396] width 152 height 16
click at [302, 31] on button "Back to borrower requests" at bounding box center [304, 33] width 152 height 24
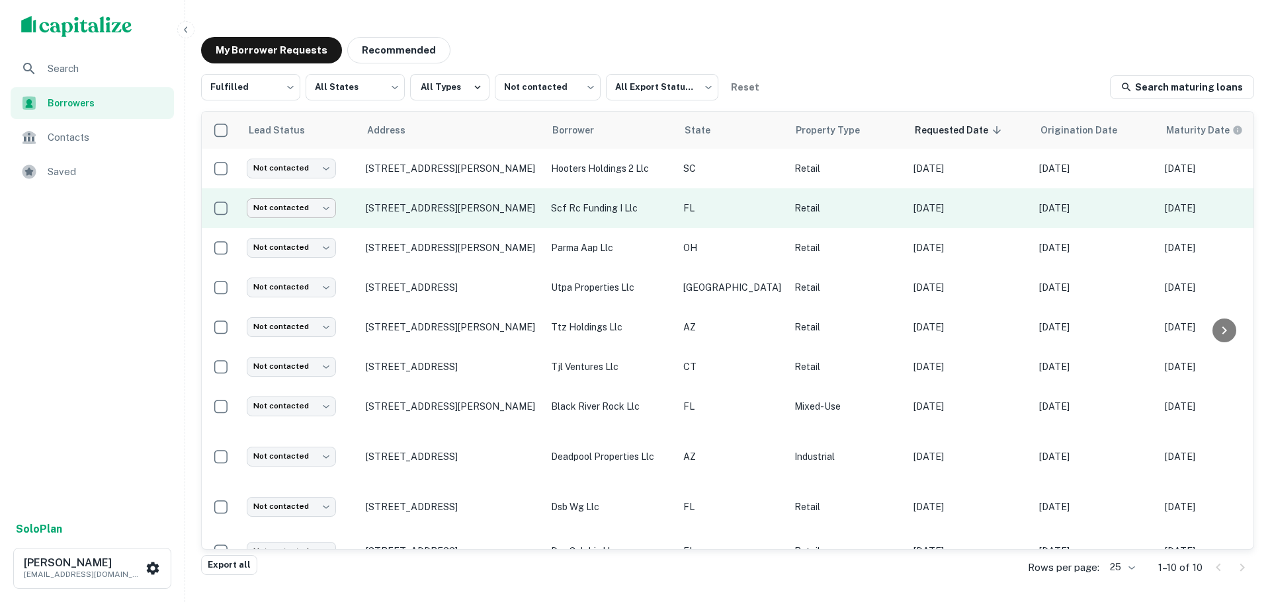
click at [269, 199] on body "Search Borrowers Contacts Saved Solo Plan Trevor Zwick tzwick@surmount.com My B…" at bounding box center [635, 301] width 1270 height 602
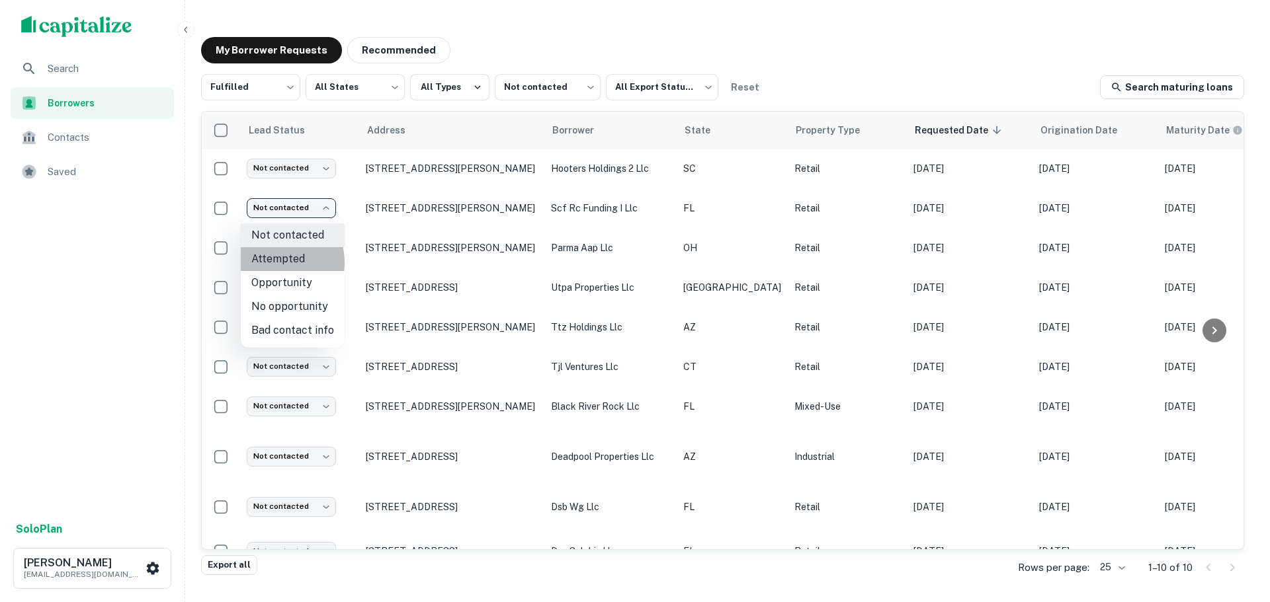
click at [272, 263] on li "Attempted" at bounding box center [293, 259] width 104 height 24
type input "*********"
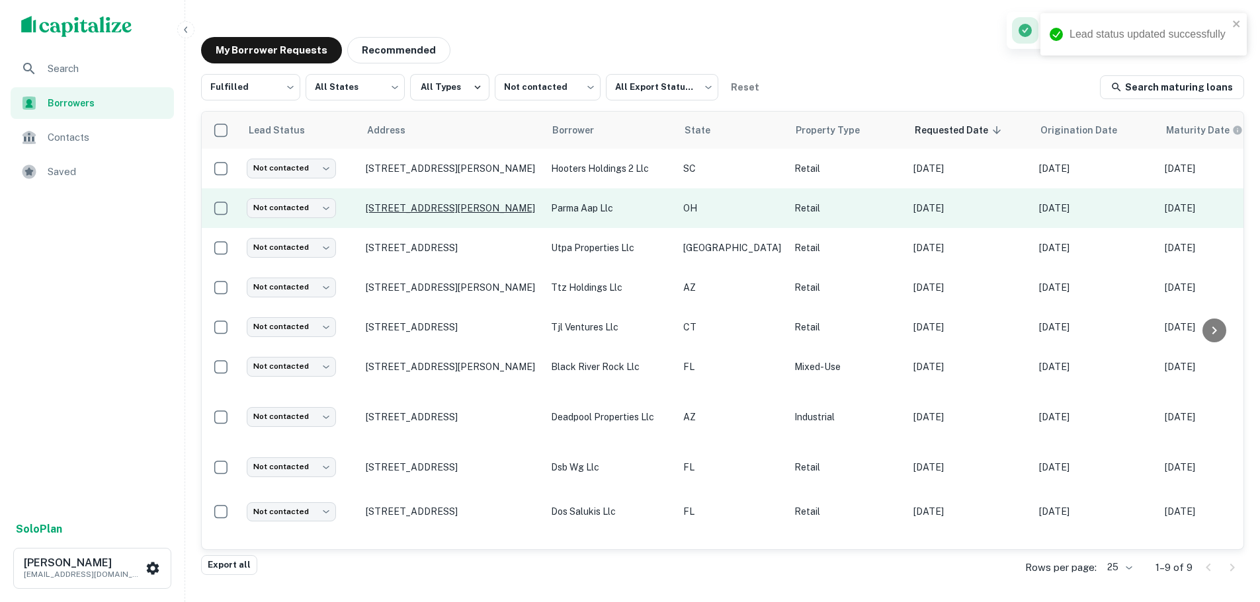
click at [443, 202] on p "10200 W Sprague Rd Cleveland, OH44130" at bounding box center [452, 208] width 172 height 12
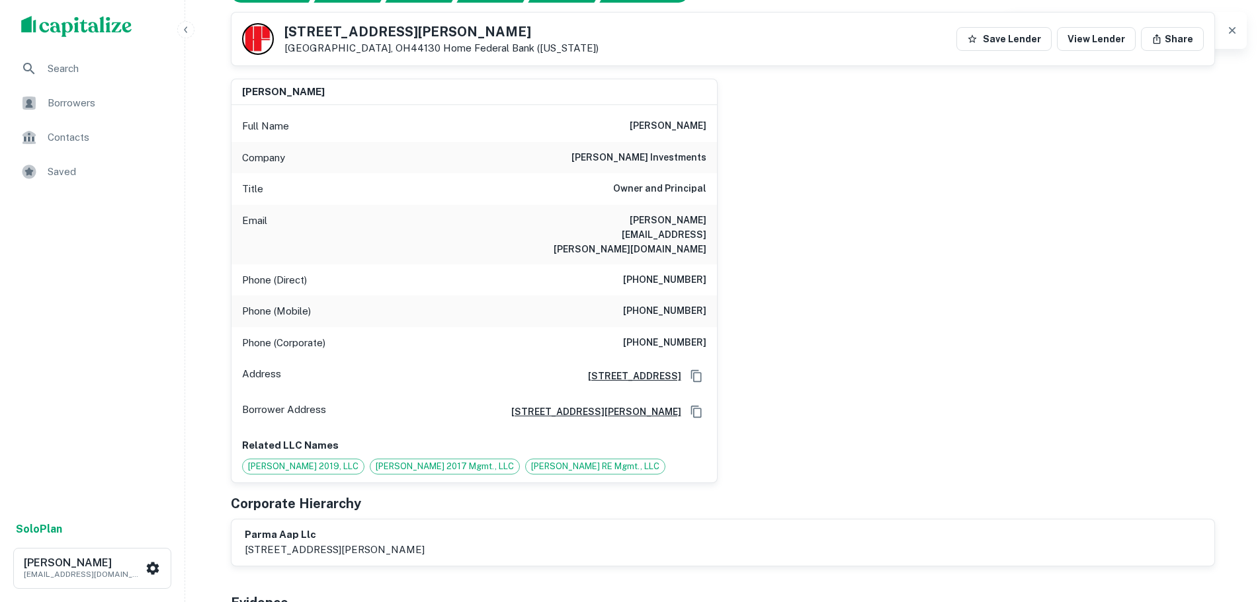
scroll to position [198, 0]
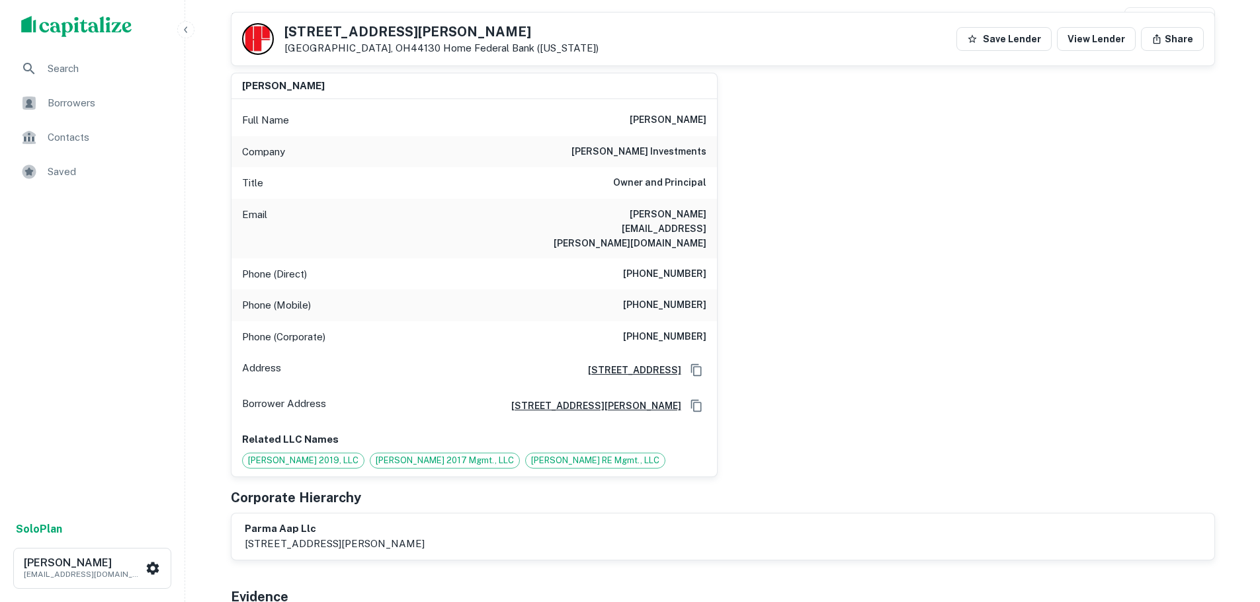
click at [668, 150] on h6 "wolfe investments" at bounding box center [638, 152] width 135 height 16
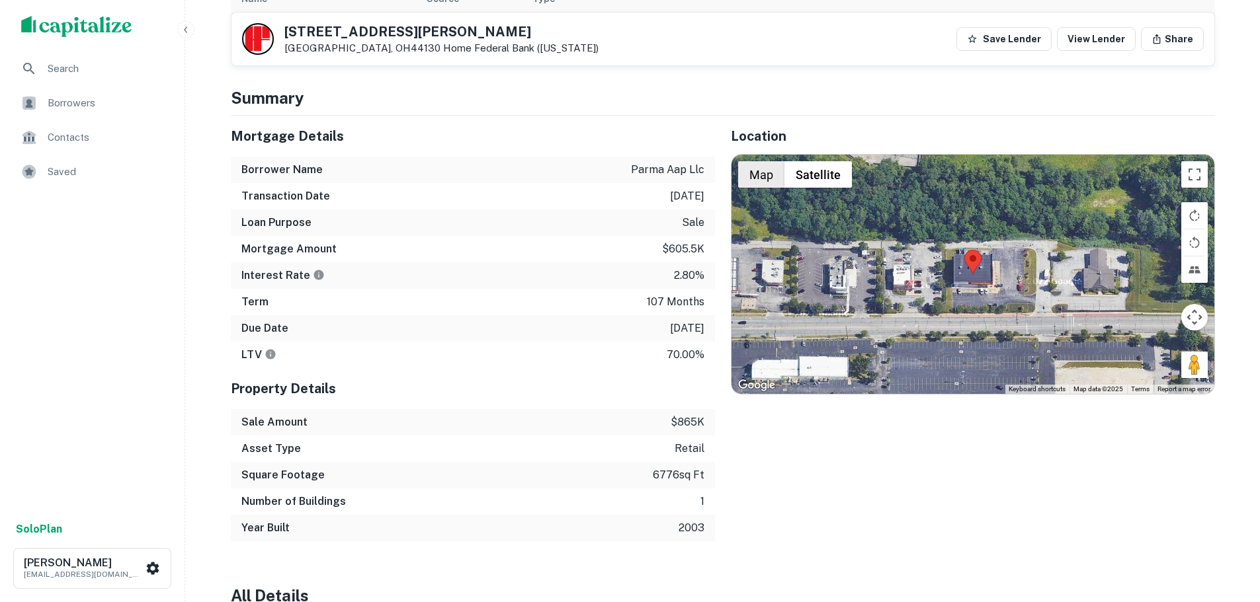
scroll to position [860, 0]
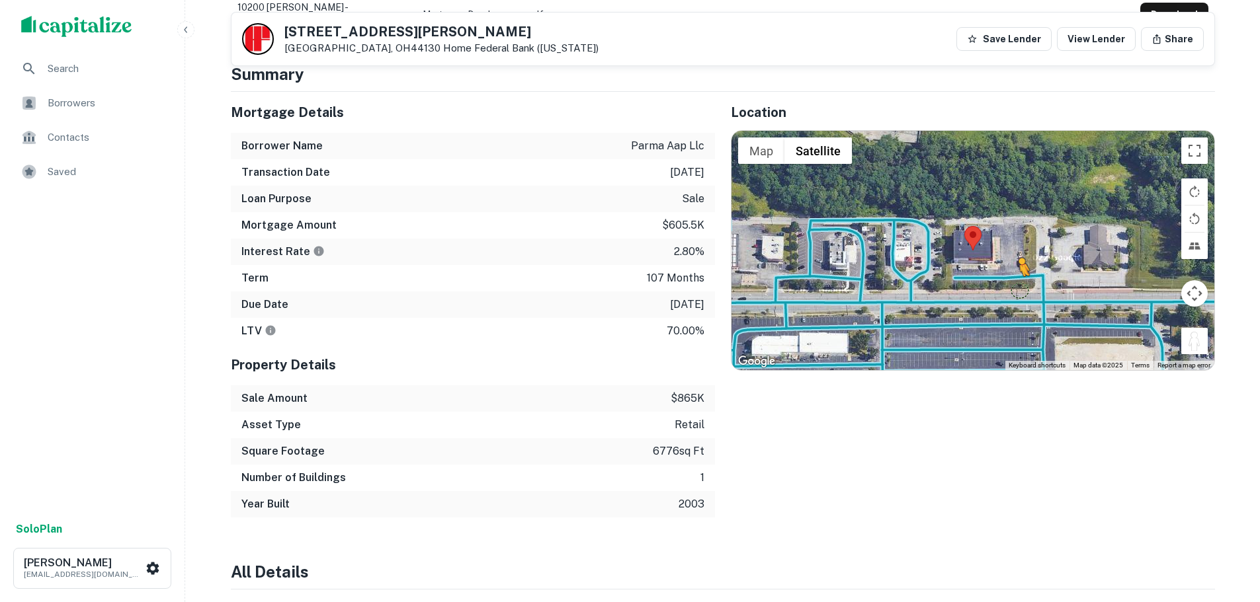
drag, startPoint x: 1194, startPoint y: 324, endPoint x: 1014, endPoint y: 257, distance: 192.5
click at [1014, 257] on div "To activate drag with keyboard, press Alt + Enter. Once in keyboard drag state,…" at bounding box center [972, 250] width 483 height 239
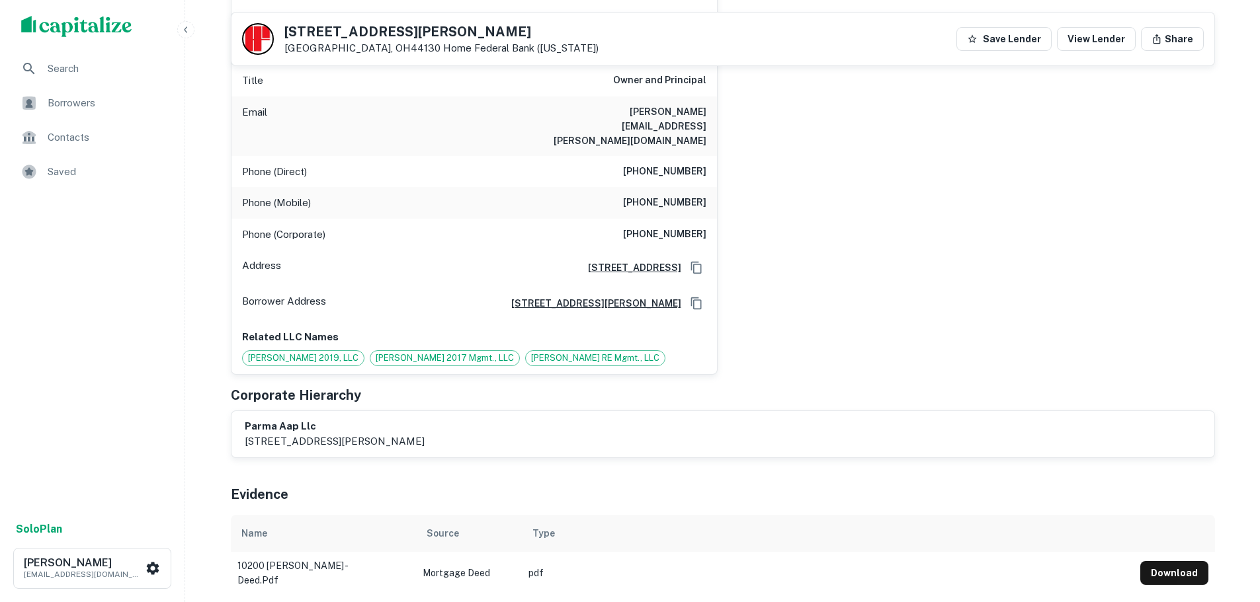
scroll to position [132, 0]
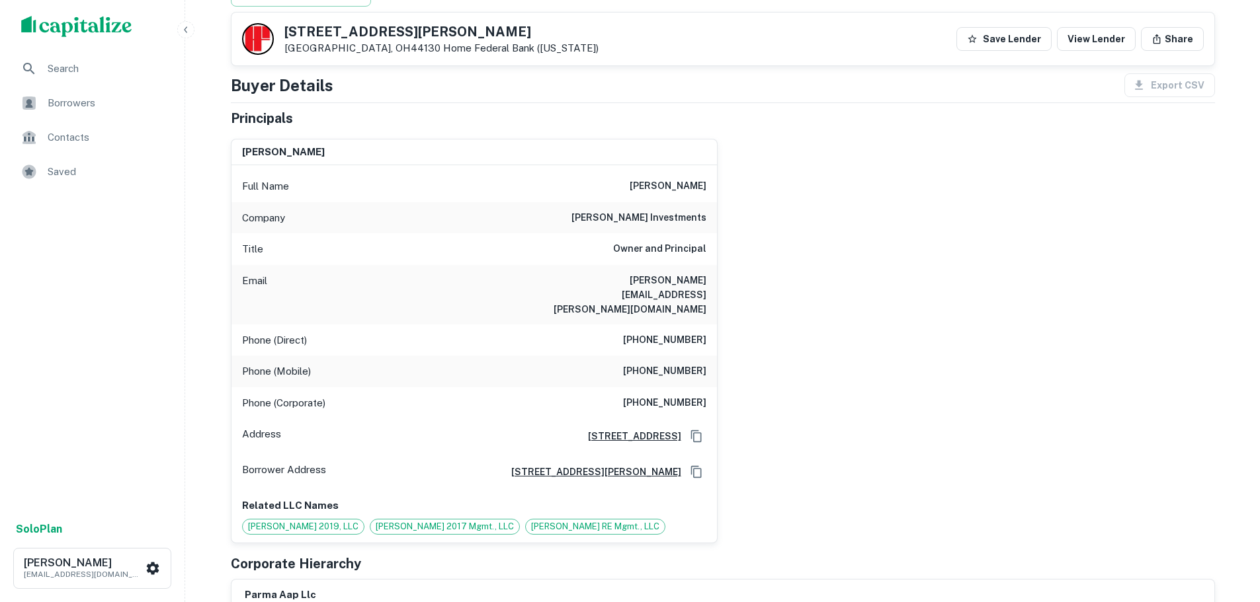
click at [673, 333] on h6 "(832) 765-2297" at bounding box center [664, 341] width 83 height 16
click at [672, 364] on h6 "(214) 690-8369" at bounding box center [664, 372] width 83 height 16
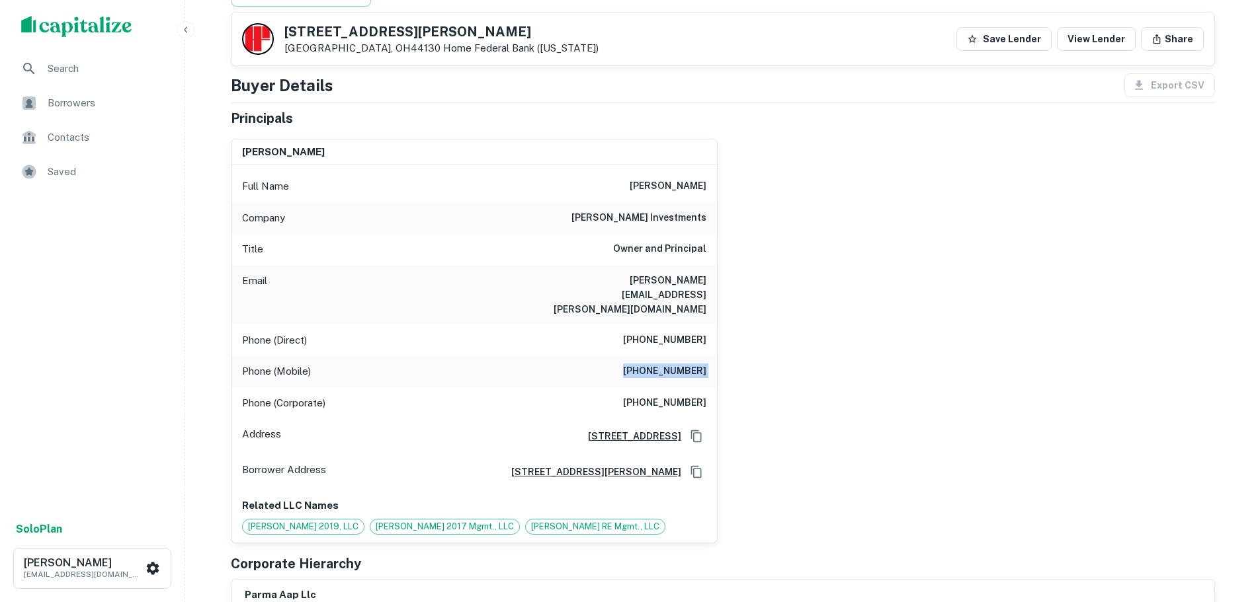
click at [672, 364] on h6 "(214) 690-8369" at bounding box center [664, 372] width 83 height 16
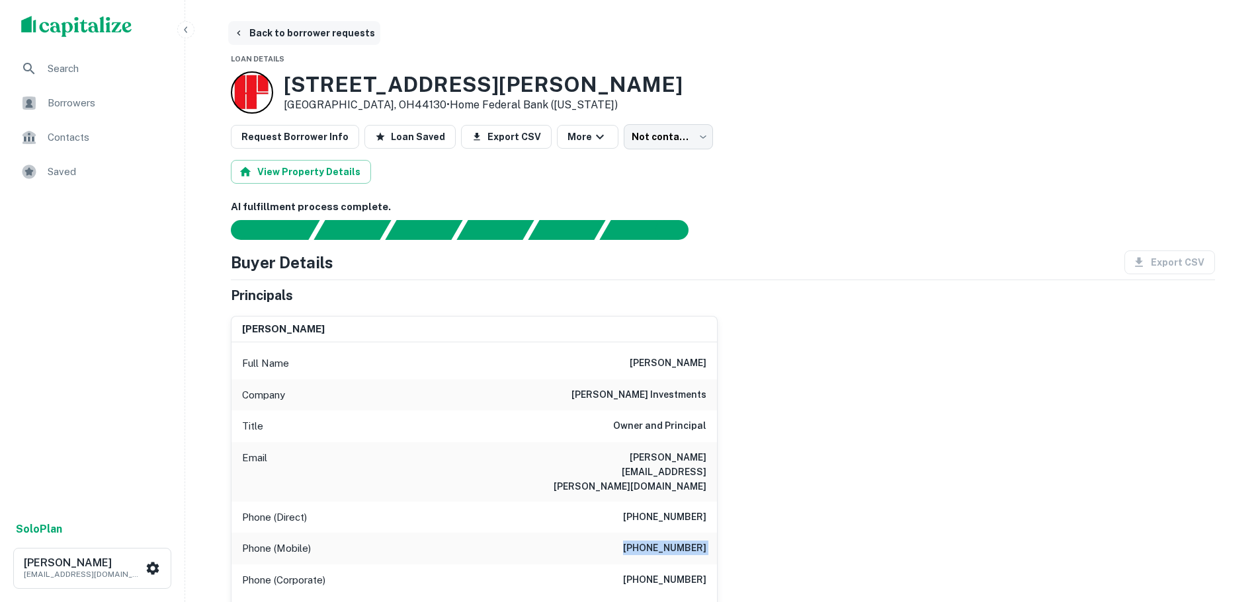
click at [348, 34] on button "Back to borrower requests" at bounding box center [304, 33] width 152 height 24
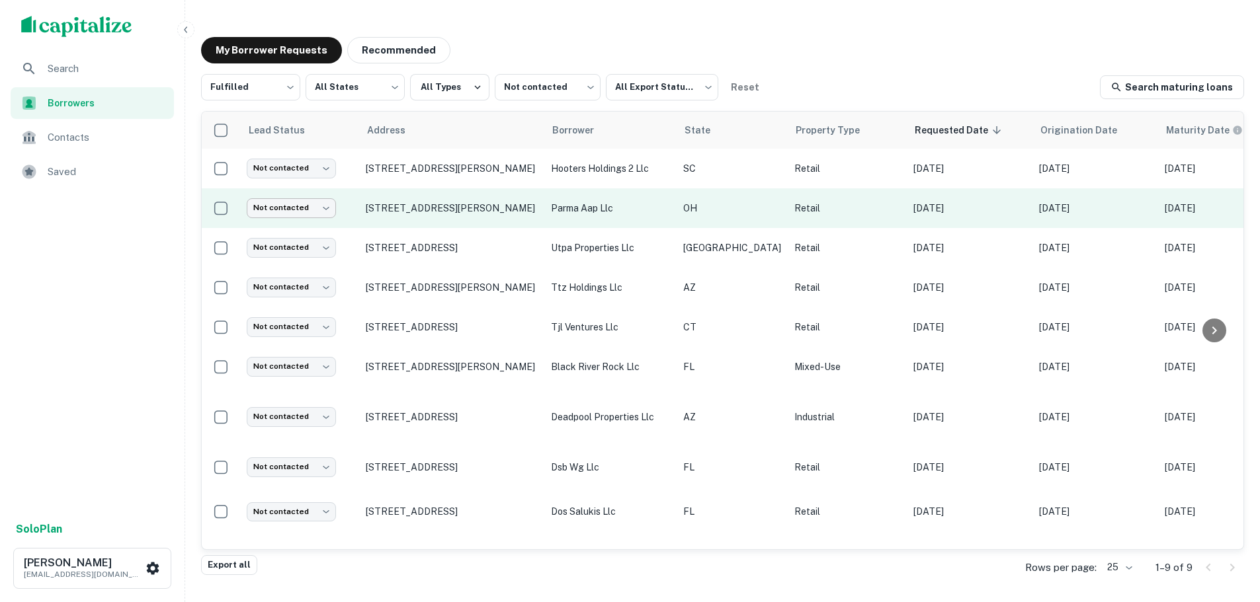
click at [285, 204] on body "Search Borrowers Contacts Saved Solo Plan Trevor Zwick tzwick@surmount.com My B…" at bounding box center [630, 301] width 1260 height 602
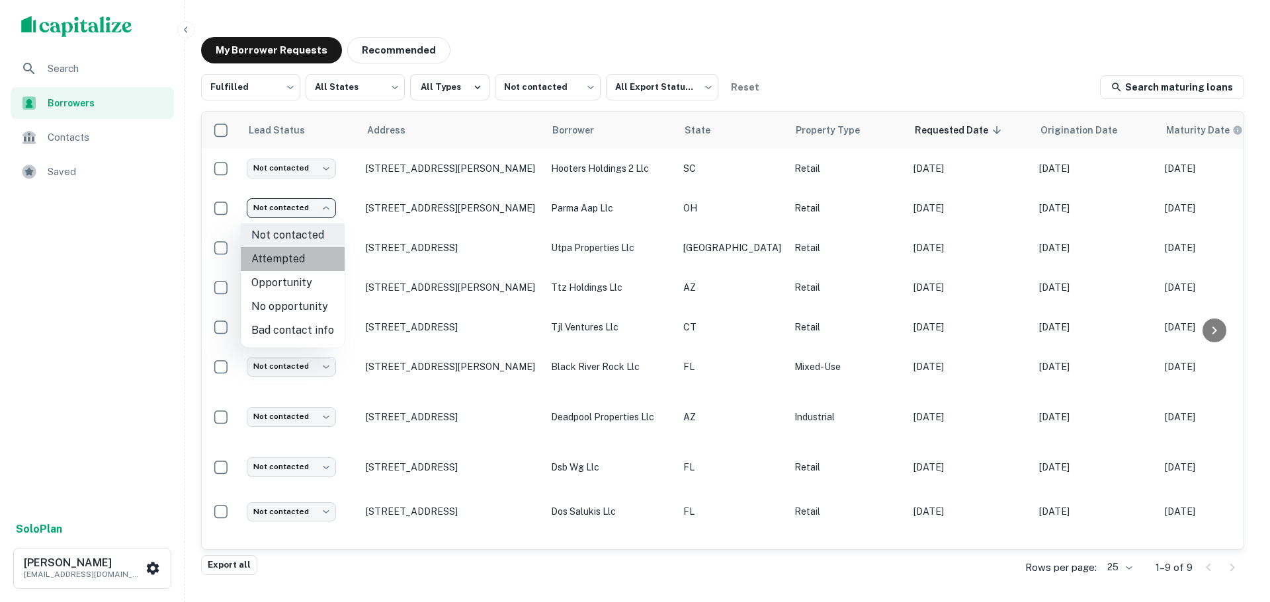
click at [303, 258] on li "Attempted" at bounding box center [293, 259] width 104 height 24
type input "*********"
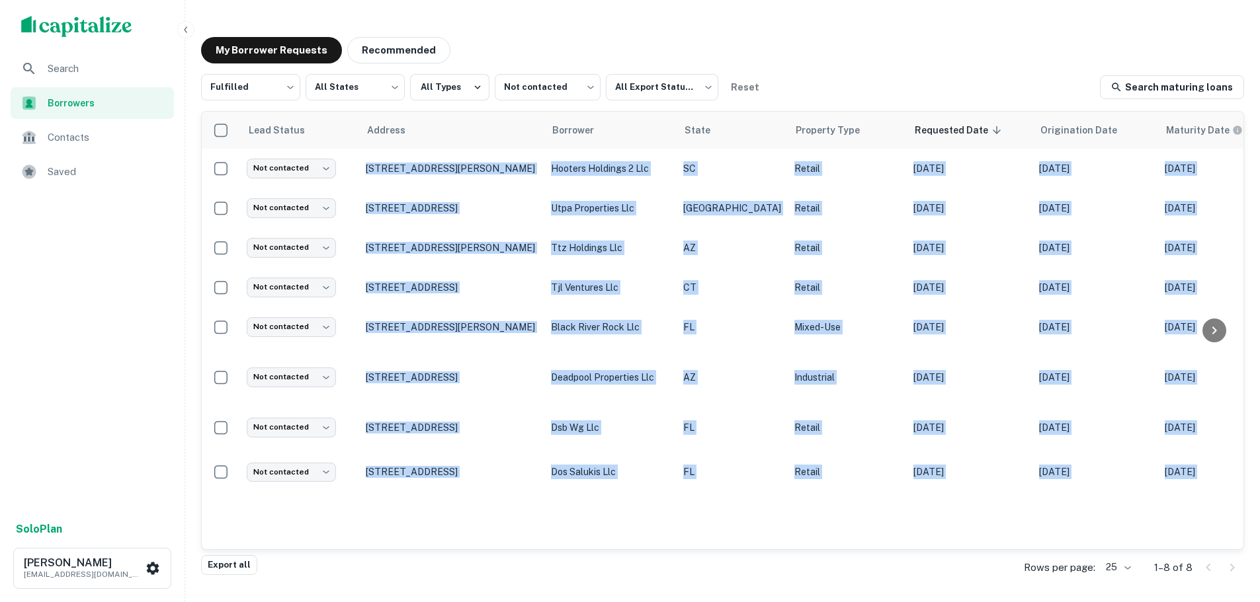
drag, startPoint x: 495, startPoint y: 538, endPoint x: 703, endPoint y: 550, distance: 208.7
click at [703, 550] on div "Fulfilled ********* ​ All States *** ​ All Types Not contacted **** ​ All Expor…" at bounding box center [722, 314] width 1043 height 481
click at [688, 524] on div "Lead Status Address Borrower State Property Type Requested Date sorted descendi…" at bounding box center [723, 331] width 1042 height 438
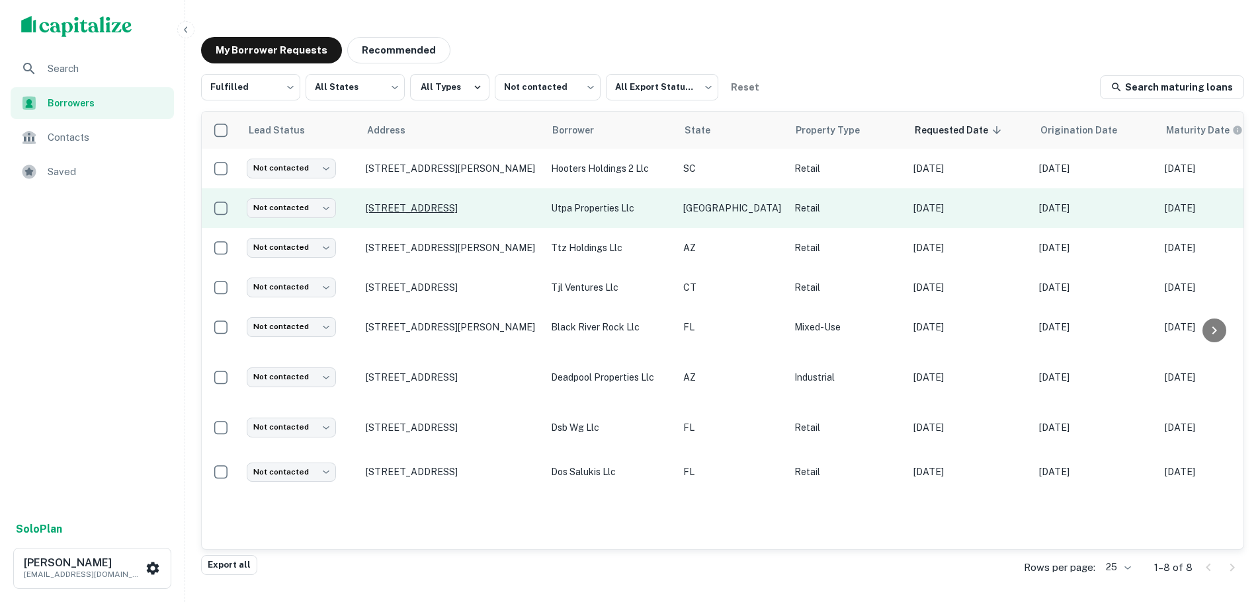
click at [414, 208] on p "15534 Ranch Road 620 N Austin, TX78717" at bounding box center [452, 208] width 172 height 12
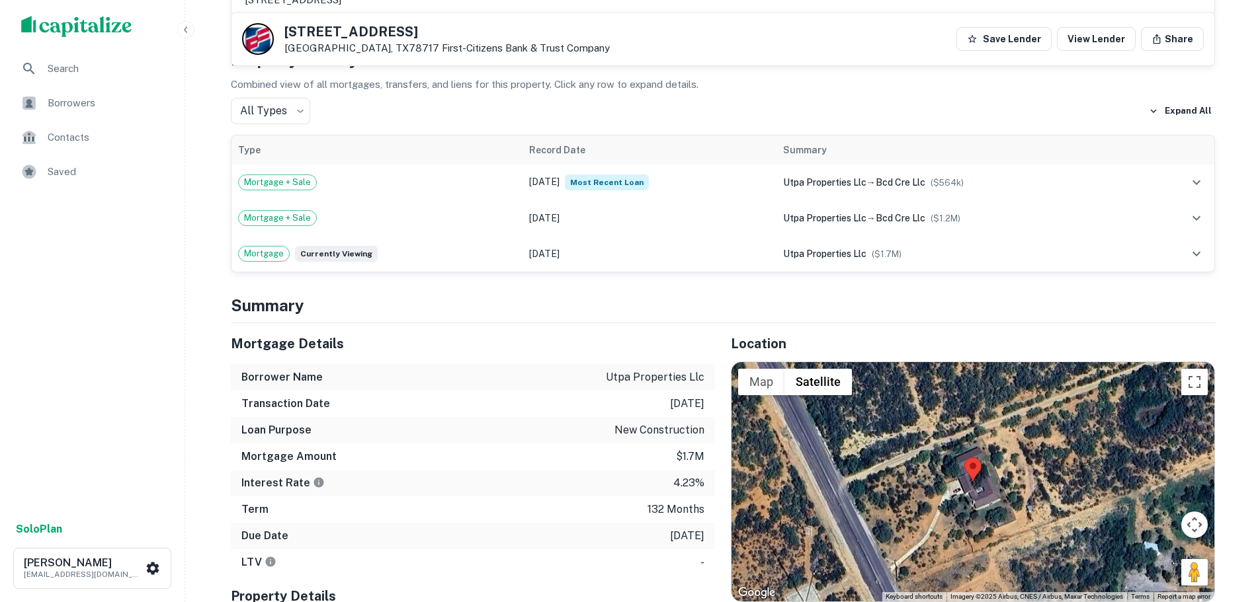
scroll to position [926, 0]
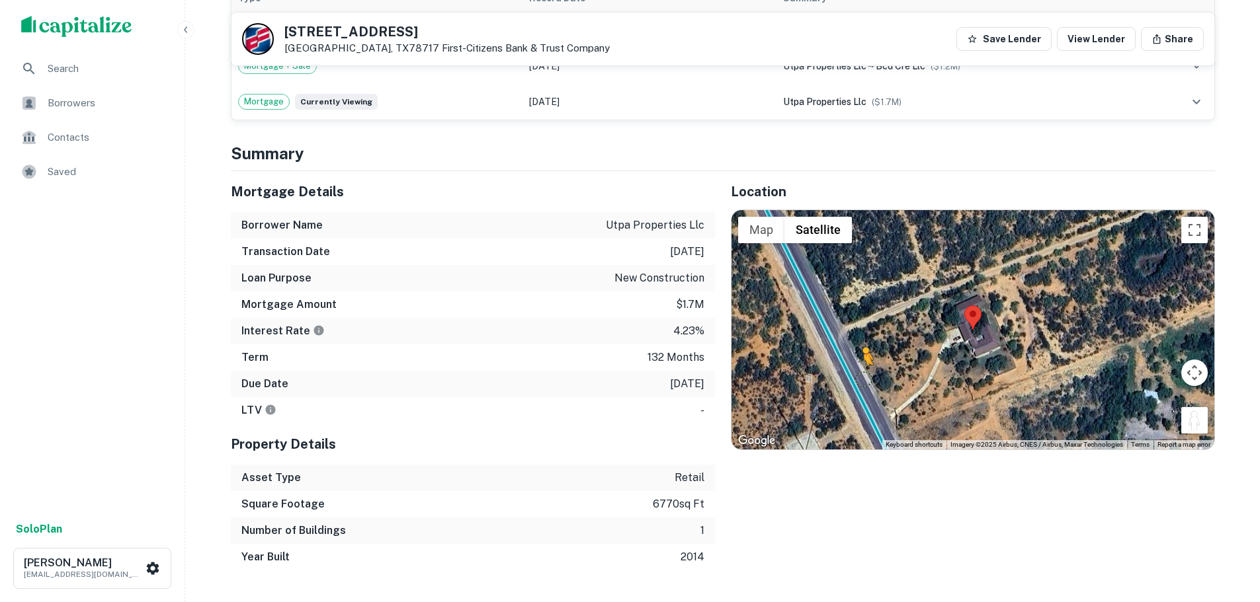
drag, startPoint x: 1191, startPoint y: 394, endPoint x: 860, endPoint y: 349, distance: 333.6
click at [860, 349] on div "To activate drag with keyboard, press Alt + Enter. Once in keyboard drag state,…" at bounding box center [972, 329] width 483 height 239
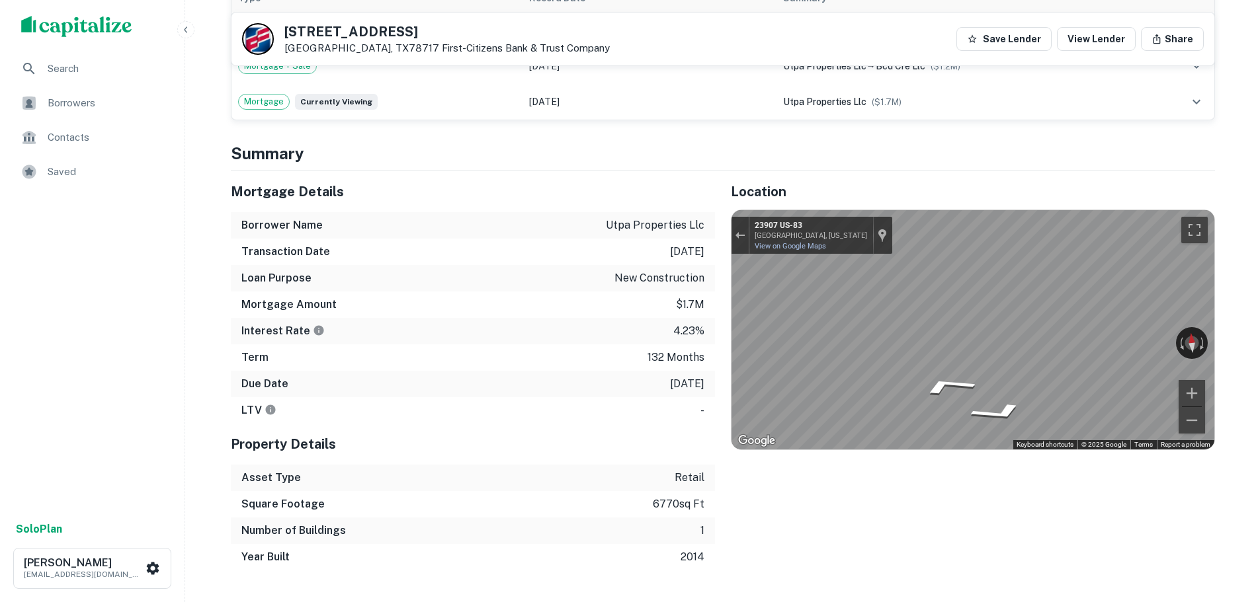
click at [401, 266] on div "Mortgage Details Borrower Name utpa properties llc Transaction Date 6/25/2014 L…" at bounding box center [715, 370] width 1000 height 399
click at [705, 322] on div "Mortgage Details Borrower Name utpa properties llc Transaction Date 6/25/2014 L…" at bounding box center [715, 370] width 1000 height 399
click at [518, 306] on div "Mortgage Details Borrower Name utpa properties llc Transaction Date 6/25/2014 L…" at bounding box center [715, 370] width 1000 height 399
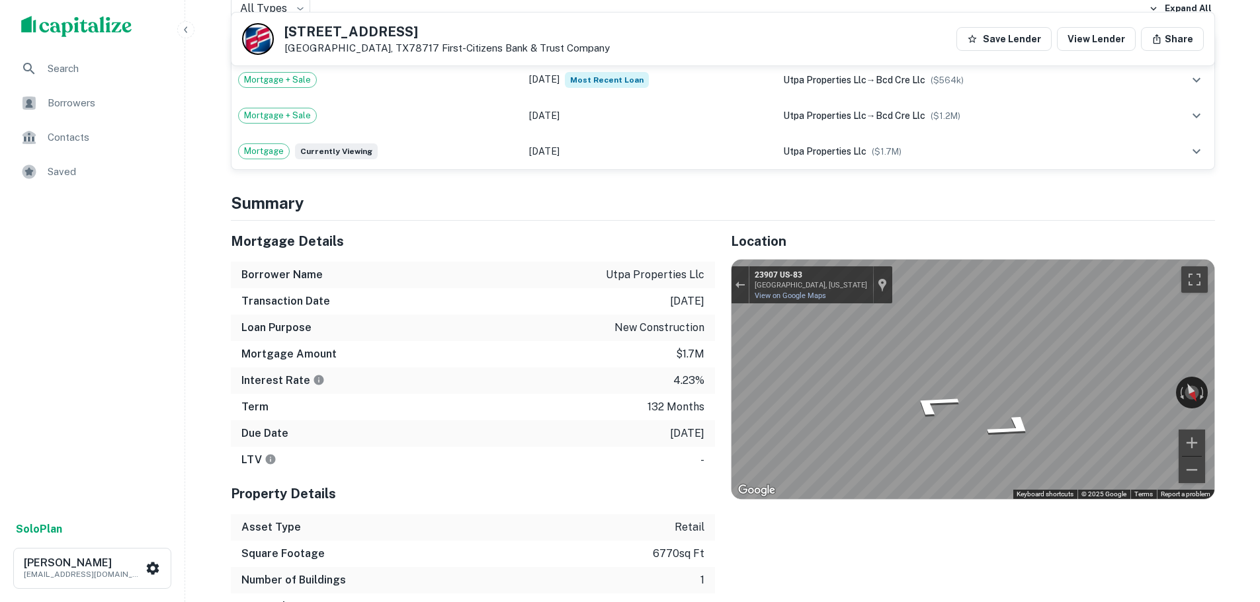
scroll to position [727, 0]
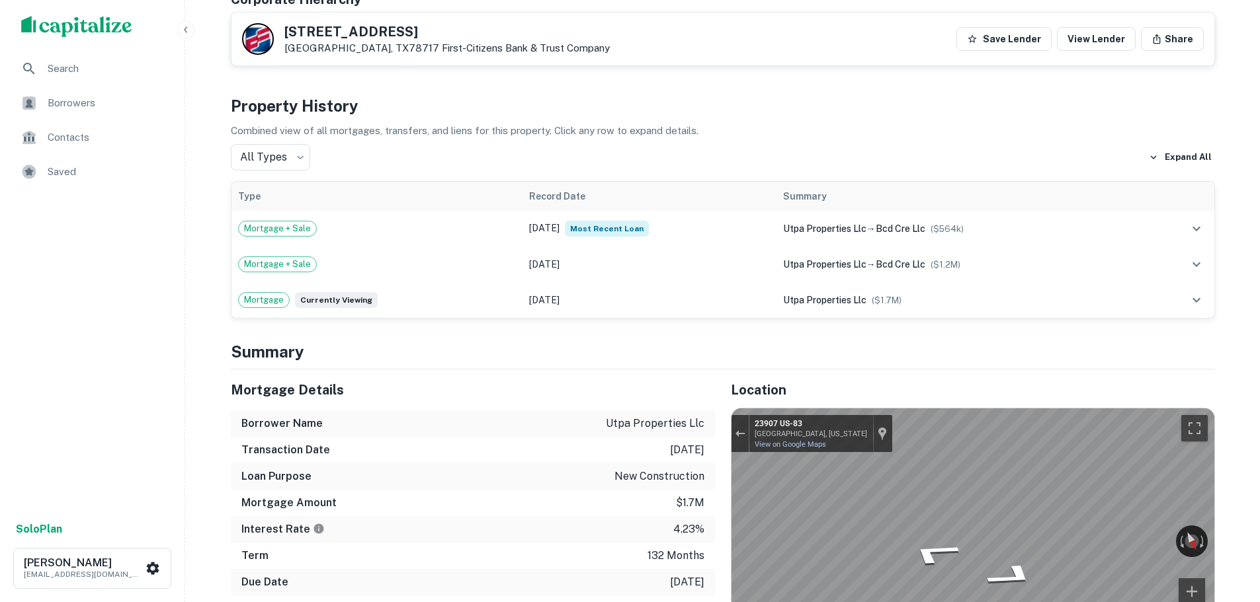
click at [370, 38] on h5 "15534 Ranch Road 620 N" at bounding box center [446, 31] width 325 height 13
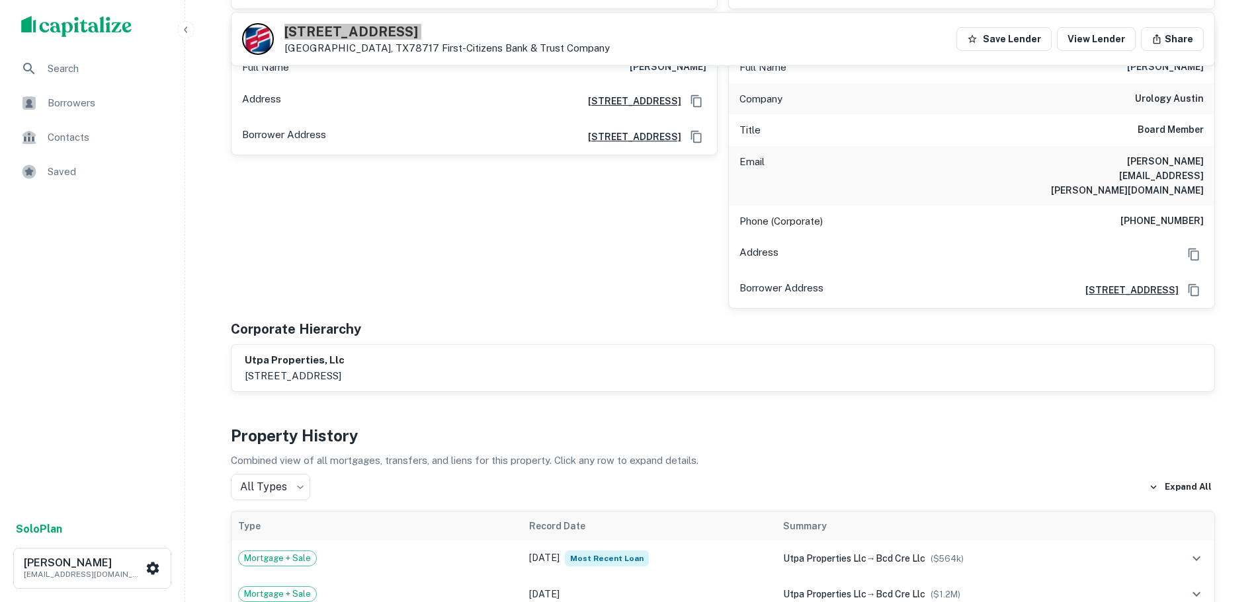
scroll to position [397, 0]
click at [1163, 214] on h6 "(512) 477-5905" at bounding box center [1161, 222] width 83 height 16
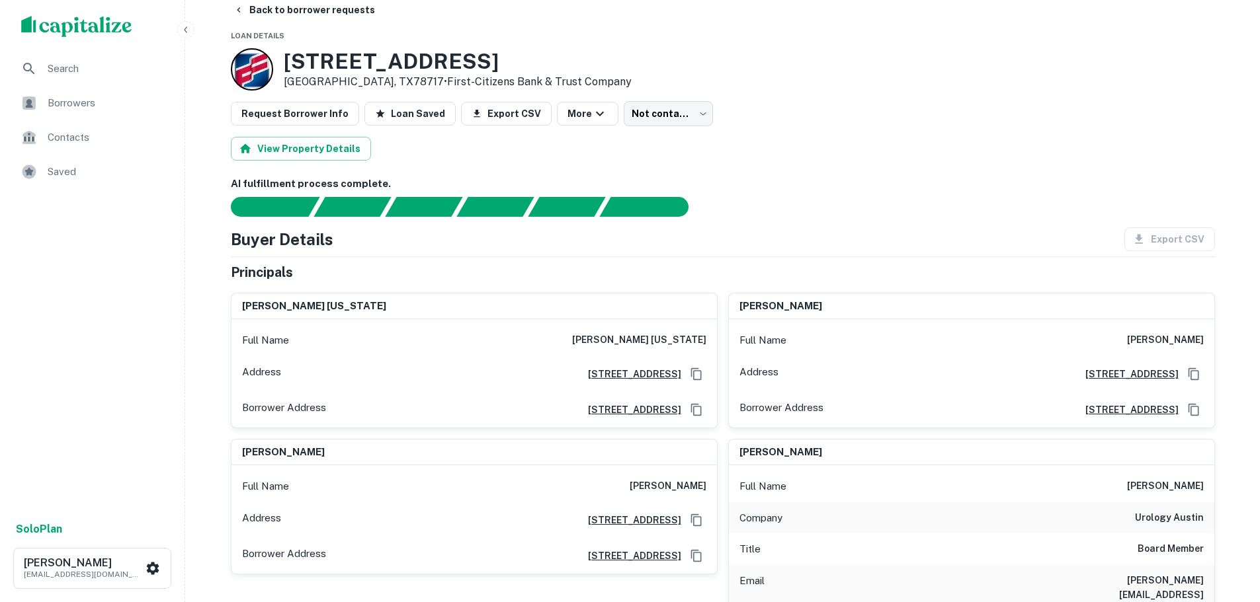
scroll to position [0, 0]
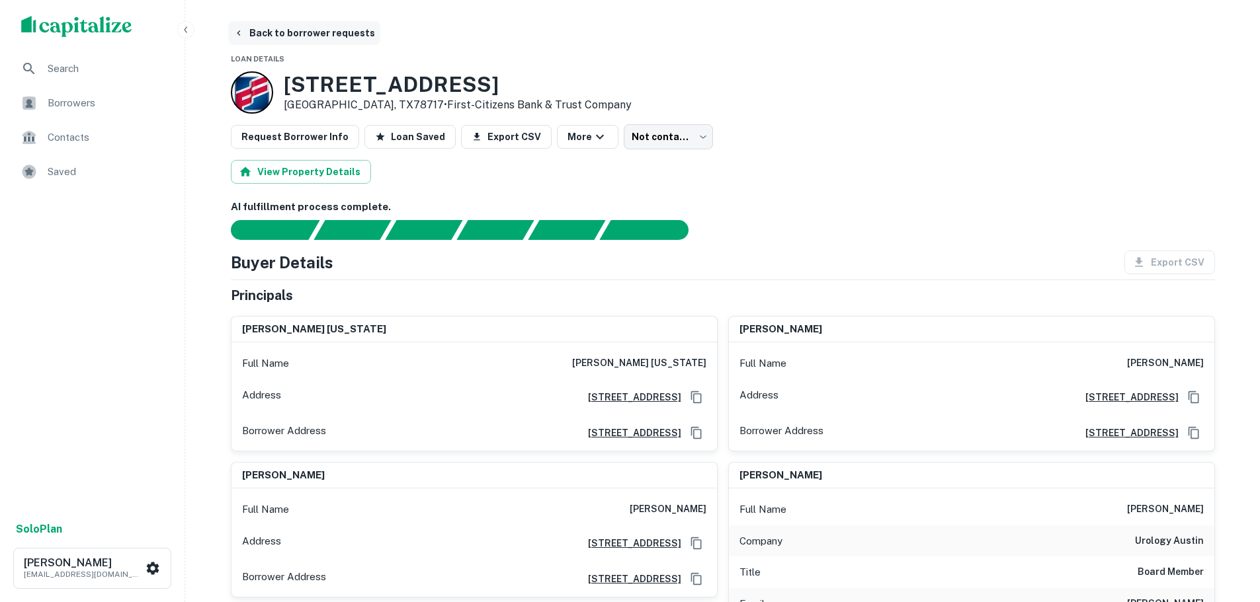
click at [327, 39] on button "Back to borrower requests" at bounding box center [304, 33] width 152 height 24
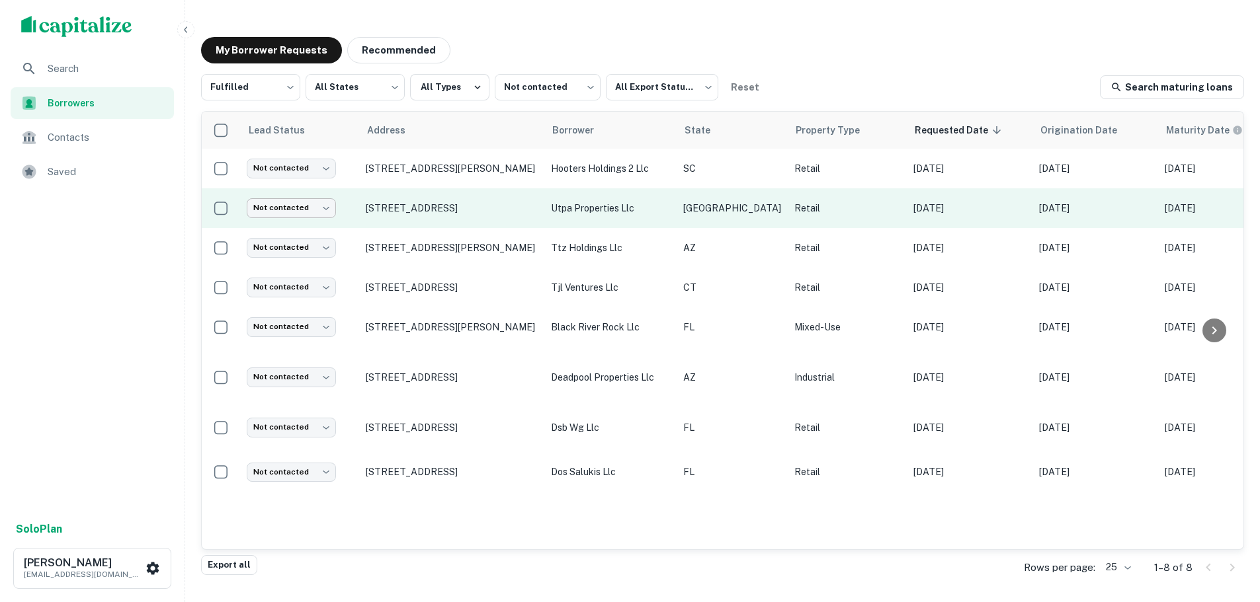
click at [319, 207] on body "Search Borrowers Contacts Saved Solo Plan Trevor Zwick tzwick@surmount.com My B…" at bounding box center [630, 301] width 1260 height 602
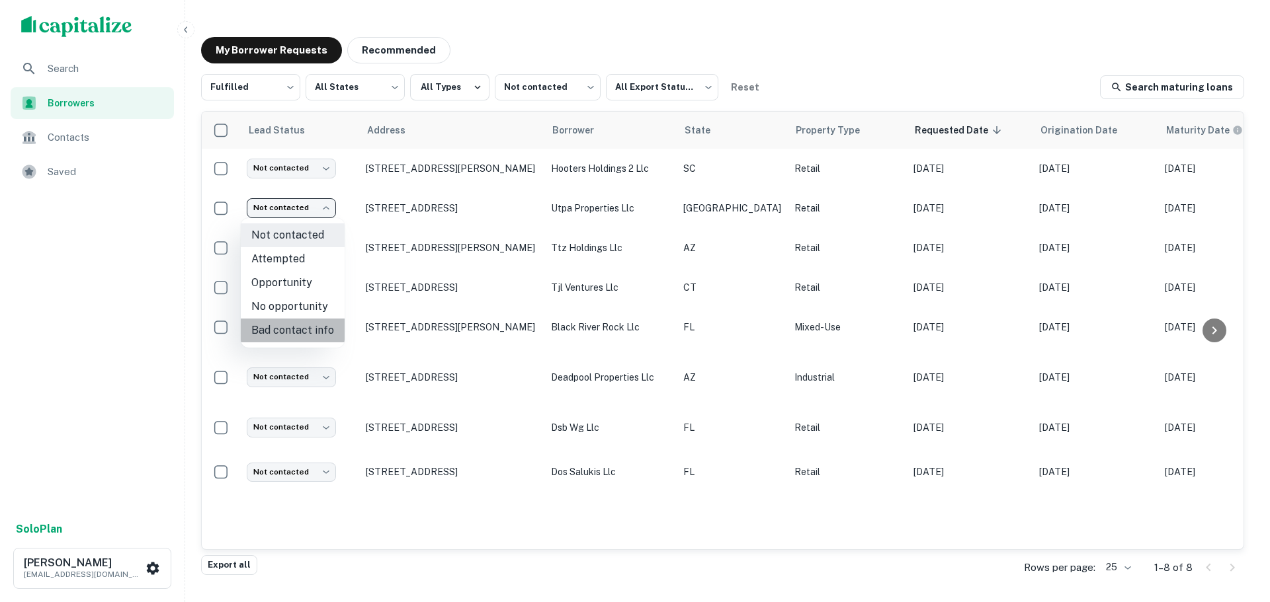
click at [311, 334] on li "Bad contact info" at bounding box center [293, 331] width 104 height 24
type input "**********"
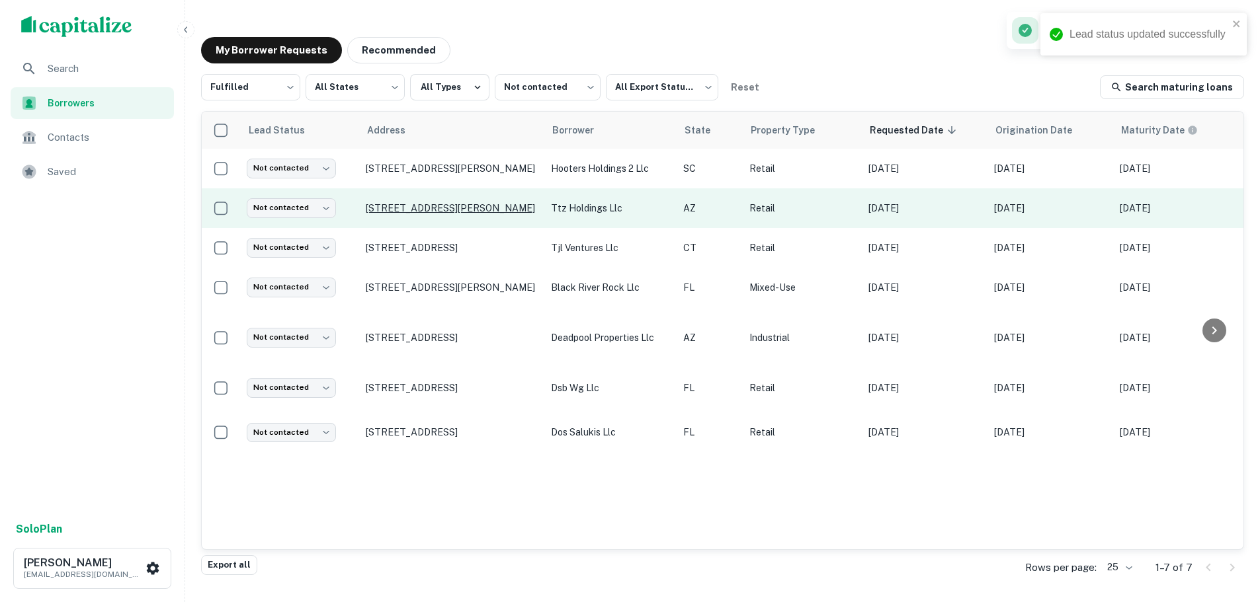
click at [460, 202] on p "7001 E Mcdowell Rd Scottsdale, AZ85257" at bounding box center [452, 208] width 172 height 12
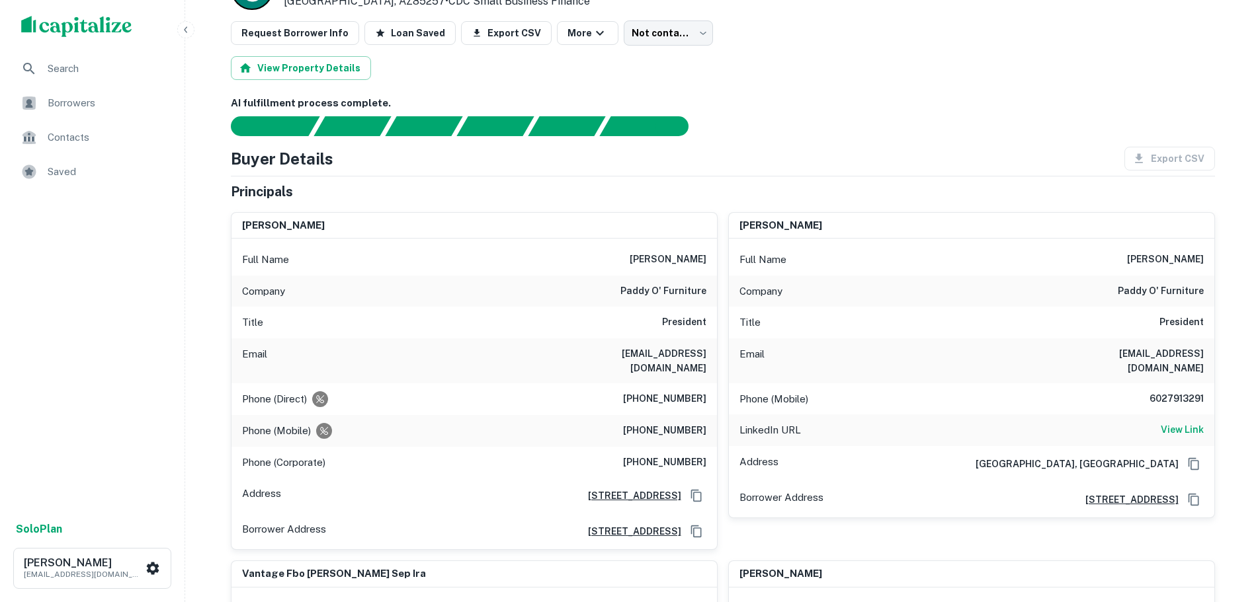
scroll to position [132, 0]
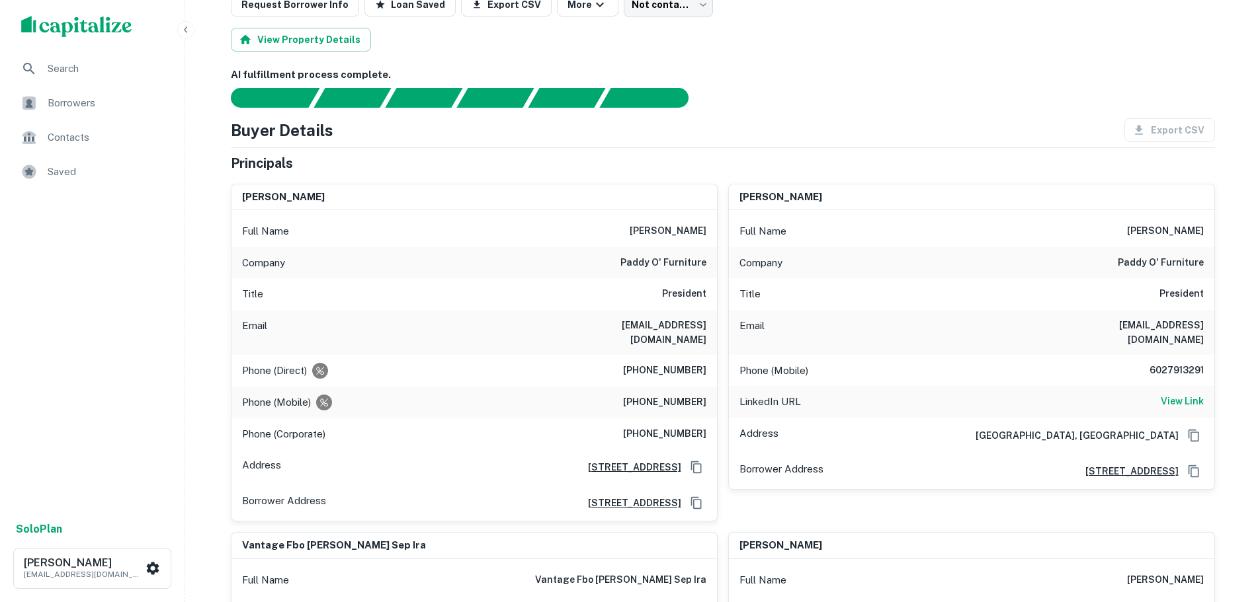
click at [1182, 401] on div "LinkedIn URL View Link" at bounding box center [971, 402] width 485 height 32
click at [1186, 394] on h6 "View Link" at bounding box center [1182, 401] width 43 height 15
